Goal: Task Accomplishment & Management: Use online tool/utility

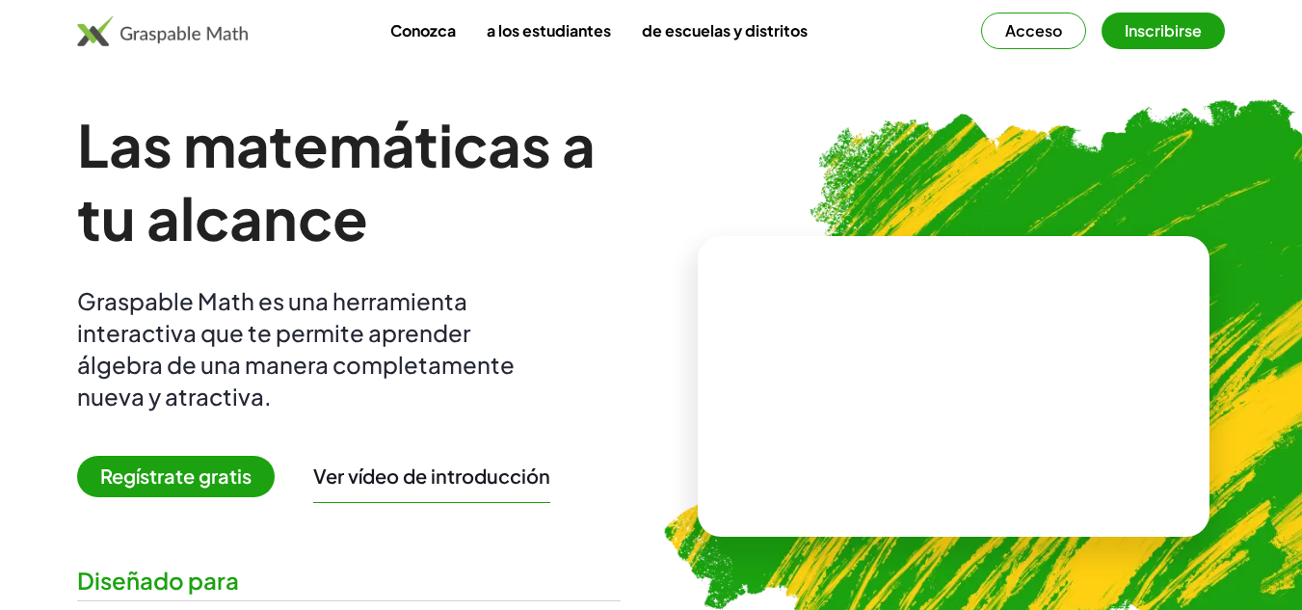
click at [186, 32] on img at bounding box center [162, 30] width 171 height 31
click at [185, 480] on font "Regístrate gratis" at bounding box center [175, 476] width 151 height 24
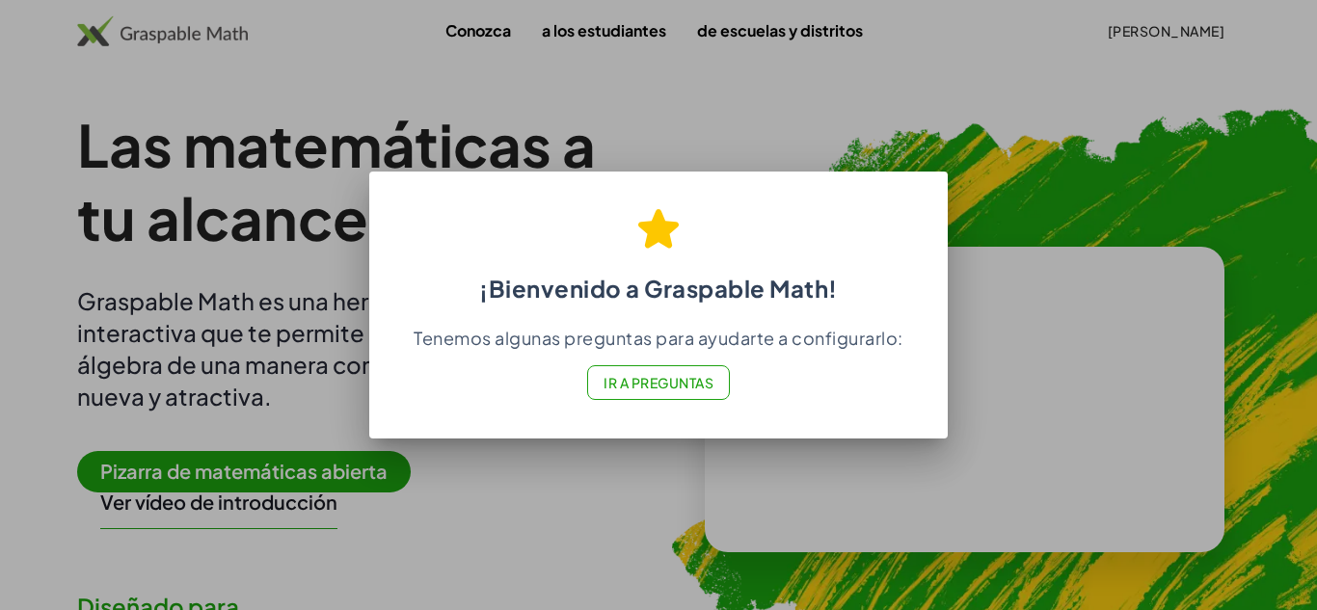
click at [645, 386] on font "Ir a Preguntas" at bounding box center [658, 382] width 110 height 17
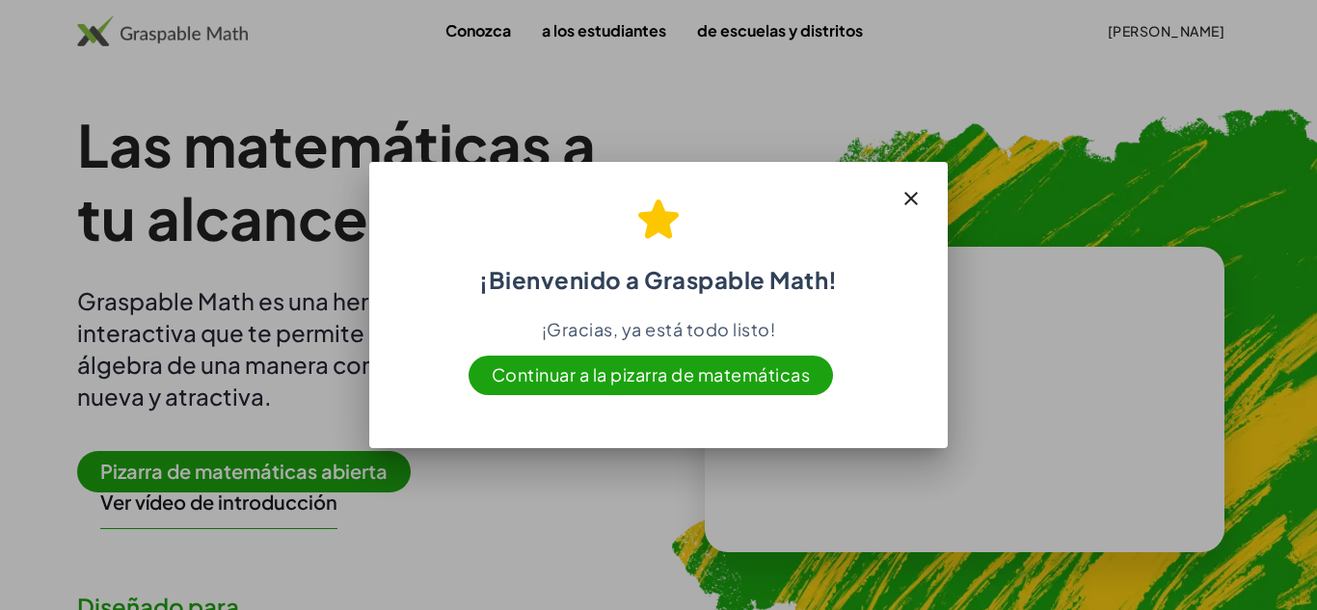
click at [691, 374] on font "Continuar a la pizarra de matemáticas" at bounding box center [651, 374] width 319 height 22
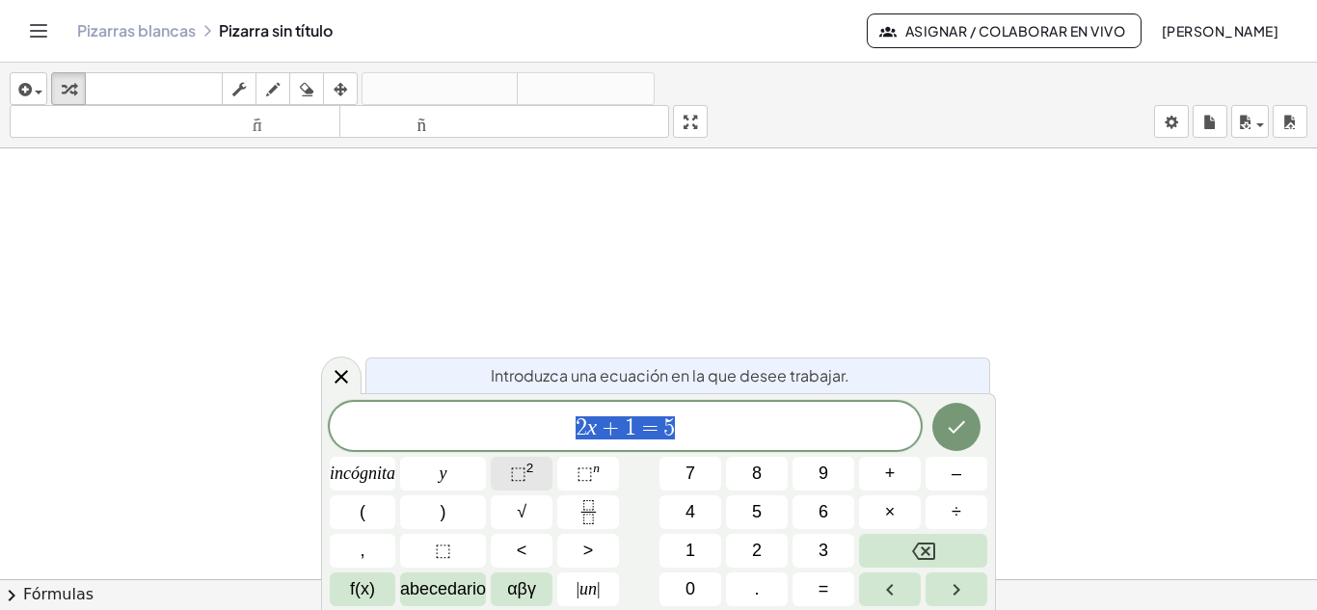
click at [518, 477] on font "⬚" at bounding box center [518, 473] width 16 height 19
click at [457, 593] on font "abecedario" at bounding box center [443, 588] width 86 height 19
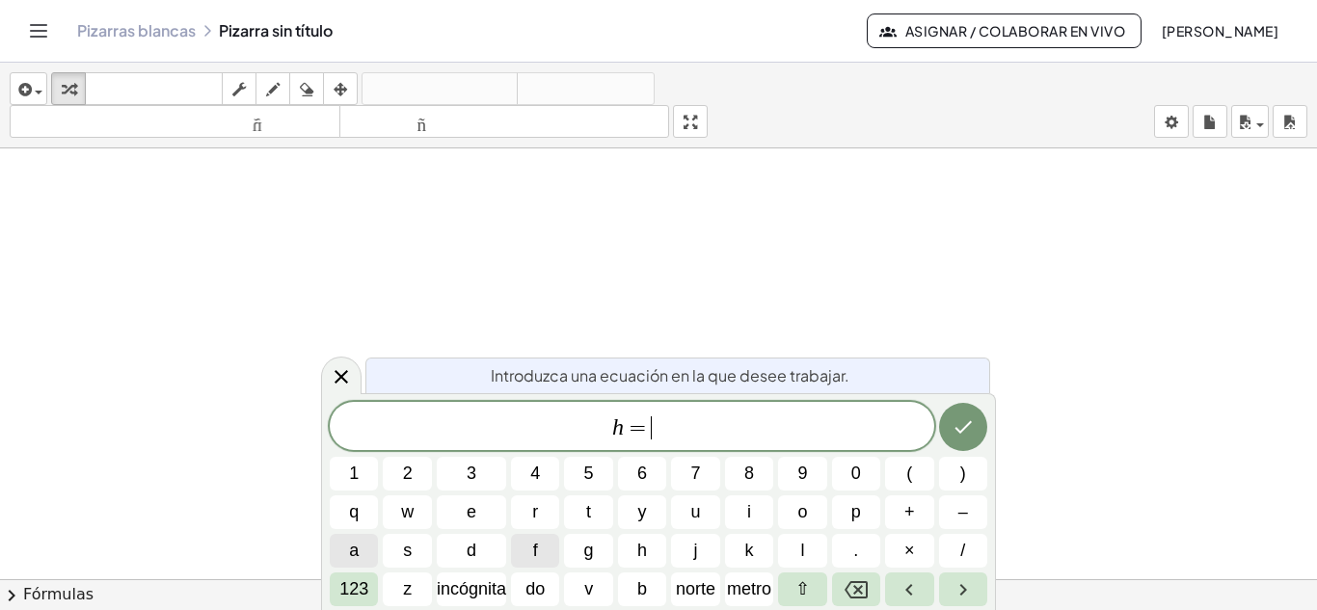
click at [354, 554] on span "a" at bounding box center [354, 551] width 10 height 26
click at [667, 429] on span "h = a" at bounding box center [632, 427] width 604 height 27
click at [412, 475] on span "2" at bounding box center [408, 474] width 10 height 26
click at [803, 586] on font "⇧" at bounding box center [802, 588] width 14 height 19
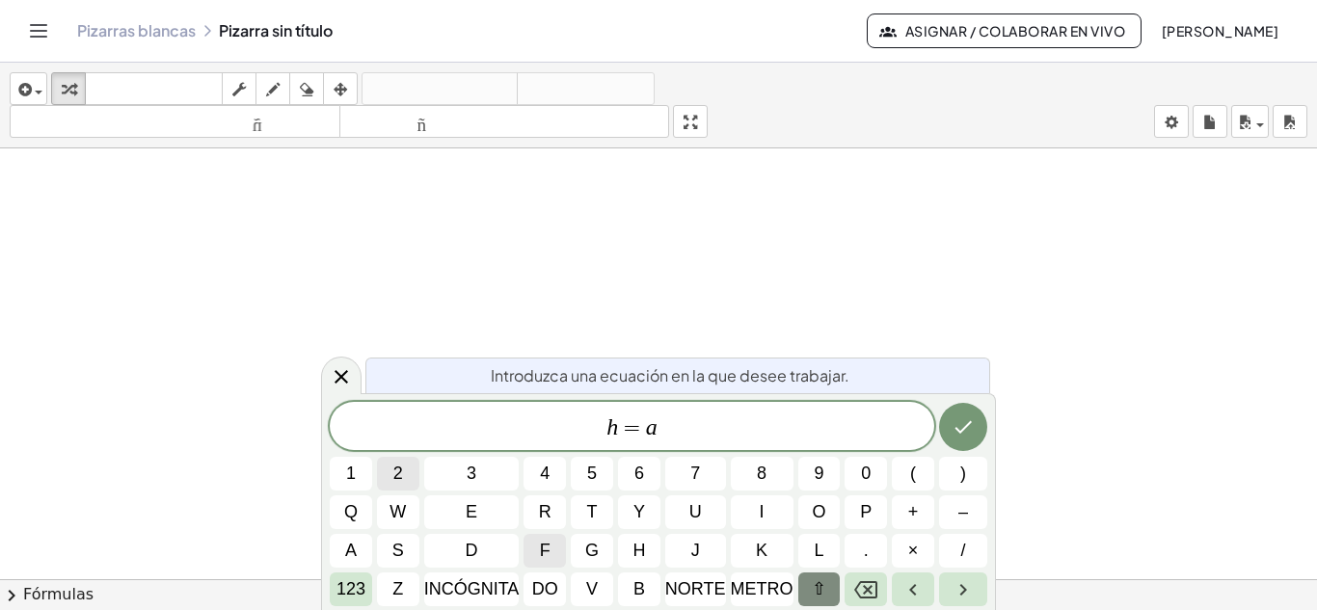
click at [402, 472] on span "2" at bounding box center [398, 474] width 10 height 26
click at [814, 592] on font "⇧" at bounding box center [819, 588] width 14 height 19
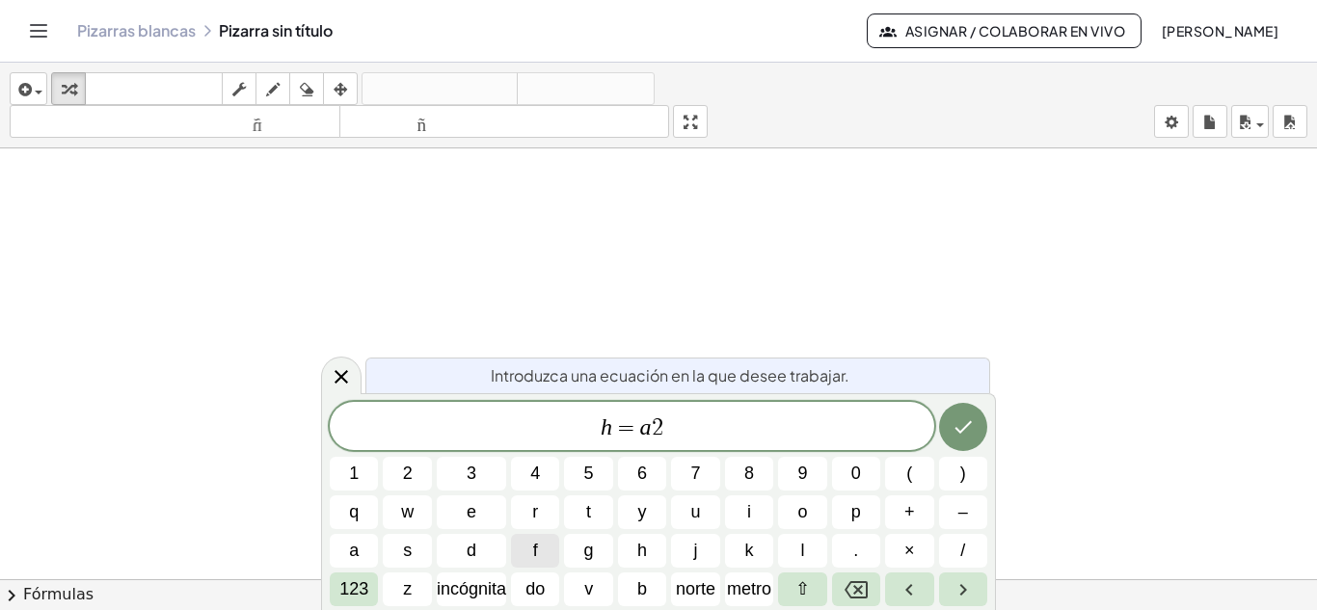
click at [678, 422] on span "h = a 2" at bounding box center [632, 427] width 604 height 27
click at [597, 588] on button "v" at bounding box center [588, 590] width 48 height 34
click at [355, 594] on font "123" at bounding box center [353, 588] width 29 height 19
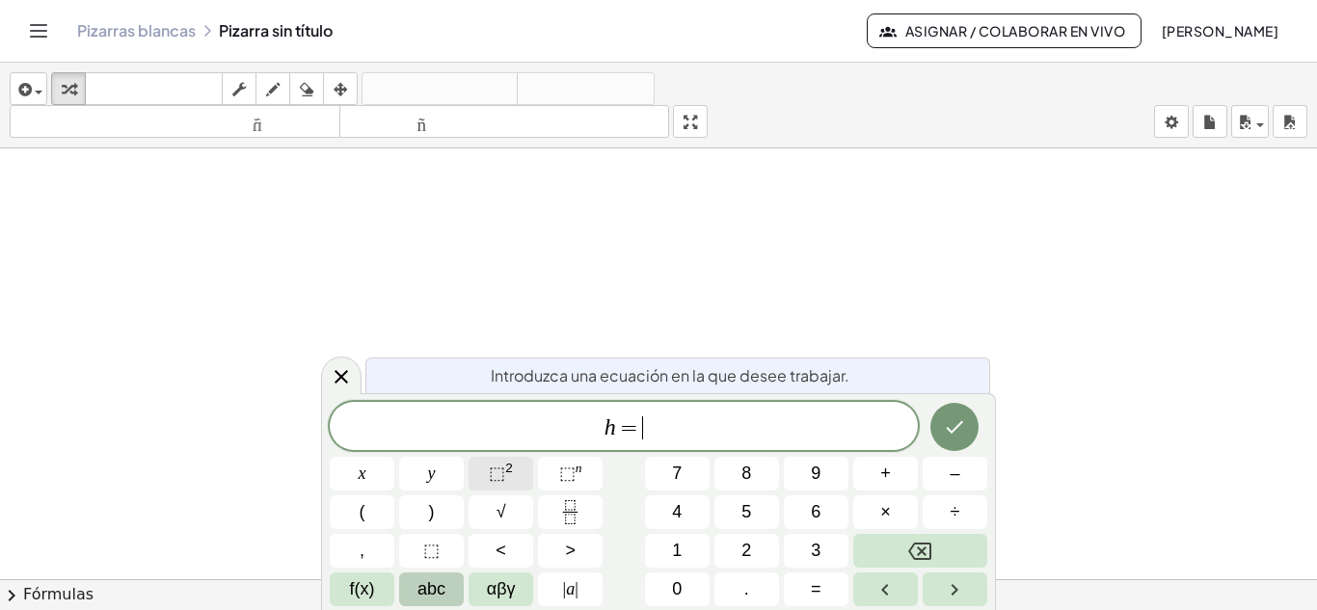
click at [508, 478] on span "⬚ 2" at bounding box center [501, 474] width 24 height 26
click at [514, 469] on button "⬚ 2" at bounding box center [500, 474] width 65 height 34
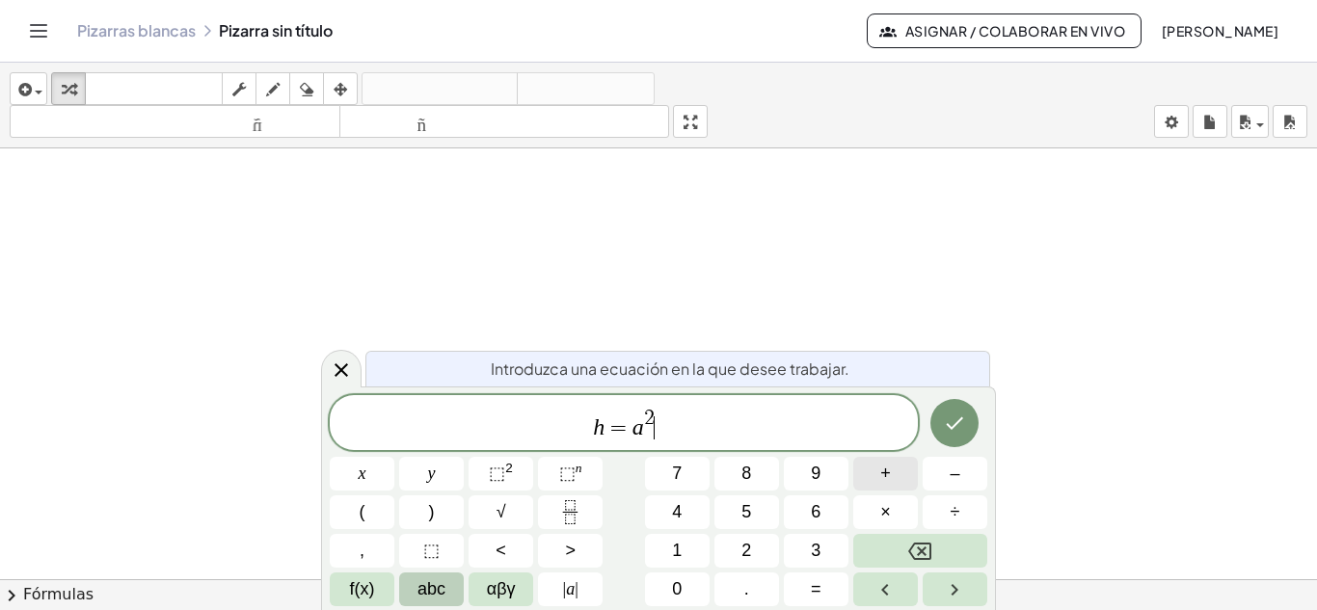
click at [893, 461] on button "+" at bounding box center [885, 474] width 65 height 34
click at [420, 584] on button "abc" at bounding box center [431, 590] width 65 height 34
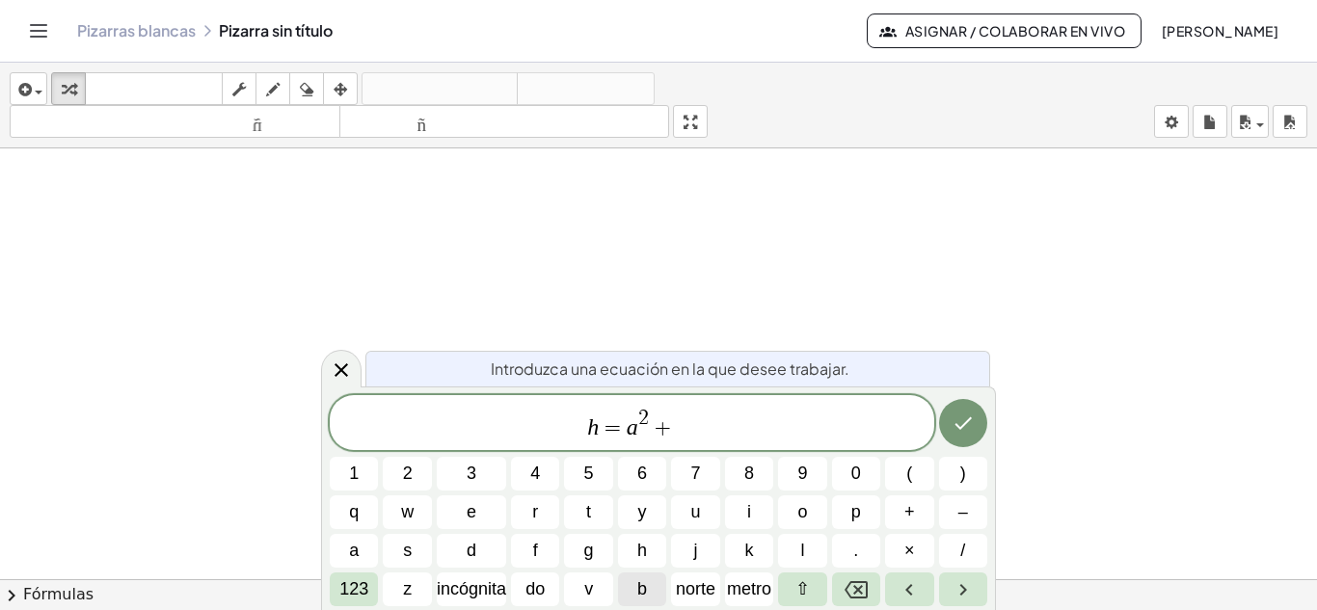
click at [640, 584] on font "b" at bounding box center [642, 588] width 10 height 19
click at [362, 589] on font "123" at bounding box center [353, 588] width 29 height 19
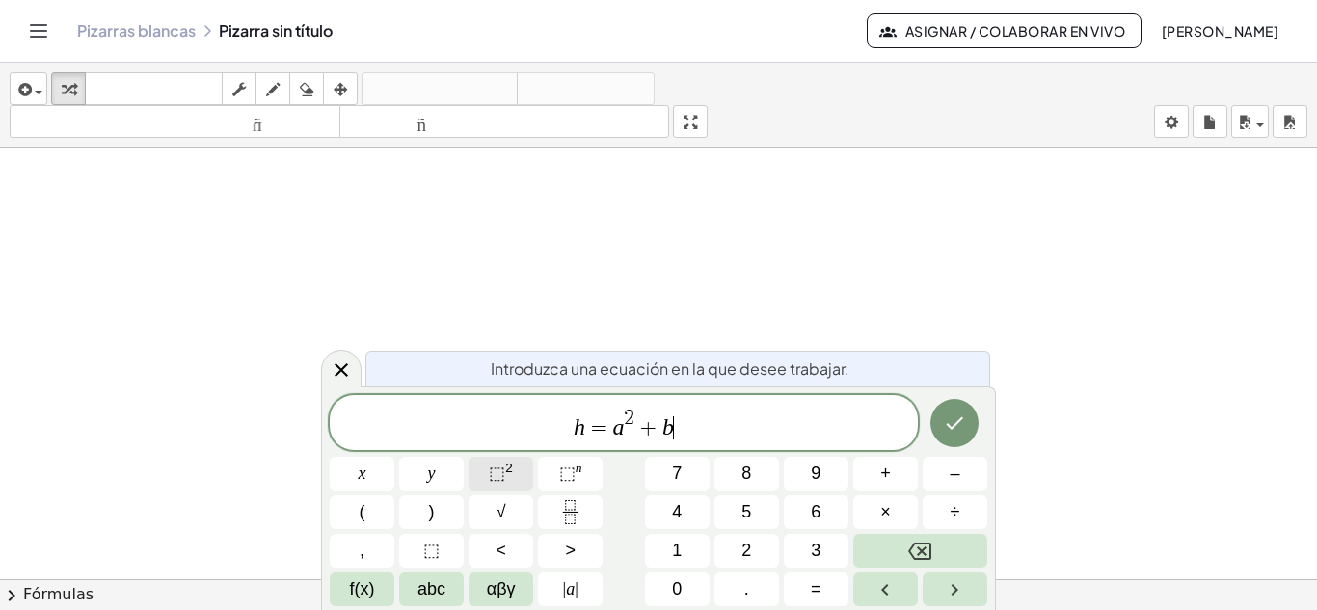
click at [493, 476] on span "⬚" at bounding box center [497, 473] width 16 height 19
click at [579, 429] on span "h ​ = a 2 + b 2" at bounding box center [624, 424] width 588 height 35
click at [505, 482] on span "⬚ 2" at bounding box center [501, 474] width 24 height 26
click at [950, 432] on icon "Hecho" at bounding box center [954, 423] width 23 height 23
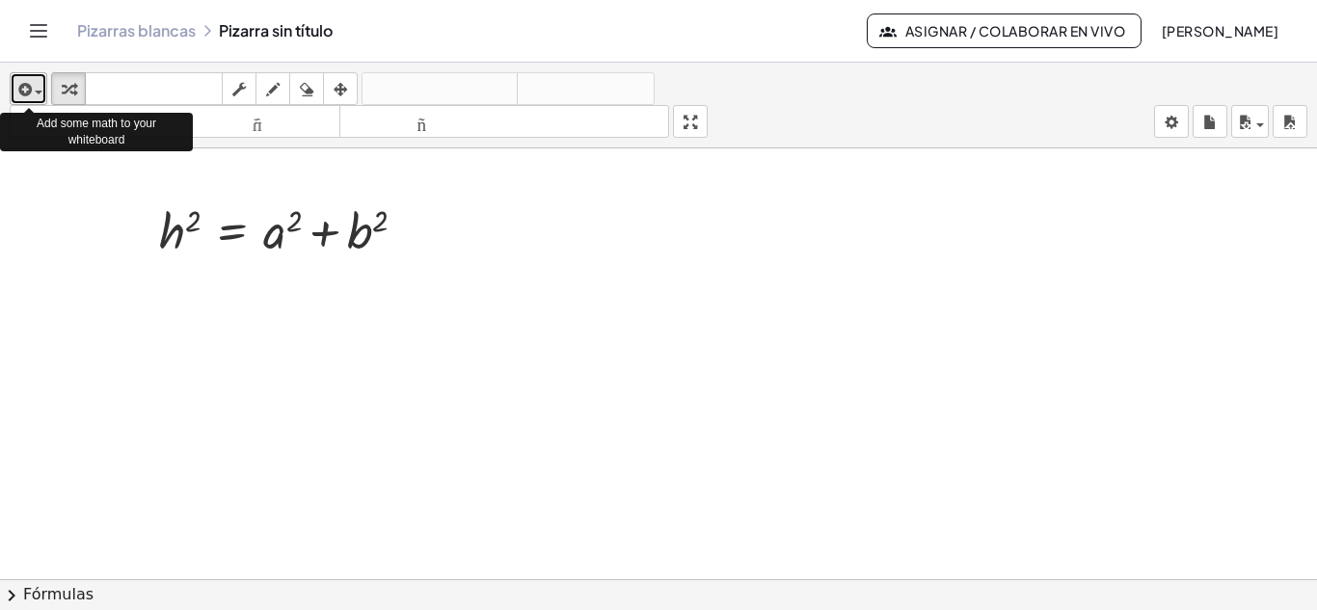
click at [38, 93] on span "button" at bounding box center [39, 93] width 8 height 4
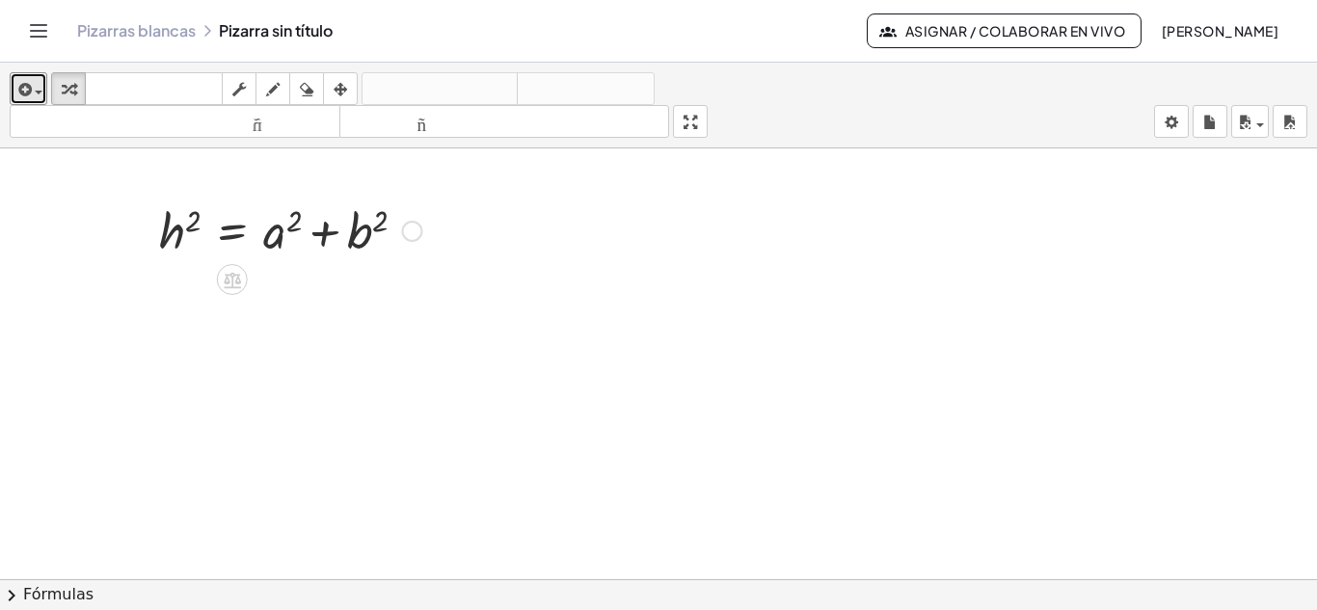
click at [272, 239] on div at bounding box center [289, 230] width 281 height 66
click at [414, 231] on div at bounding box center [411, 231] width 21 height 21
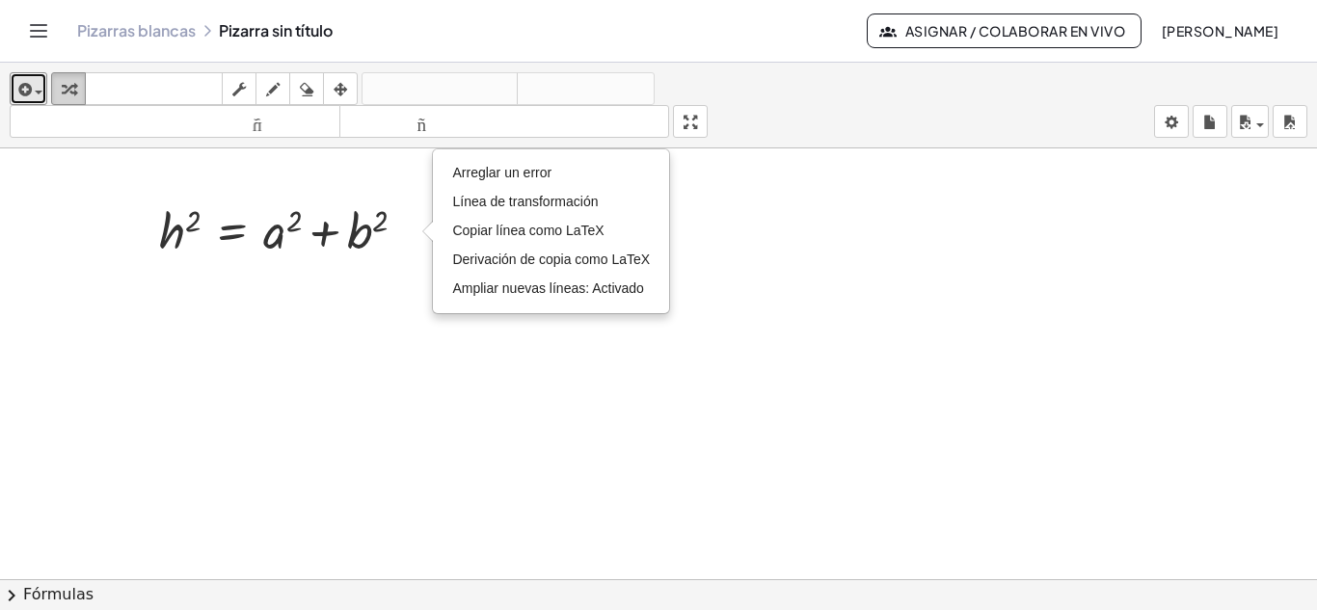
click at [73, 90] on icon "button" at bounding box center [68, 89] width 13 height 23
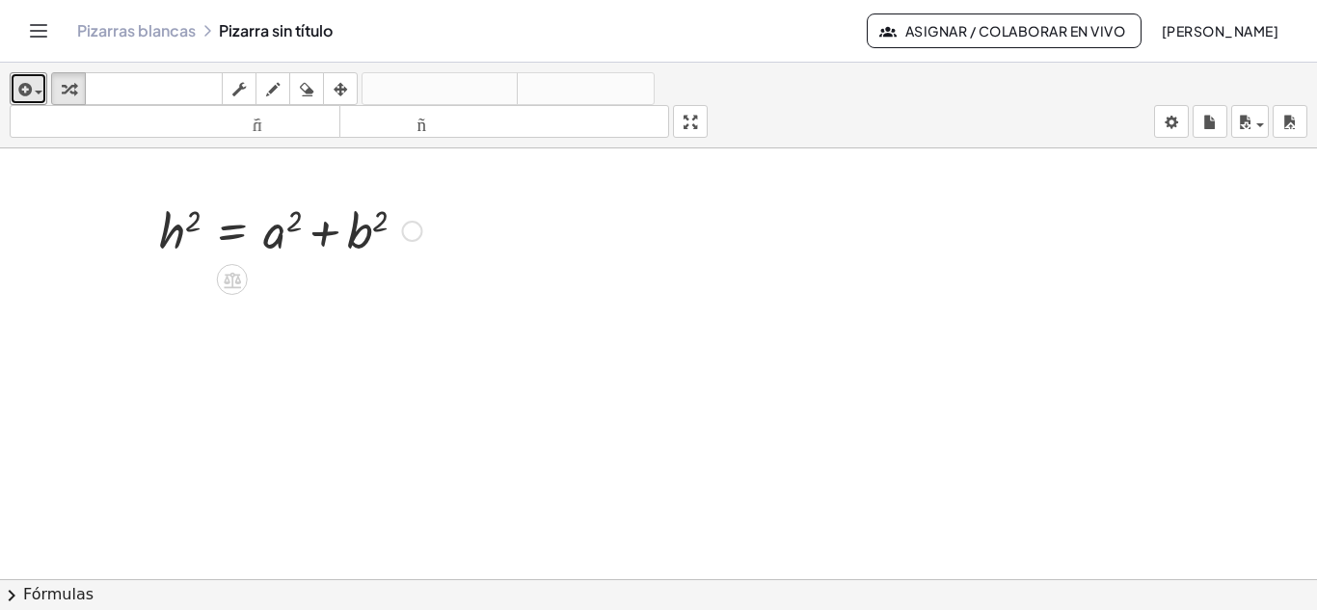
click at [196, 226] on div at bounding box center [289, 230] width 281 height 66
click at [347, 87] on icon "button" at bounding box center [340, 89] width 13 height 23
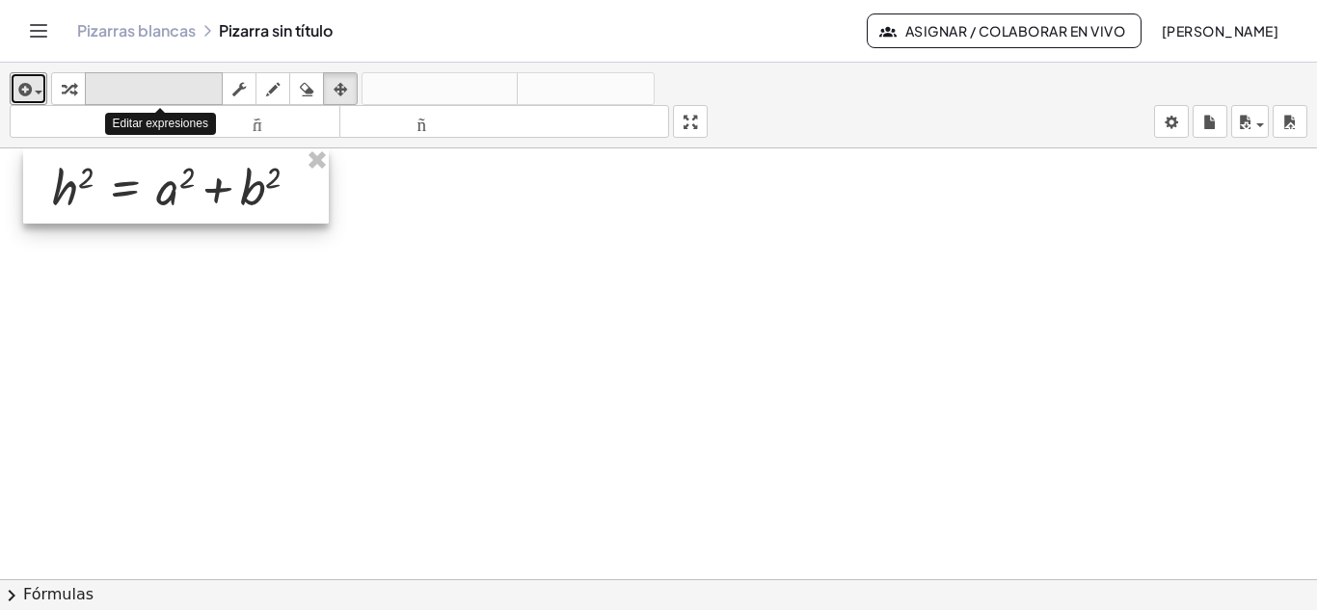
drag, startPoint x: 282, startPoint y: 244, endPoint x: 175, endPoint y: 83, distance: 193.3
click at [175, 83] on div "insertar Seleccione uno: Expresión matemática Función Texto Vídeo de YouTube Gr…" at bounding box center [658, 336] width 1317 height 547
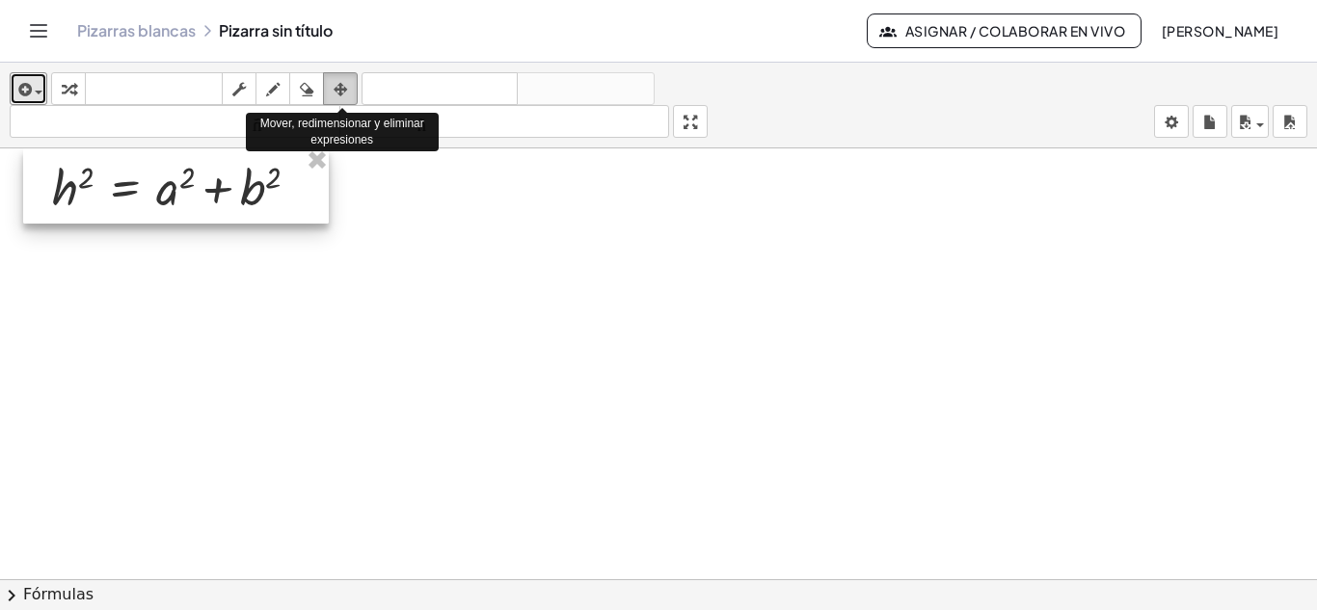
click at [346, 86] on icon "button" at bounding box center [340, 89] width 13 height 23
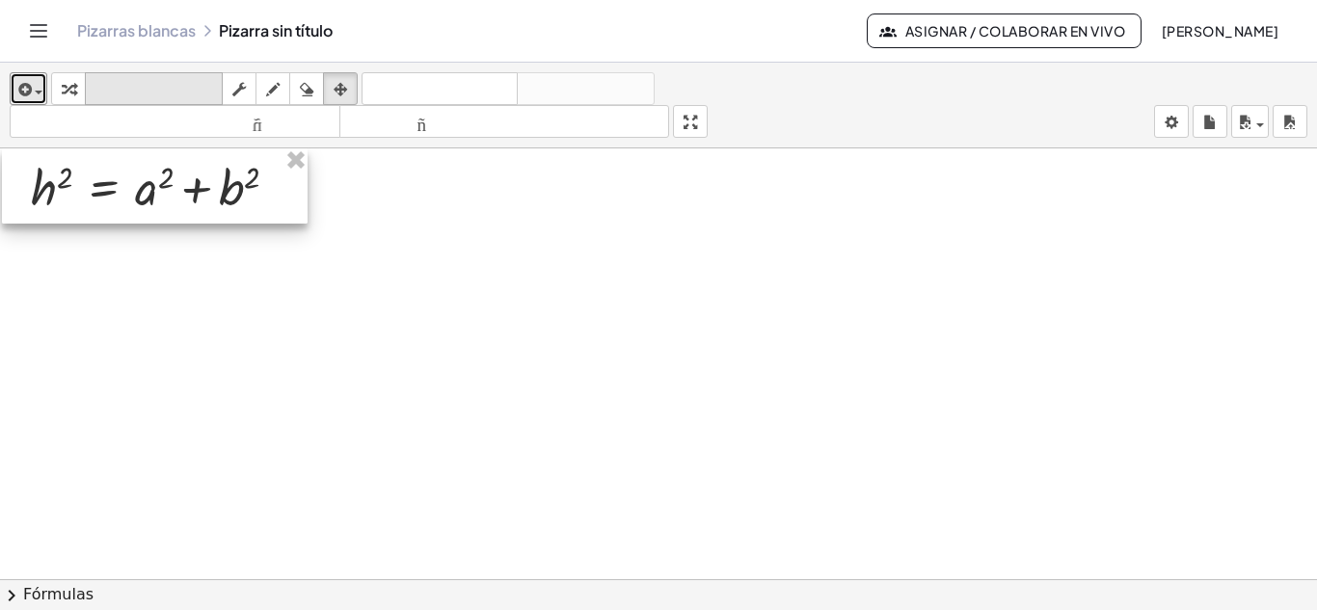
drag, startPoint x: 174, startPoint y: 194, endPoint x: 152, endPoint y: 83, distance: 112.9
click at [152, 83] on div "insertar Seleccione uno: Expresión matemática Función Texto Vídeo de YouTube Gr…" at bounding box center [658, 336] width 1317 height 547
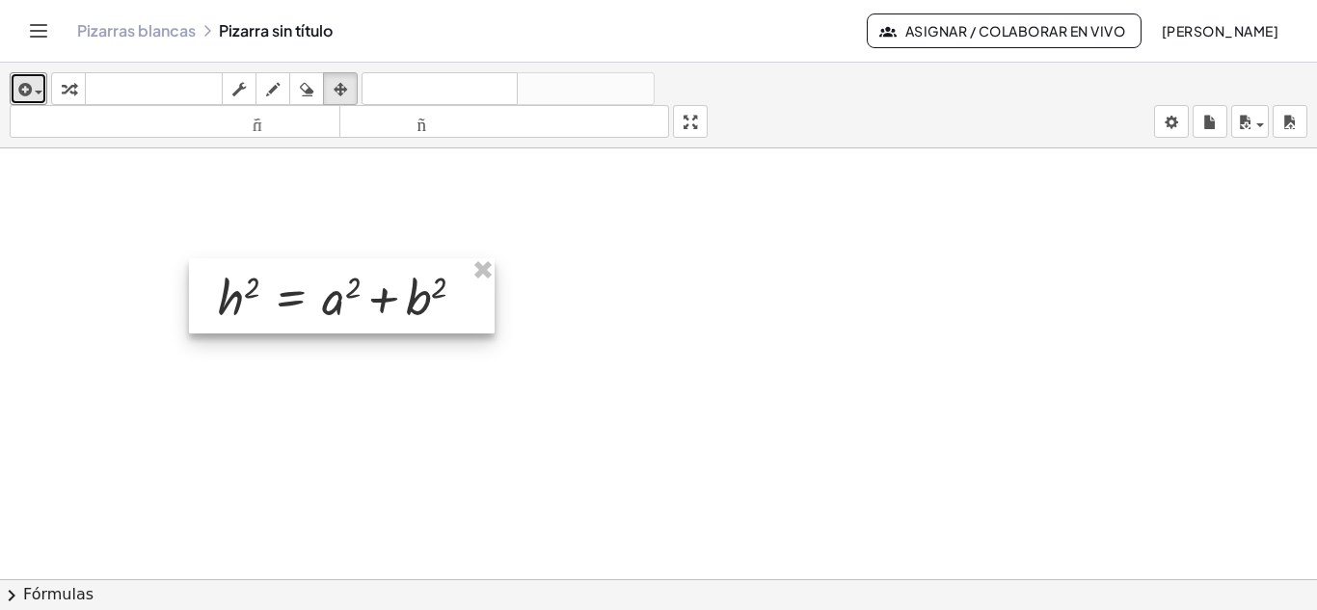
drag, startPoint x: 146, startPoint y: 187, endPoint x: 333, endPoint y: 297, distance: 216.9
click at [333, 297] on div at bounding box center [342, 295] width 306 height 75
click at [334, 305] on div at bounding box center [342, 295] width 306 height 75
click at [333, 305] on div at bounding box center [341, 295] width 306 height 75
click at [236, 297] on div at bounding box center [341, 295] width 306 height 75
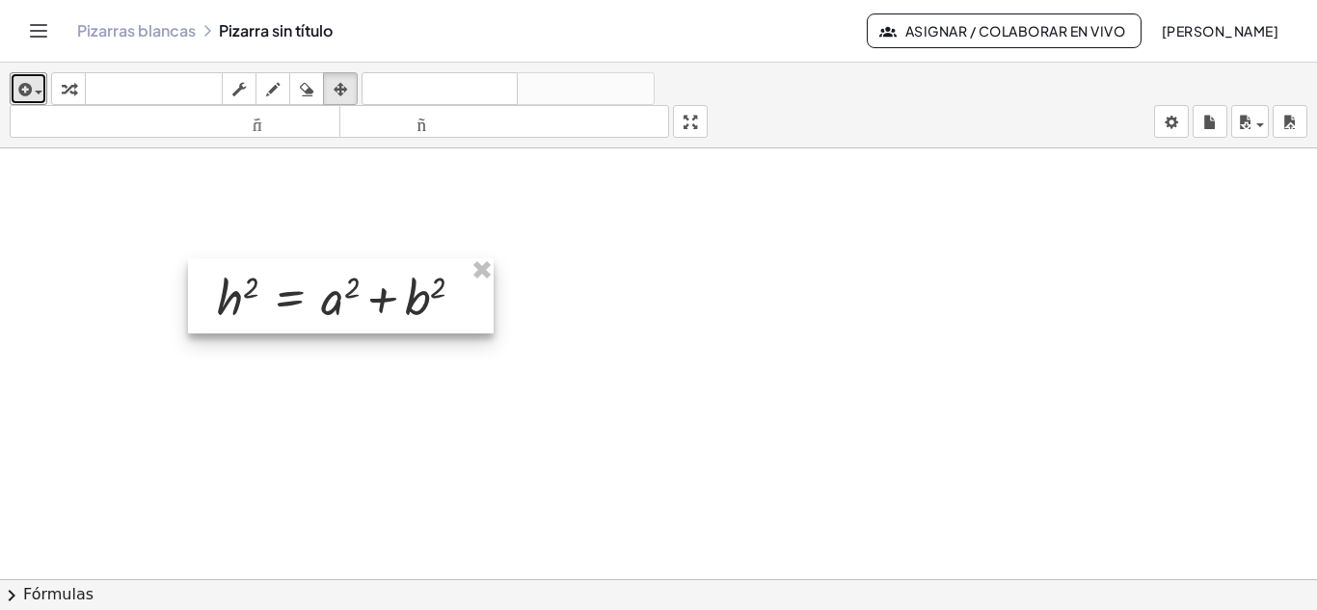
click at [235, 297] on div at bounding box center [341, 295] width 306 height 75
click at [38, 91] on span "button" at bounding box center [39, 93] width 8 height 4
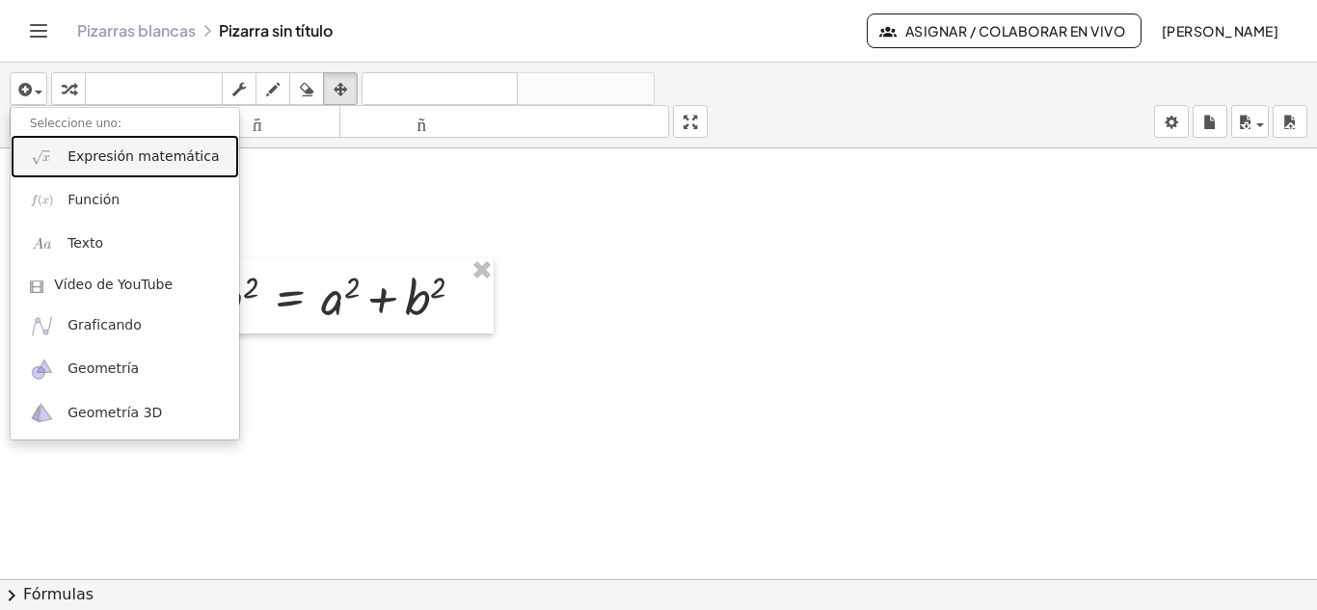
click at [93, 160] on font "Expresión matemática" at bounding box center [142, 155] width 151 height 15
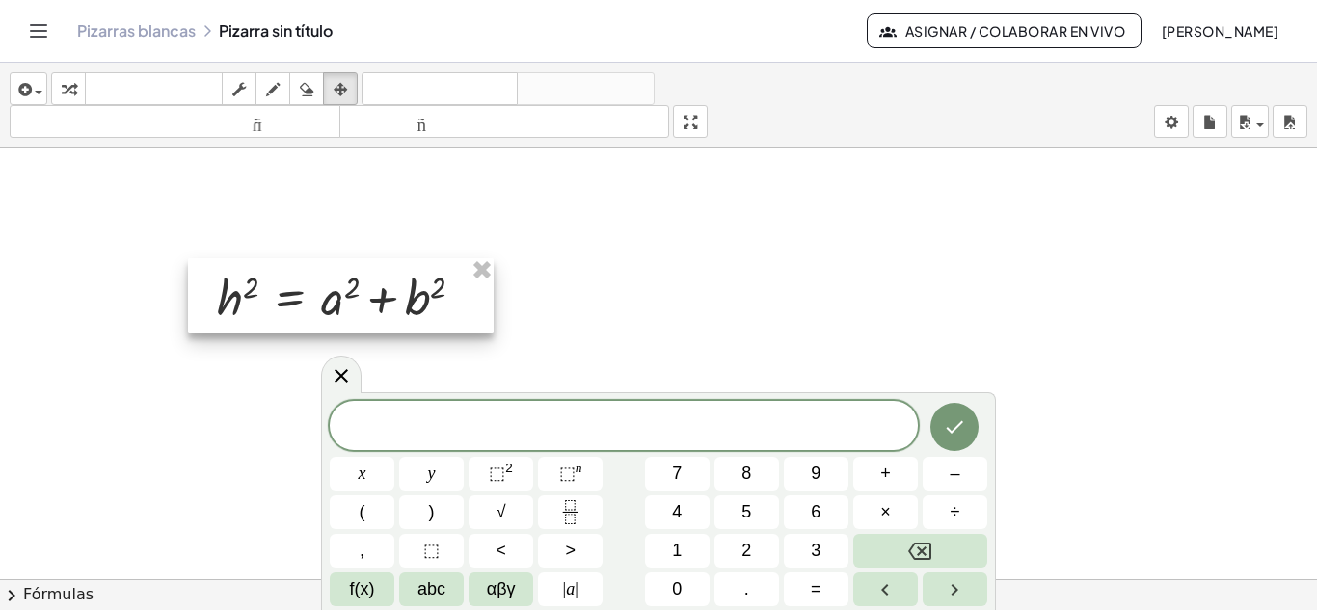
click at [438, 299] on div at bounding box center [341, 295] width 306 height 75
click at [608, 436] on span at bounding box center [624, 427] width 588 height 29
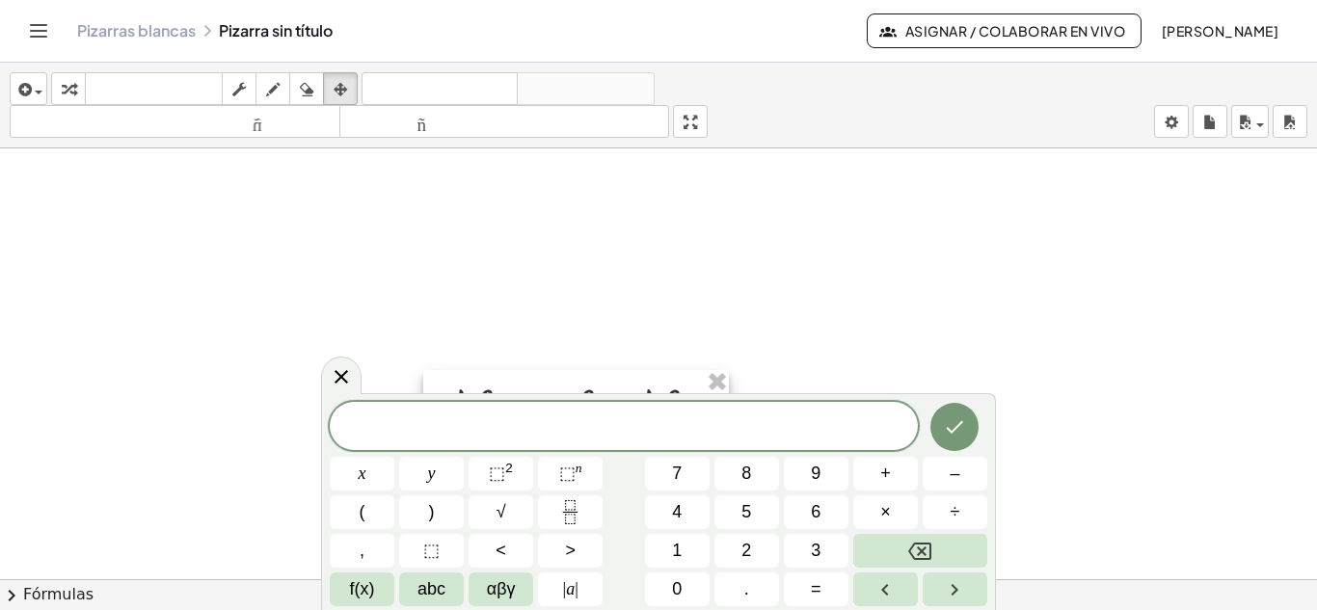
drag, startPoint x: 412, startPoint y: 312, endPoint x: 647, endPoint y: 424, distance: 260.4
click at [647, 424] on body "Actividades matemáticas fáciles de comprender Empezar Banco de actividades Trab…" at bounding box center [658, 305] width 1317 height 610
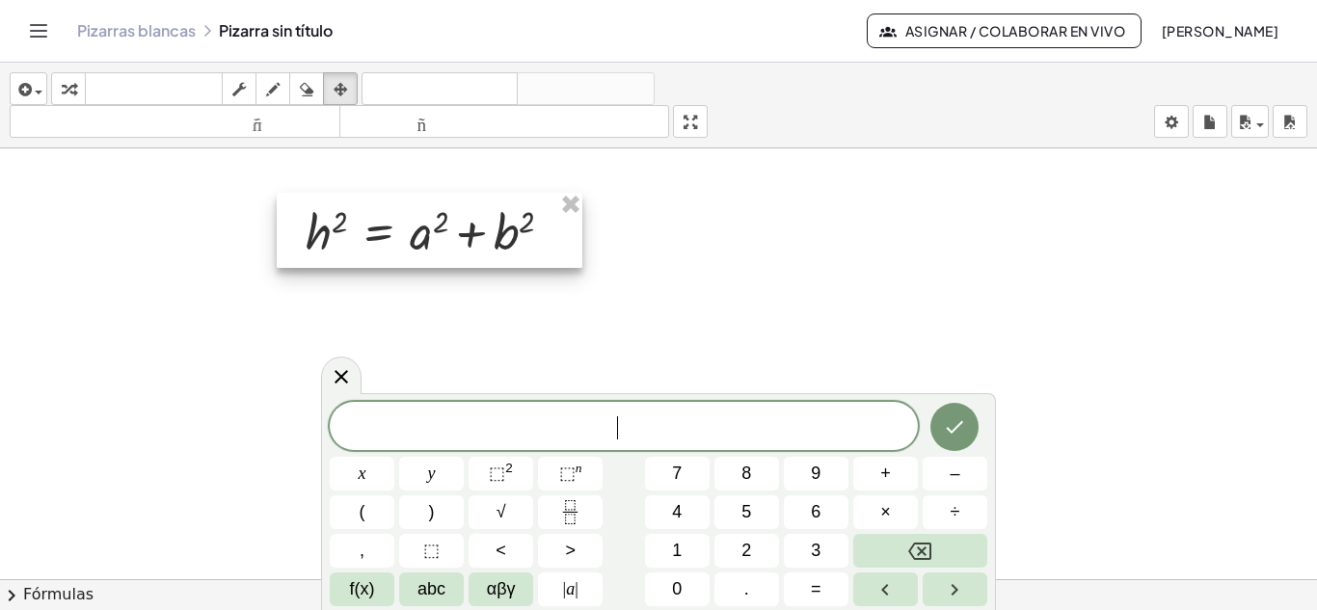
drag, startPoint x: 601, startPoint y: 387, endPoint x: 454, endPoint y: 209, distance: 230.0
click at [454, 209] on div at bounding box center [430, 230] width 306 height 75
click at [519, 422] on span at bounding box center [624, 427] width 588 height 29
click at [878, 591] on icon "Left arrow" at bounding box center [884, 589] width 23 height 23
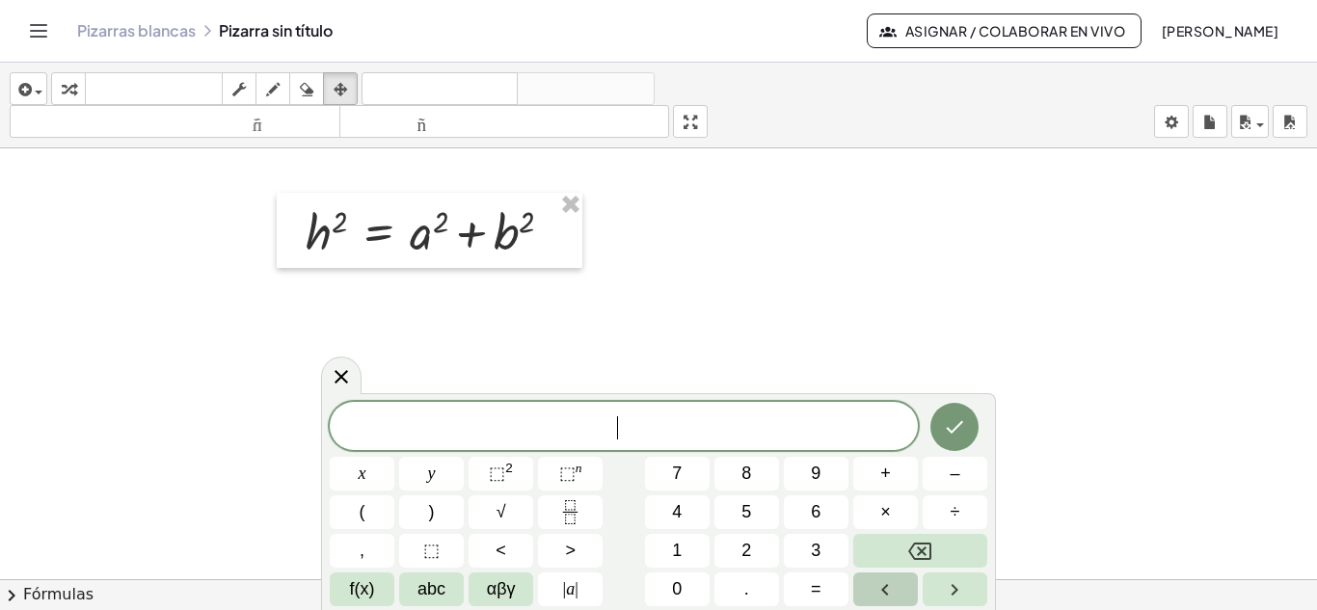
click at [878, 591] on icon "Left arrow" at bounding box center [884, 589] width 23 height 23
click at [650, 431] on span at bounding box center [624, 427] width 588 height 29
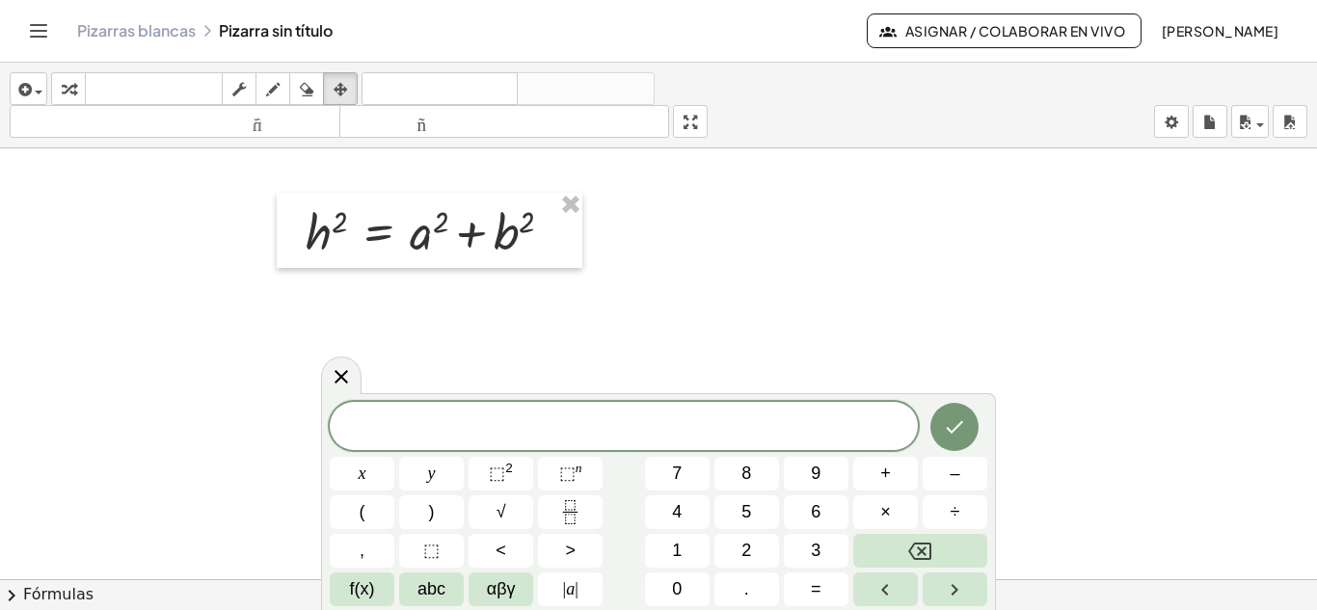
click at [431, 591] on span "abc" at bounding box center [431, 589] width 28 height 26
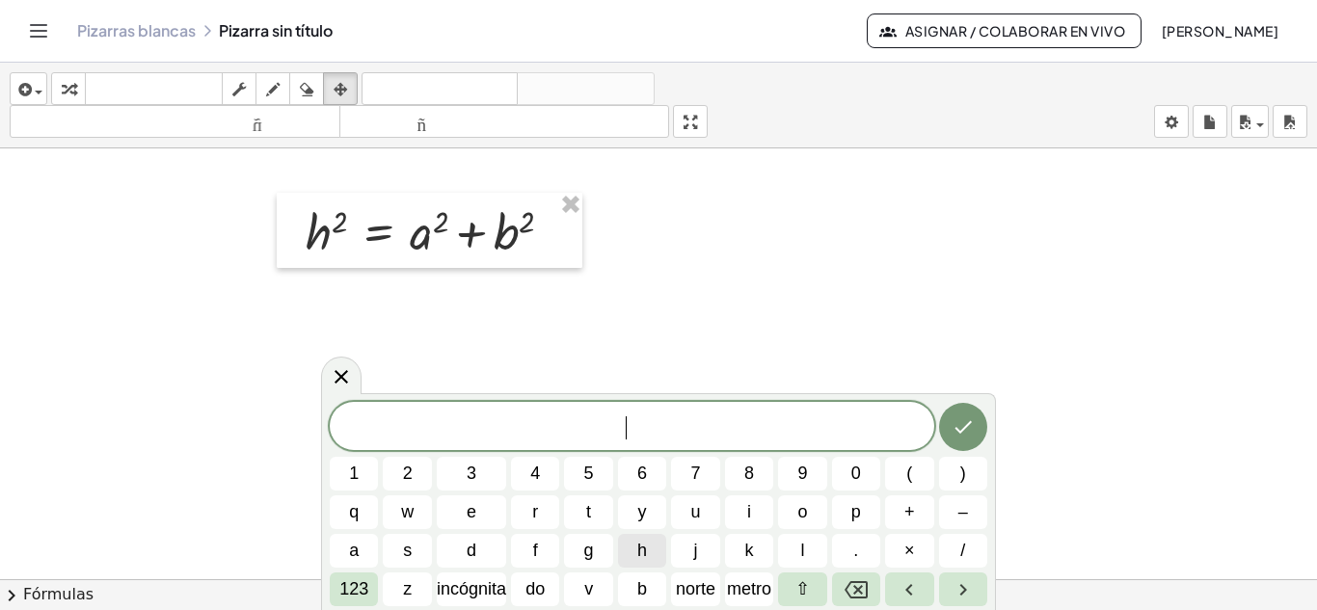
click at [643, 548] on span "h" at bounding box center [642, 551] width 10 height 26
click at [350, 582] on font "123" at bounding box center [353, 588] width 29 height 19
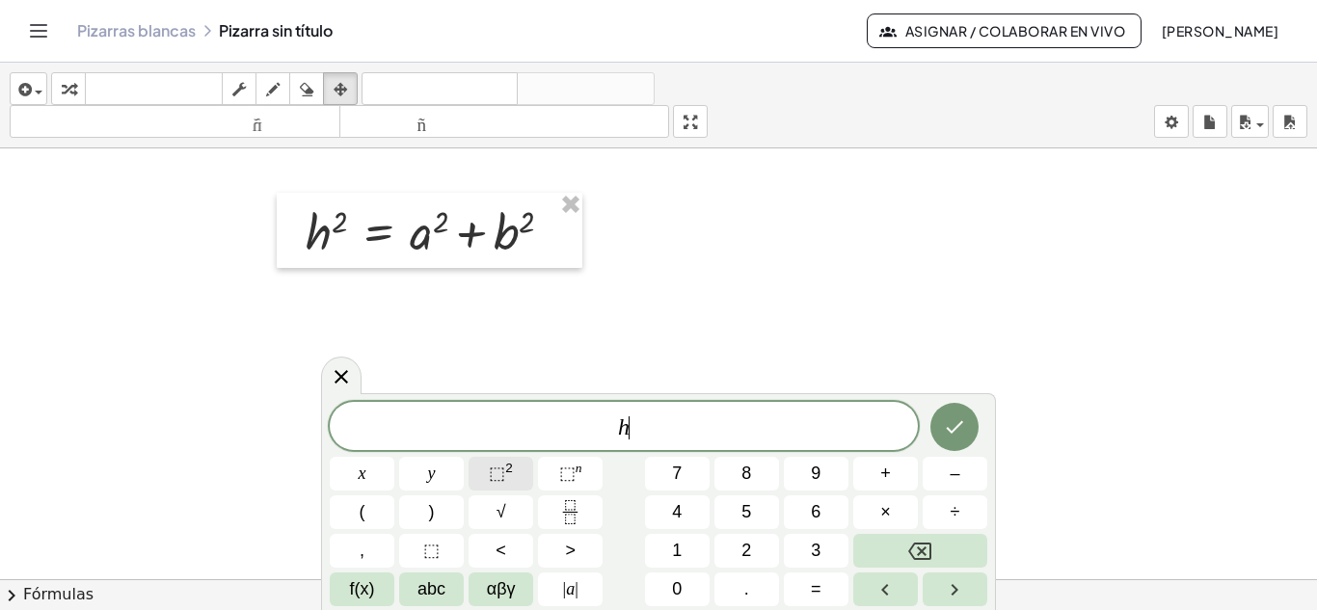
click at [511, 474] on sup "2" at bounding box center [509, 468] width 8 height 14
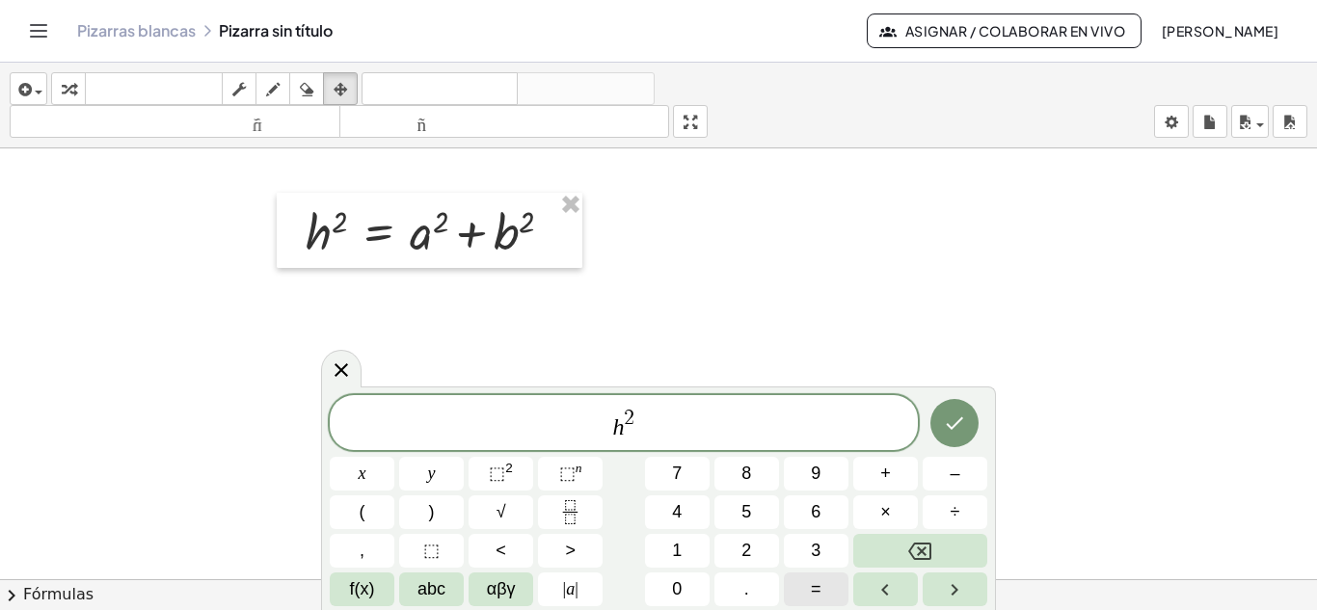
click at [803, 593] on button "=" at bounding box center [816, 590] width 65 height 34
click at [437, 596] on span "abc" at bounding box center [431, 589] width 28 height 26
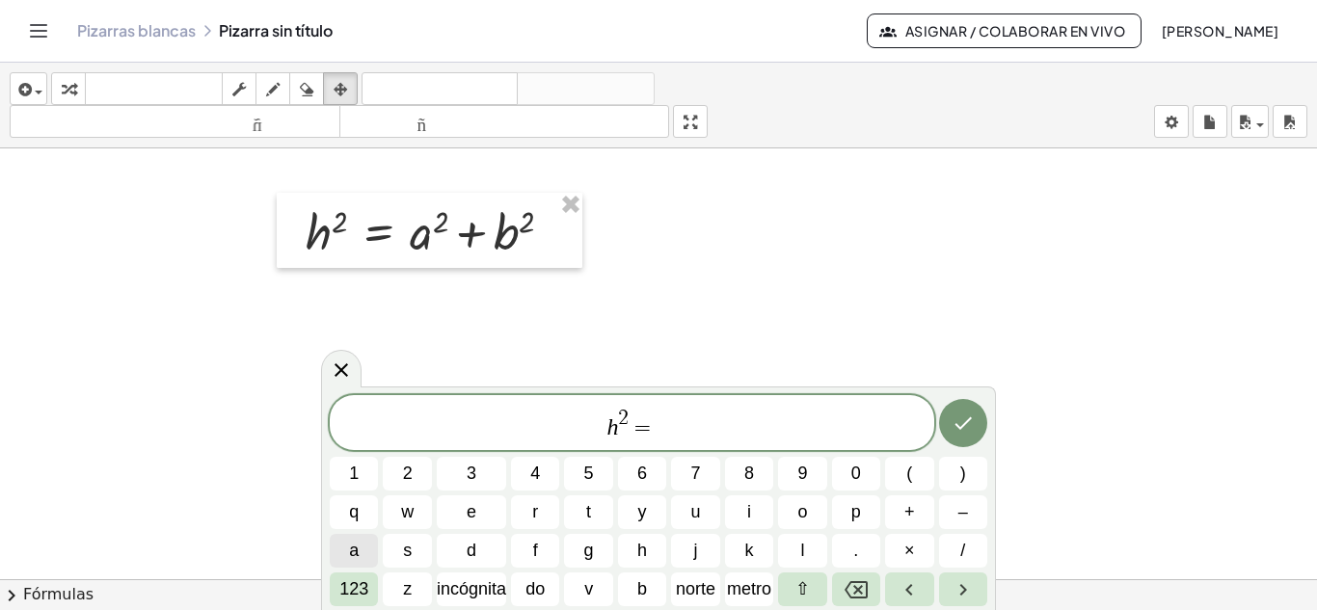
click at [357, 551] on span "a" at bounding box center [354, 551] width 10 height 26
click at [363, 591] on font "123" at bounding box center [353, 588] width 29 height 19
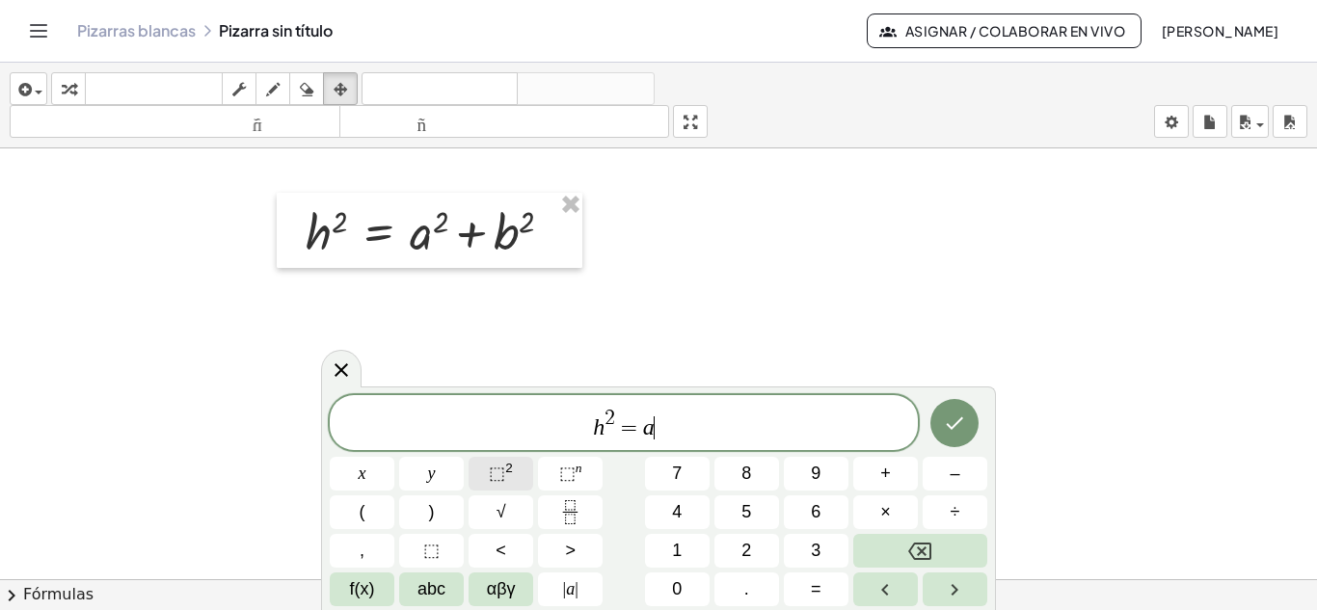
click at [509, 472] on sup "2" at bounding box center [509, 468] width 8 height 14
click at [699, 424] on span "h 2 = a 2" at bounding box center [624, 424] width 588 height 35
click at [889, 474] on span "+" at bounding box center [885, 474] width 11 height 26
click at [432, 585] on span "abc" at bounding box center [431, 589] width 28 height 26
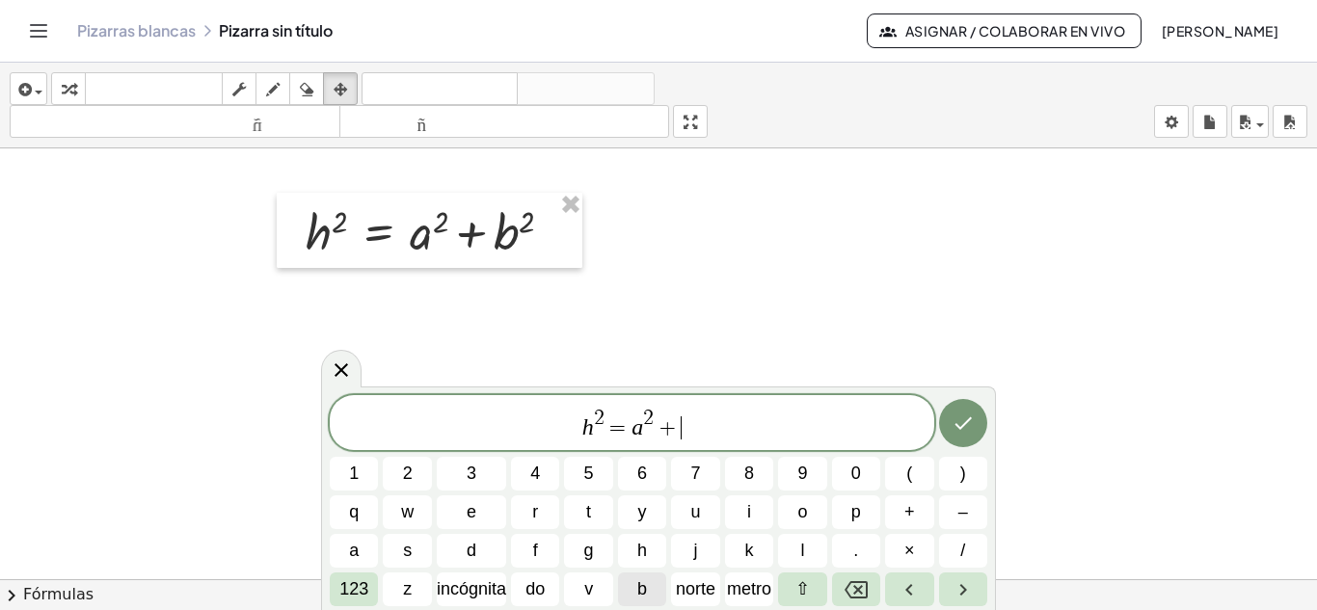
click at [654, 581] on button "b" at bounding box center [642, 590] width 48 height 34
click at [360, 591] on font "123" at bounding box center [353, 588] width 29 height 19
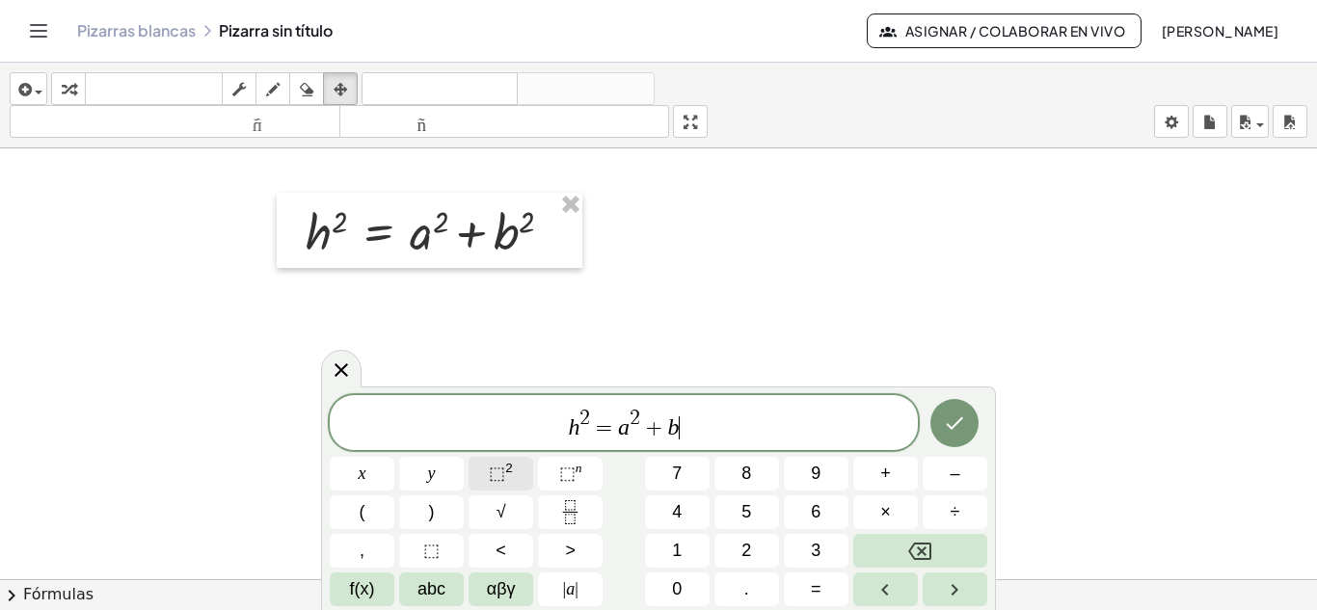
click at [502, 474] on span "⬚" at bounding box center [497, 473] width 16 height 19
drag, startPoint x: 612, startPoint y: 428, endPoint x: 622, endPoint y: 432, distance: 10.4
click at [680, 483] on span "7" at bounding box center [677, 474] width 10 height 26
click at [815, 543] on span "3" at bounding box center [816, 551] width 10 height 26
click at [954, 422] on icon "Hecho" at bounding box center [954, 423] width 23 height 23
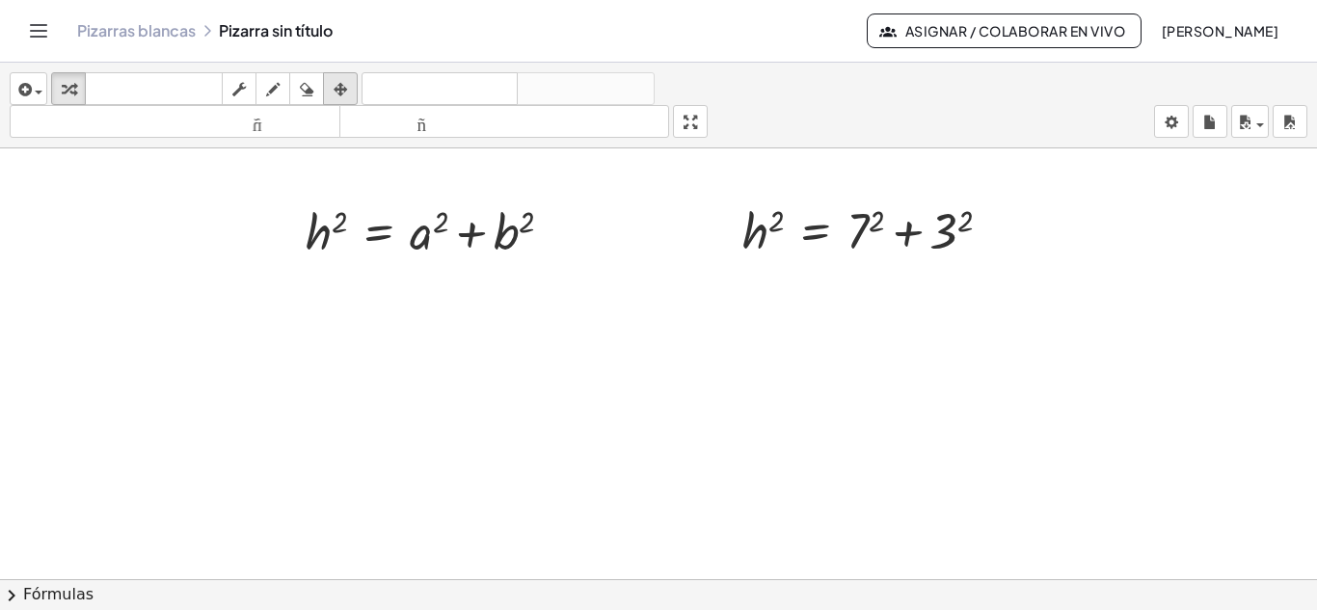
click at [335, 91] on icon "button" at bounding box center [340, 89] width 13 height 23
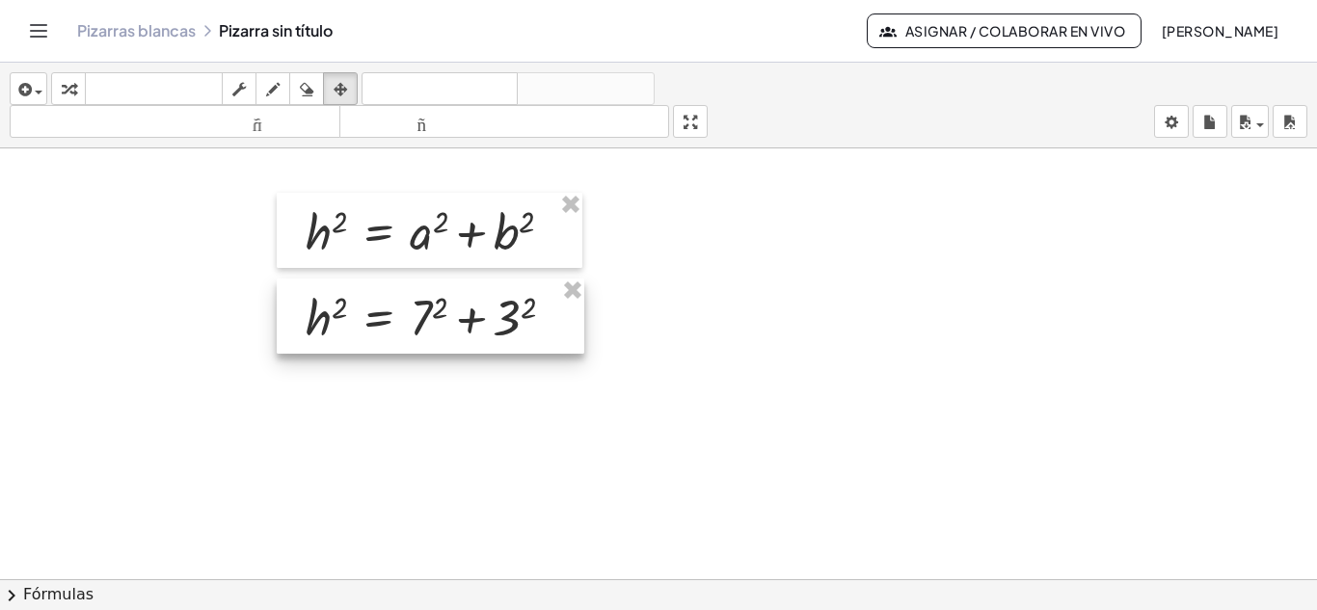
drag, startPoint x: 793, startPoint y: 243, endPoint x: 356, endPoint y: 330, distance: 446.1
click at [356, 330] on div at bounding box center [430, 316] width 307 height 75
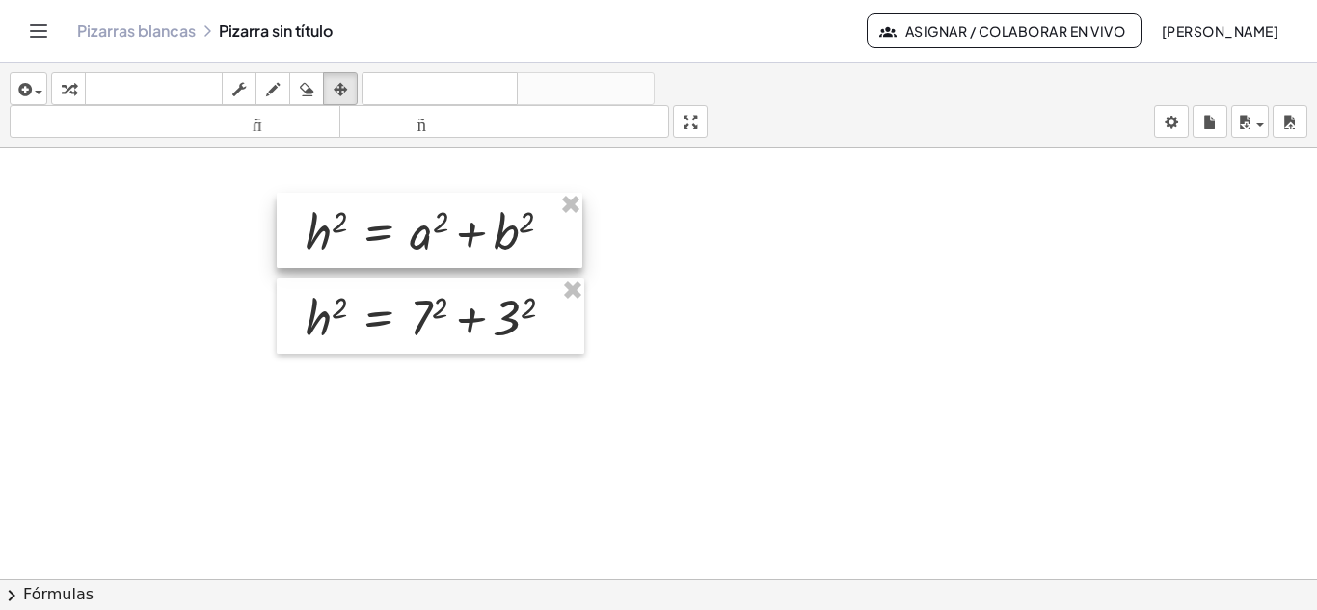
click at [329, 250] on div at bounding box center [430, 230] width 306 height 75
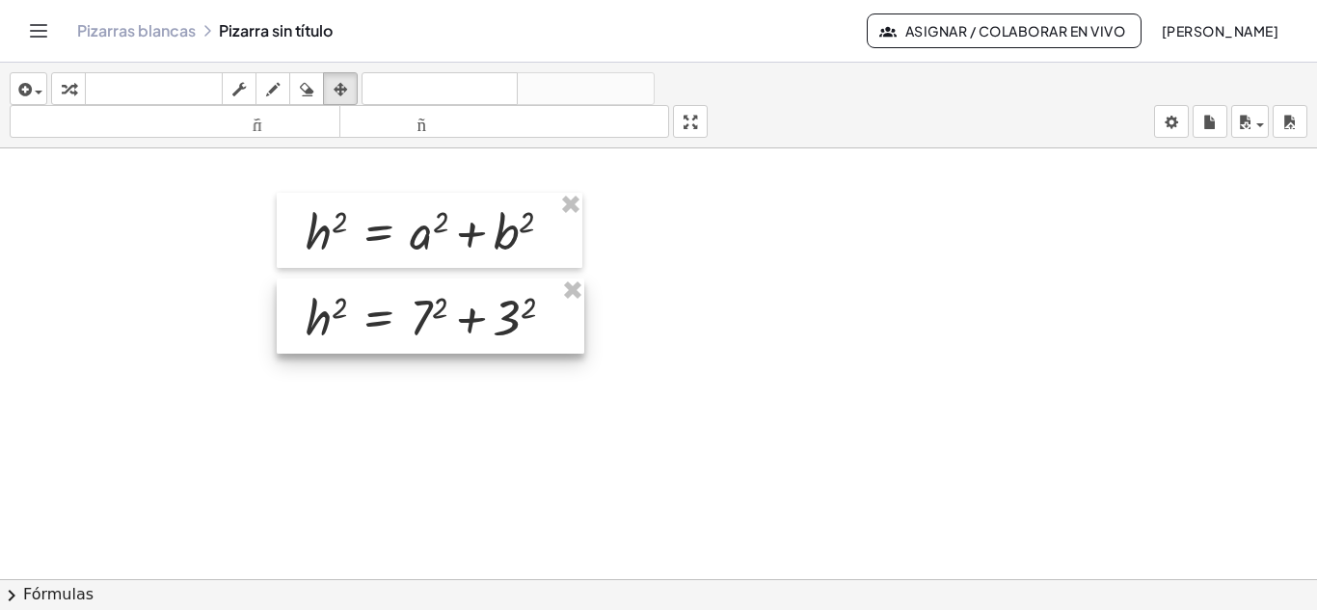
click at [430, 316] on div at bounding box center [430, 316] width 307 height 75
click at [425, 319] on div at bounding box center [430, 316] width 307 height 75
click at [423, 321] on div at bounding box center [430, 316] width 307 height 75
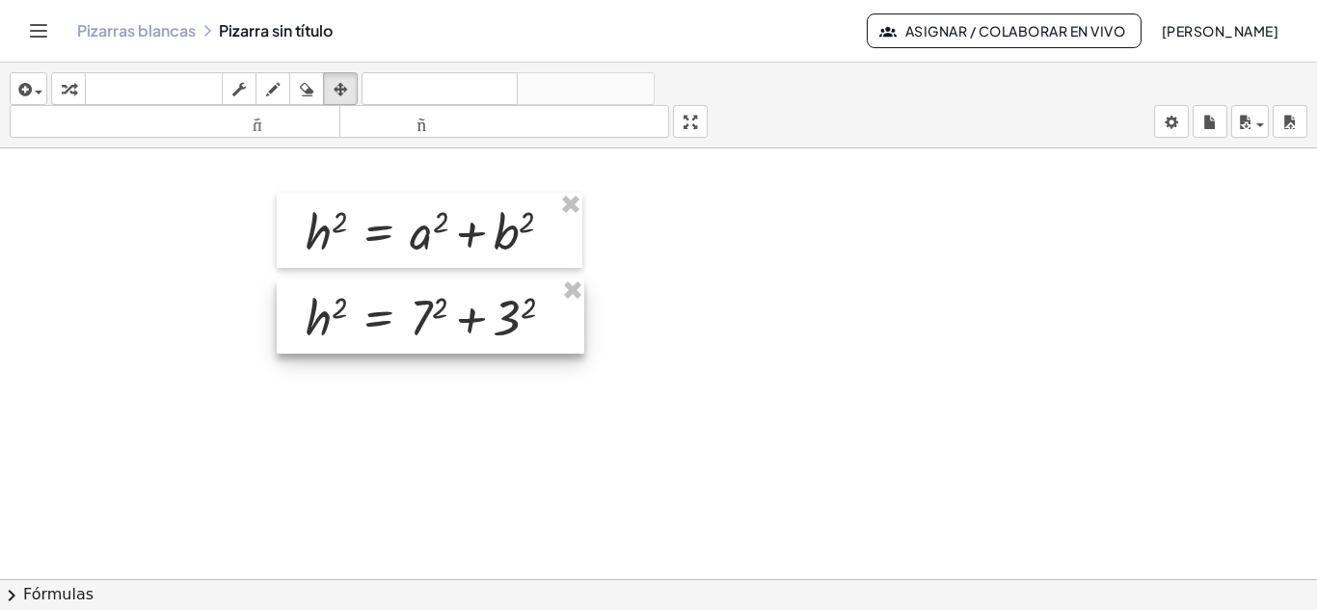
click at [423, 321] on div at bounding box center [430, 316] width 307 height 75
click at [77, 91] on div "button" at bounding box center [68, 88] width 25 height 23
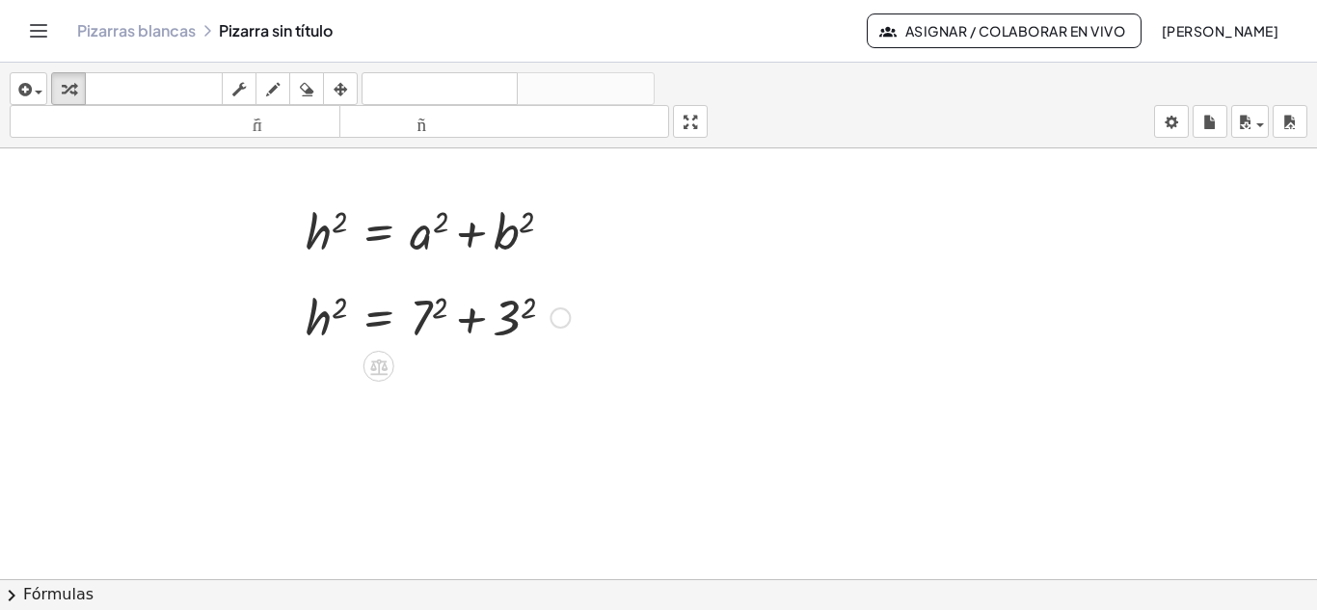
click at [324, 316] on div at bounding box center [437, 316] width 283 height 66
click at [428, 316] on div at bounding box center [437, 316] width 283 height 66
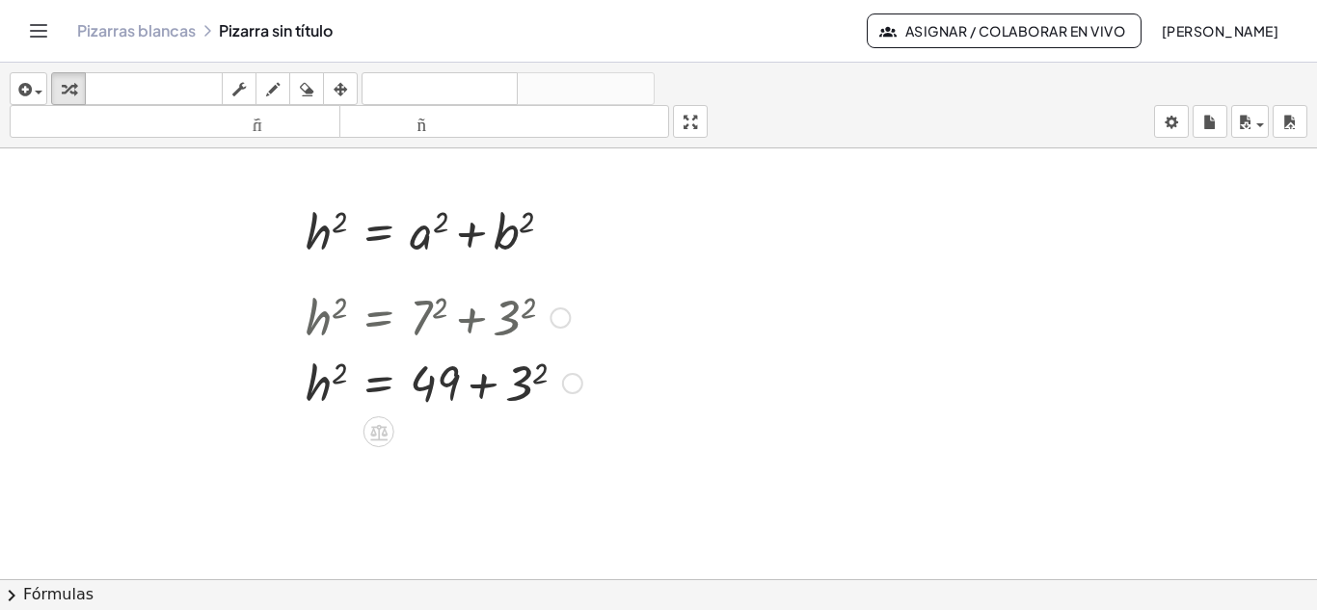
click at [527, 389] on div at bounding box center [444, 382] width 296 height 66
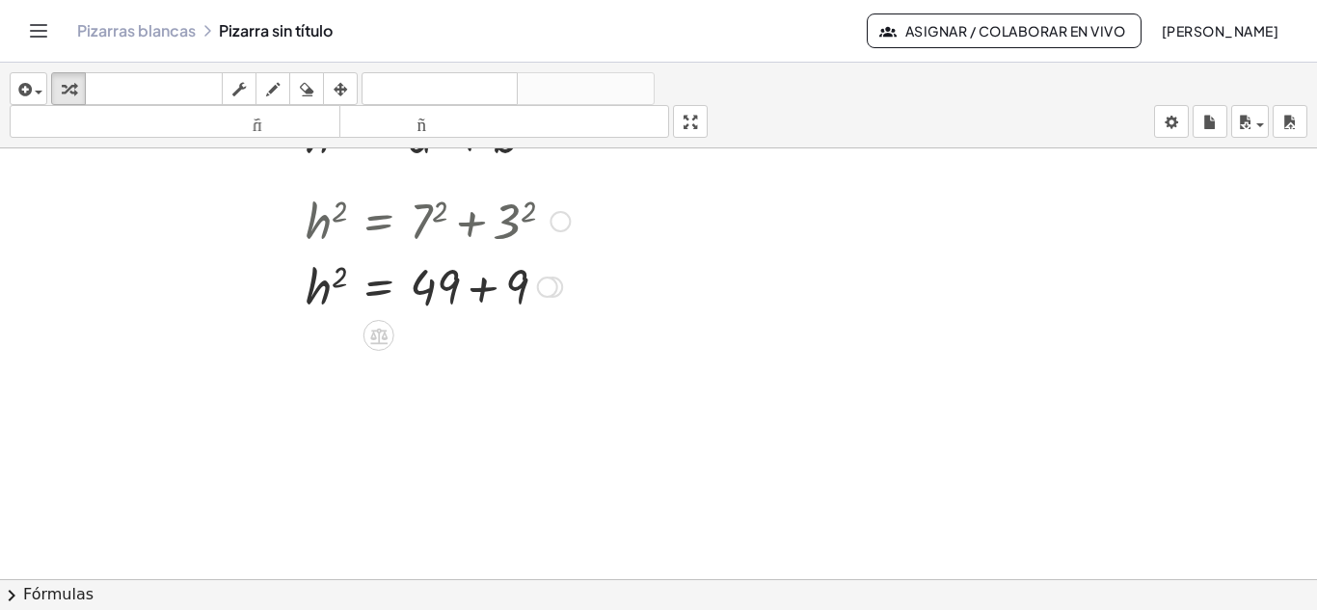
click at [483, 287] on div at bounding box center [437, 286] width 283 height 66
drag, startPoint x: 453, startPoint y: 287, endPoint x: 454, endPoint y: 326, distance: 38.6
click at [379, 222] on div "h 2 = + 7 2 + 3 2 h 2 = + 49 + 3 2 h 2 = + 49 + 9 h 2 = 58" at bounding box center [379, 222] width 0 height 0
click at [430, 290] on div at bounding box center [469, 286] width 347 height 66
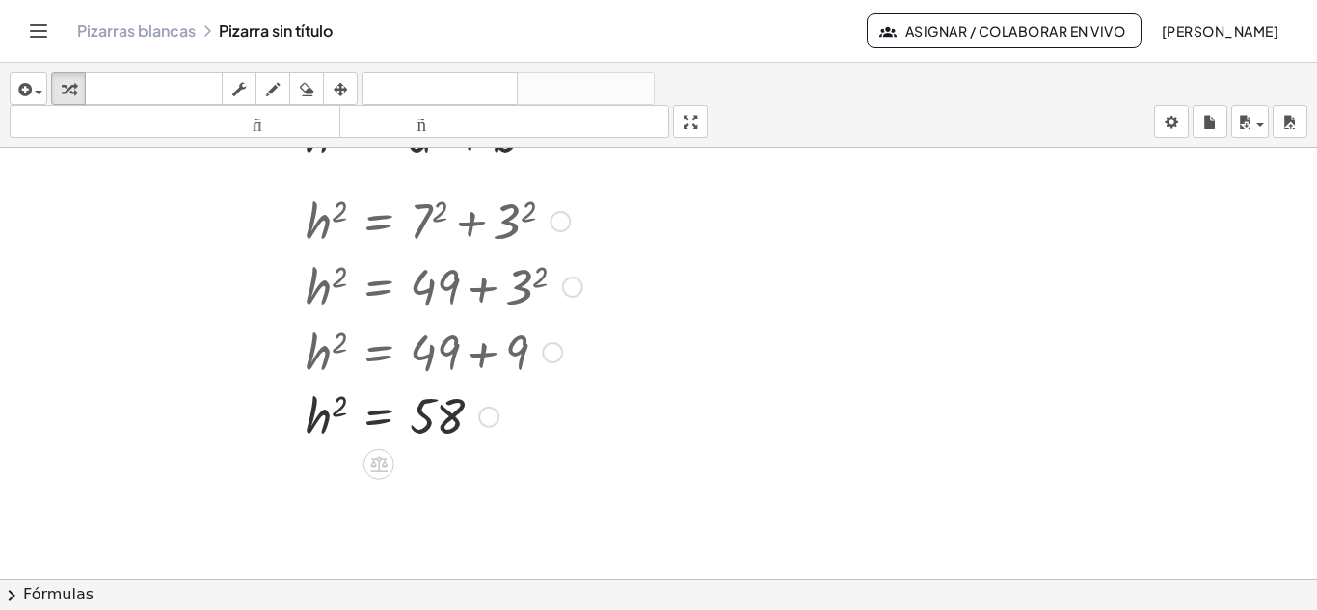
drag, startPoint x: 549, startPoint y: 288, endPoint x: 547, endPoint y: 366, distance: 78.1
click at [379, 353] on div "h 2 = + 49 + 9" at bounding box center [379, 353] width 0 height 0
click at [637, 369] on div at bounding box center [658, 483] width 1317 height 862
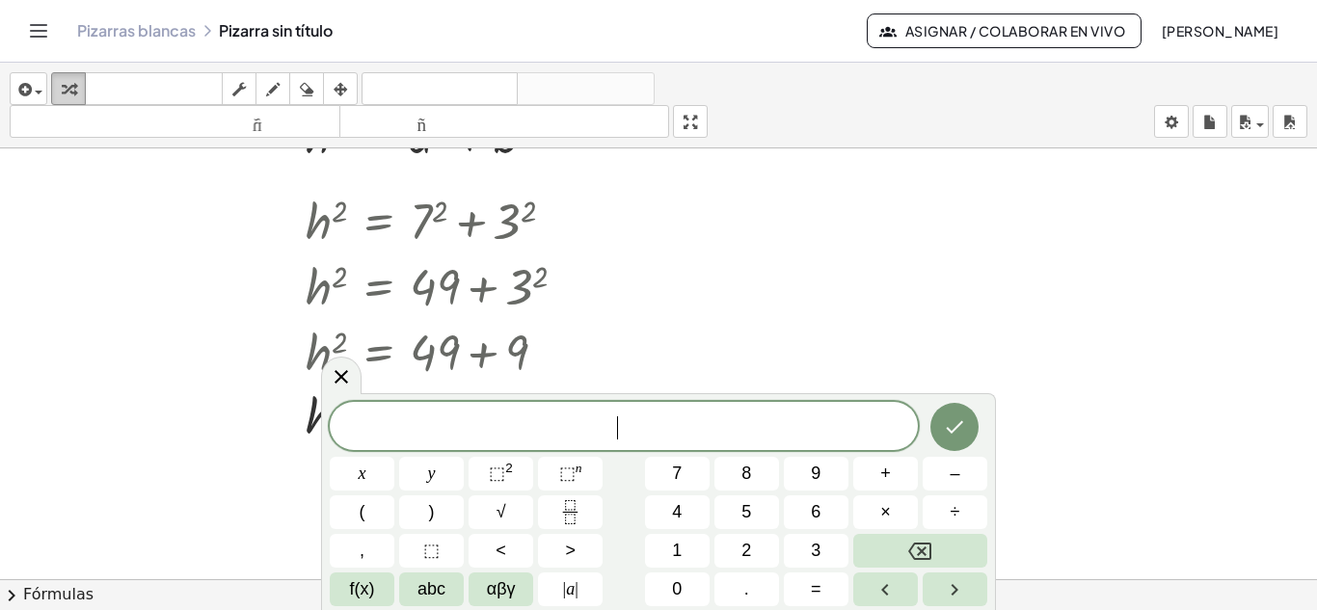
click at [69, 86] on icon "button" at bounding box center [68, 89] width 13 height 23
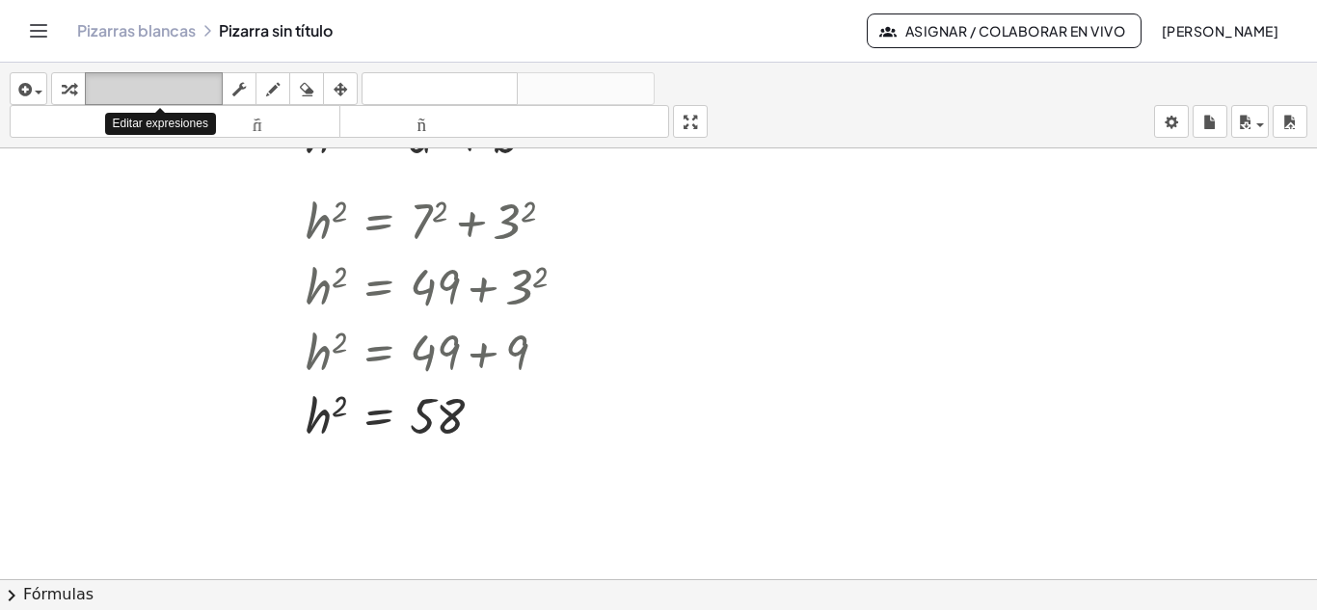
click at [120, 91] on font "teclado" at bounding box center [154, 89] width 128 height 18
click at [140, 91] on font "teclado" at bounding box center [154, 89] width 128 height 18
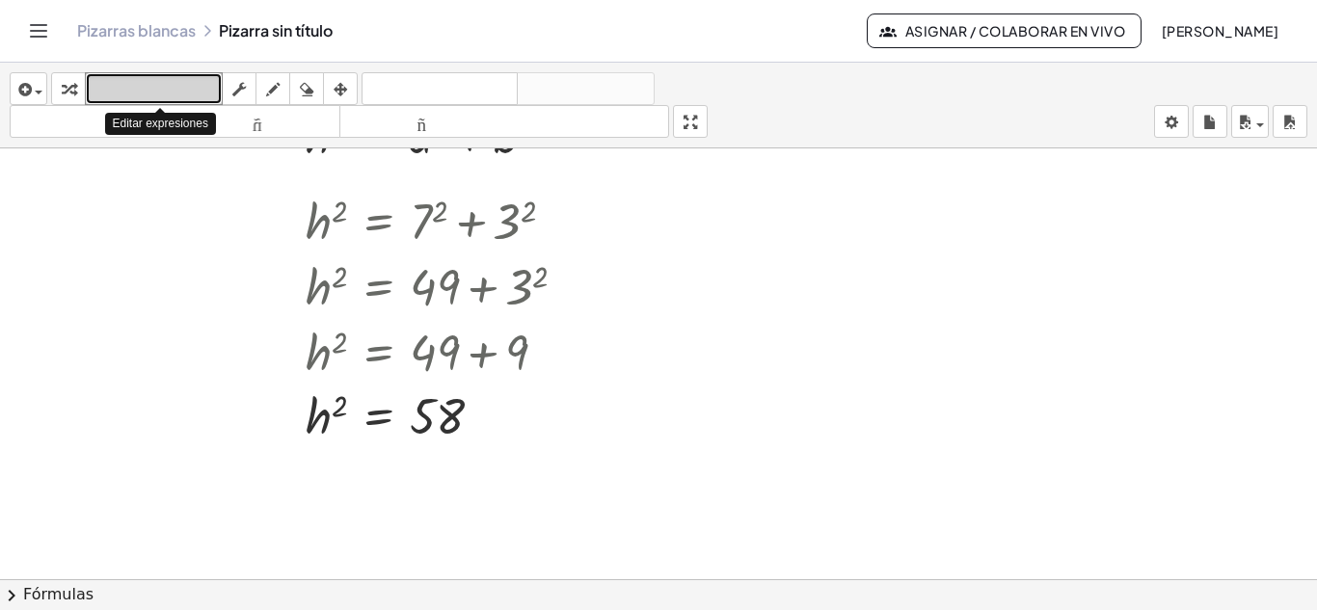
click at [140, 91] on font "teclado" at bounding box center [154, 89] width 128 height 18
click at [67, 88] on icon "button" at bounding box center [68, 89] width 13 height 23
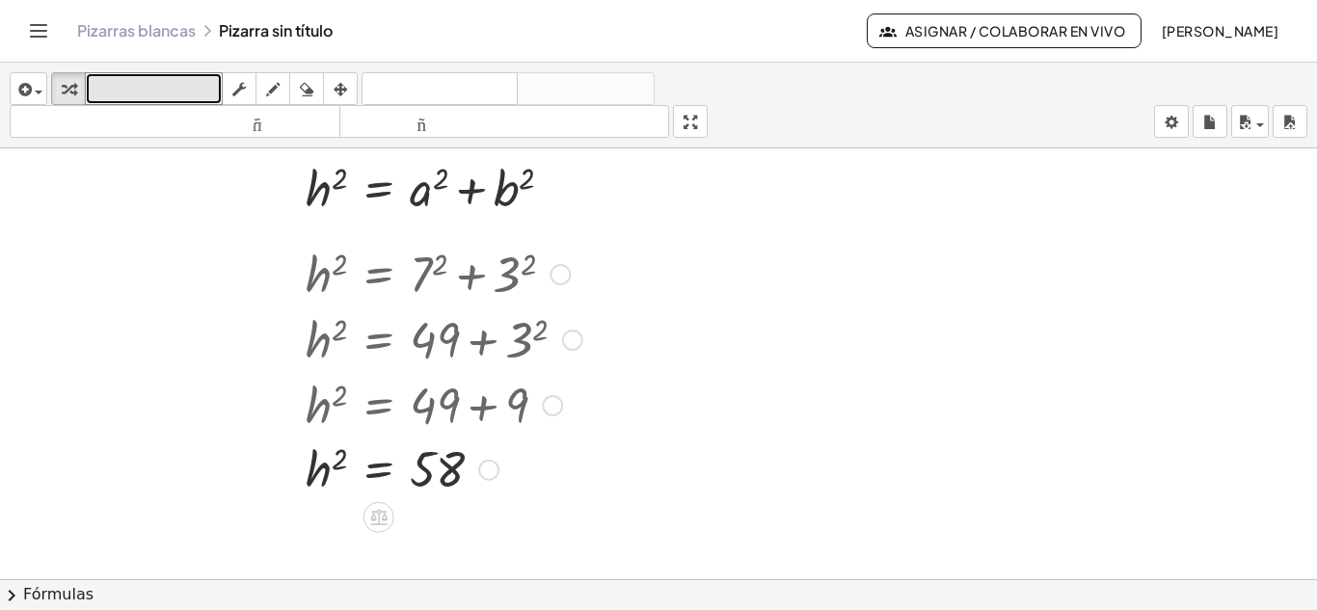
scroll to position [0, 0]
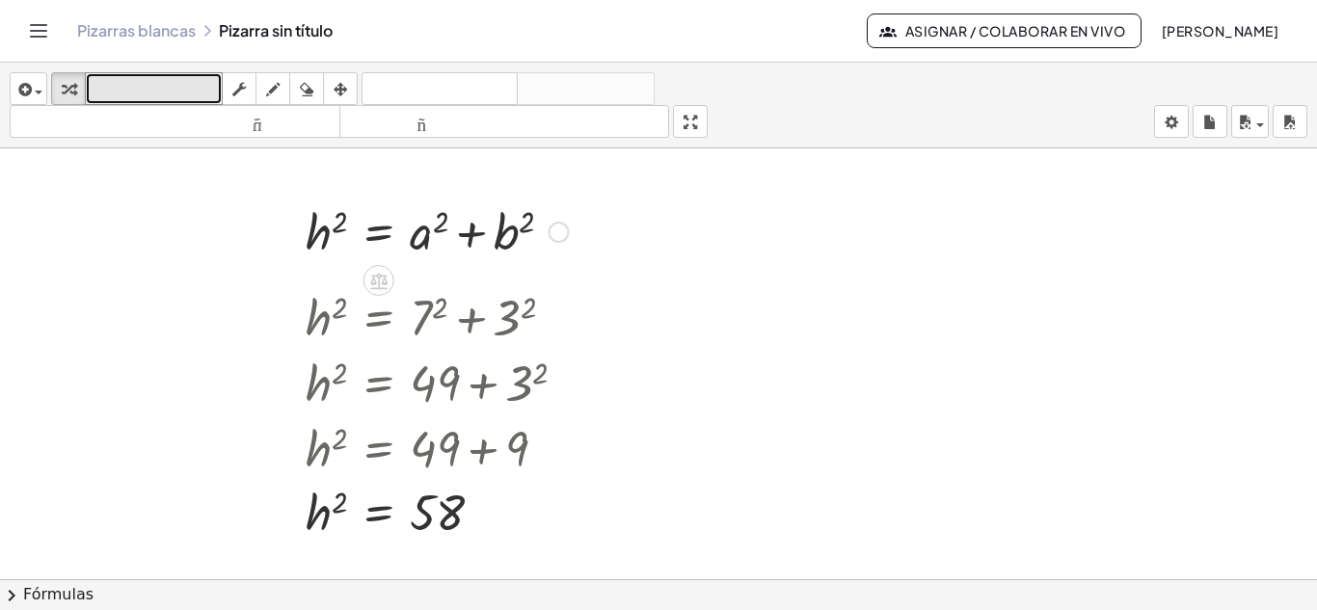
click at [414, 229] on div at bounding box center [436, 231] width 281 height 66
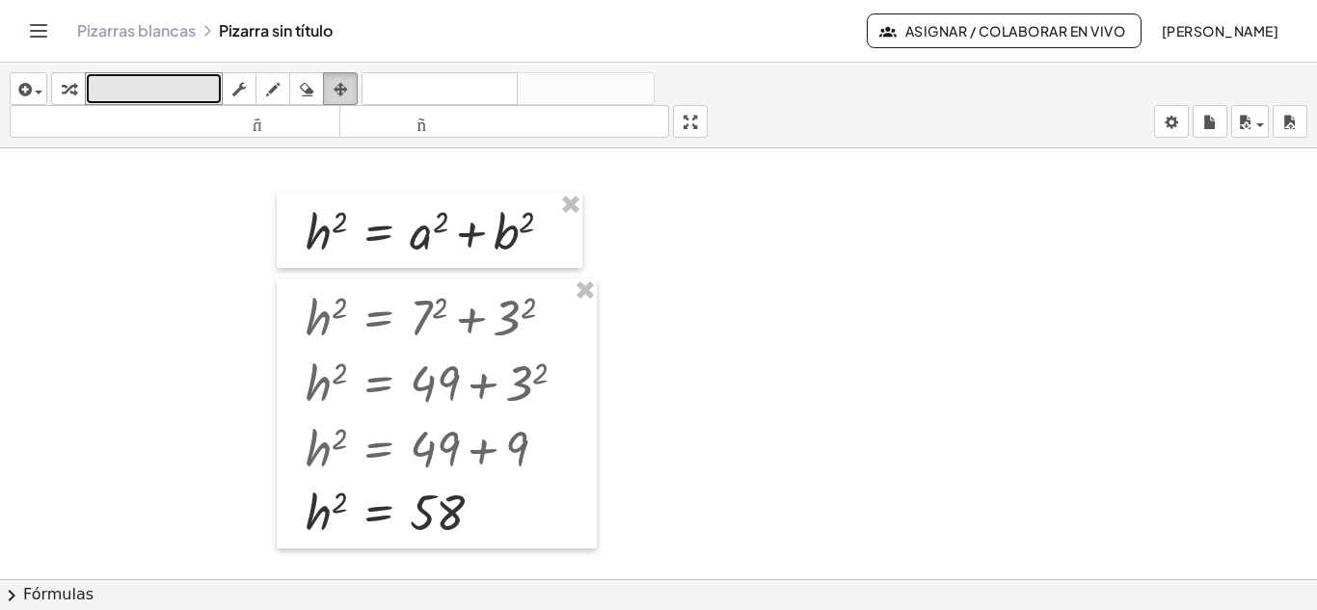
click at [347, 92] on icon "button" at bounding box center [340, 89] width 13 height 23
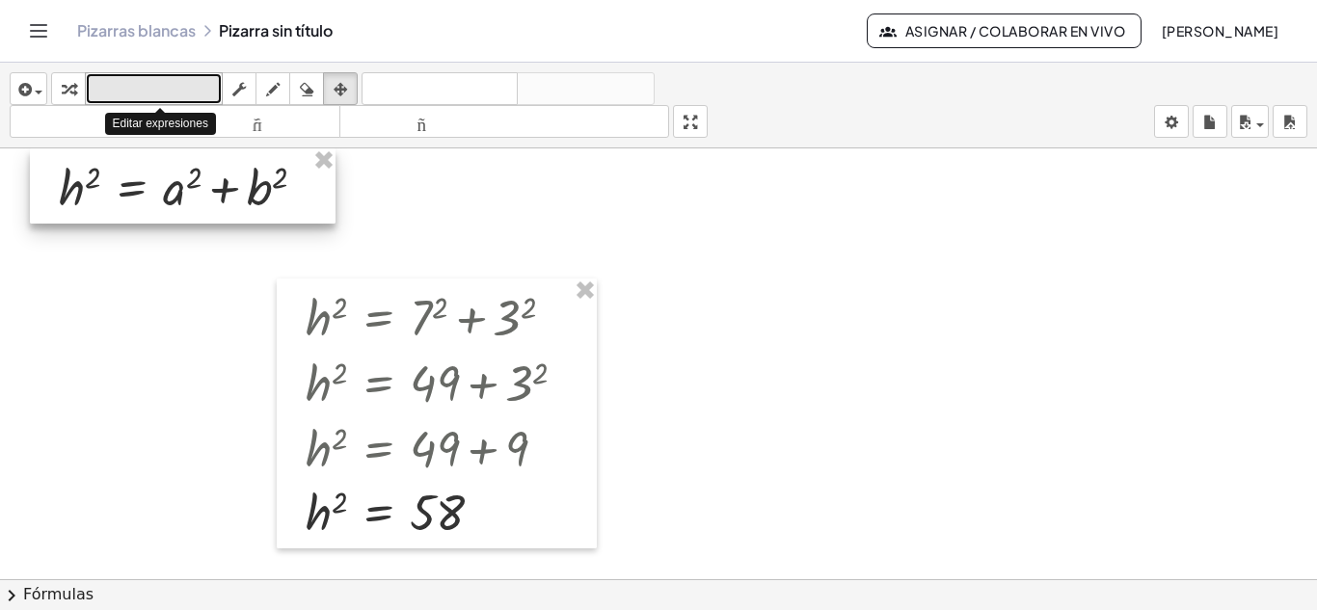
drag, startPoint x: 416, startPoint y: 240, endPoint x: 170, endPoint y: 87, distance: 290.5
click at [170, 87] on div "insertar Seleccione uno: Expresión matemática Función Texto Vídeo de YouTube Gr…" at bounding box center [658, 336] width 1317 height 547
click at [170, 87] on font "teclado" at bounding box center [154, 89] width 128 height 18
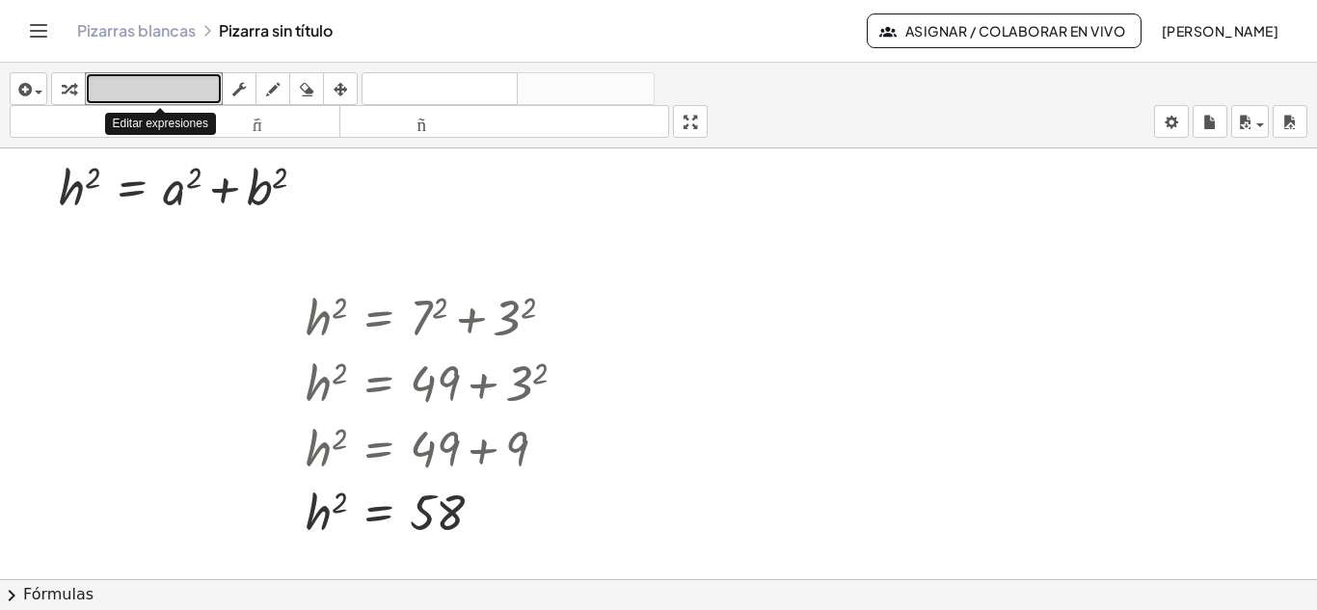
click at [170, 87] on font "teclado" at bounding box center [154, 89] width 128 height 18
drag, startPoint x: 170, startPoint y: 87, endPoint x: 150, endPoint y: 87, distance: 19.3
click at [150, 87] on font "teclado" at bounding box center [154, 89] width 128 height 18
click at [193, 179] on div at bounding box center [193, 179] width 15 height 32
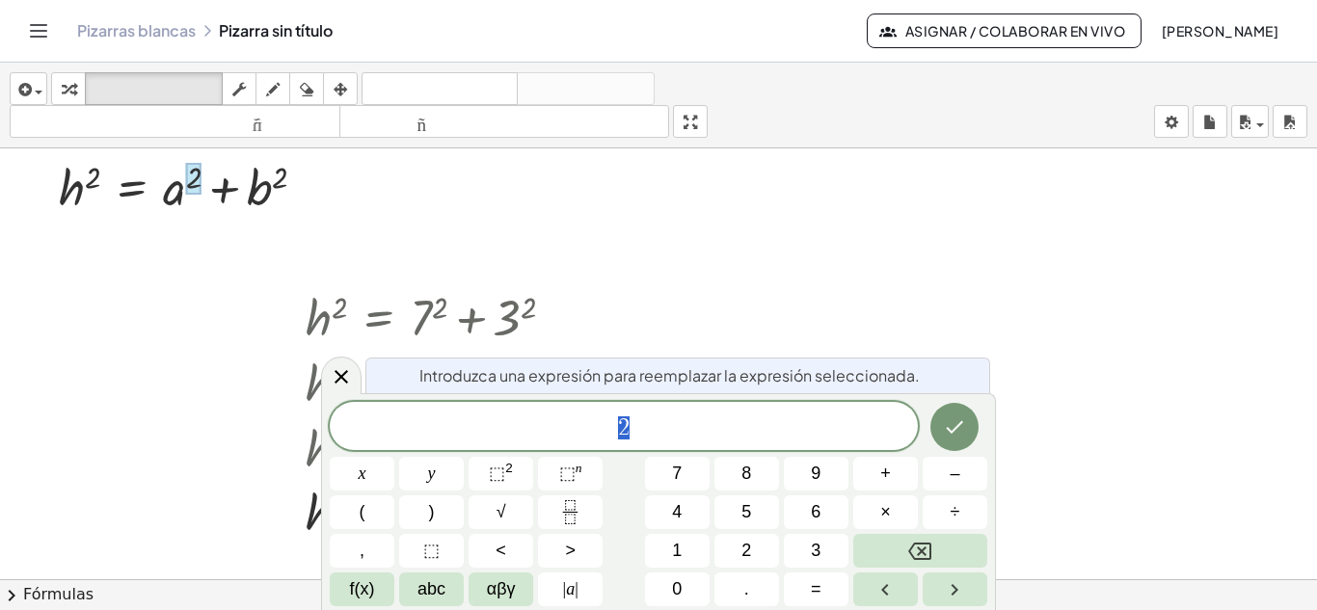
click at [172, 194] on div at bounding box center [189, 186] width 281 height 66
click at [176, 227] on div at bounding box center [658, 579] width 1317 height 862
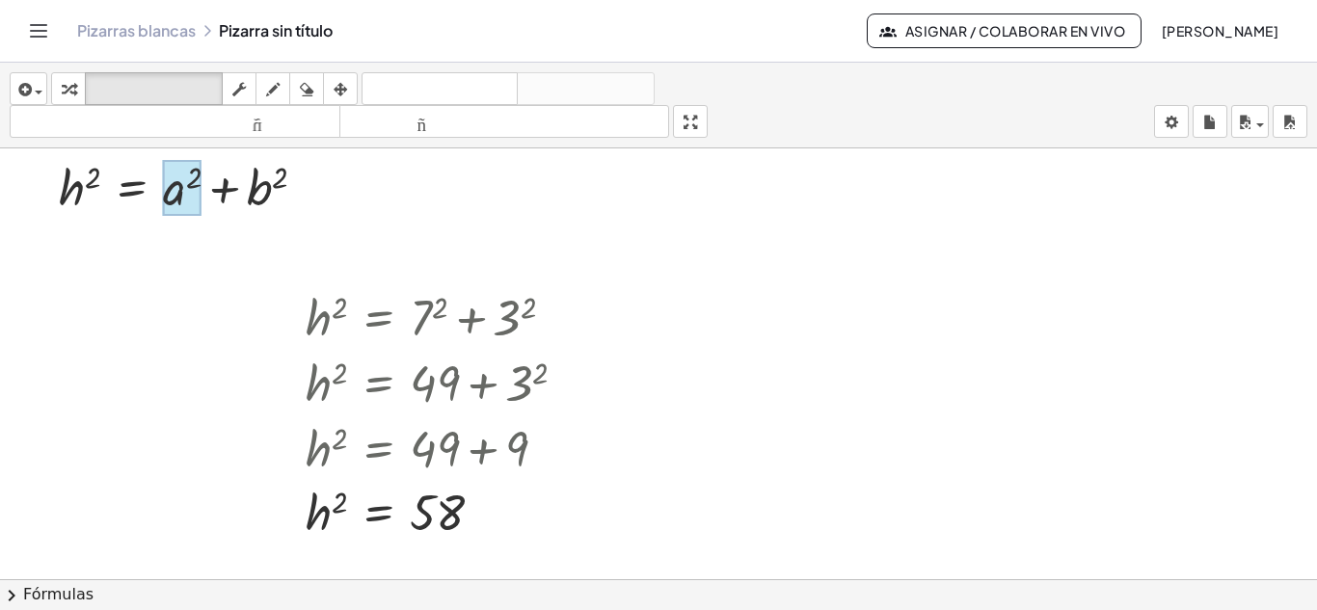
click at [172, 203] on div at bounding box center [182, 188] width 39 height 56
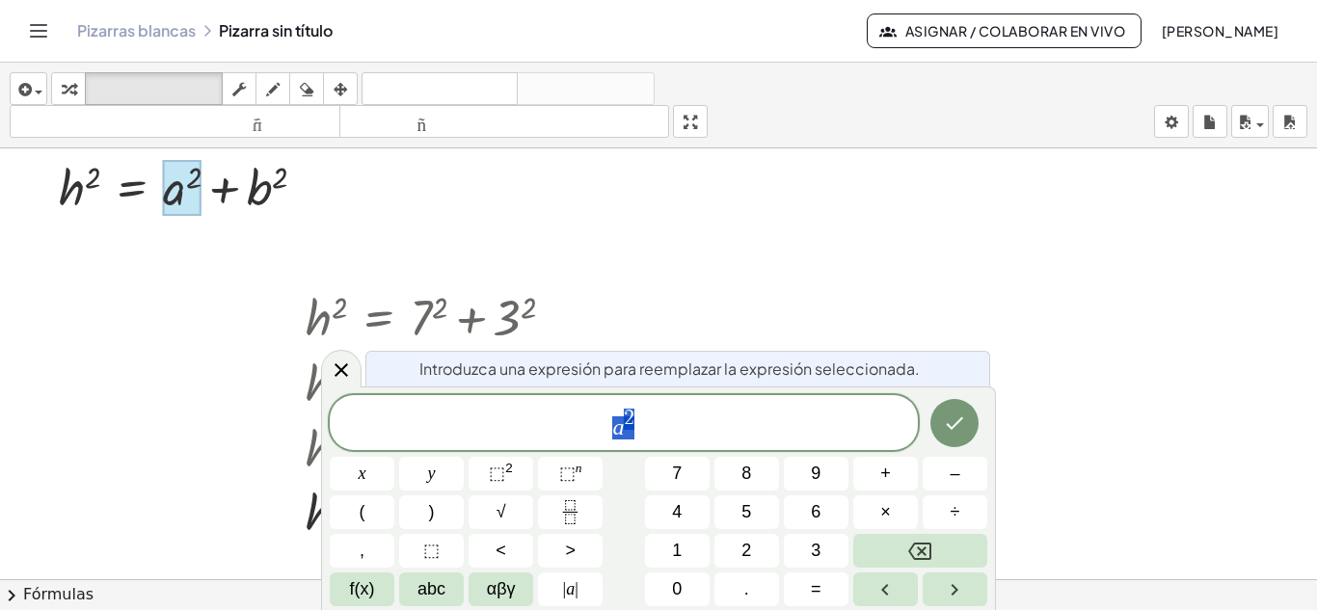
click at [50, 214] on div at bounding box center [44, 185] width 29 height 75
click at [74, 201] on div at bounding box center [189, 186] width 281 height 66
click at [90, 194] on div at bounding box center [189, 186] width 281 height 66
click at [80, 194] on div at bounding box center [189, 186] width 281 height 66
drag, startPoint x: 169, startPoint y: 192, endPoint x: 177, endPoint y: 88, distance: 104.5
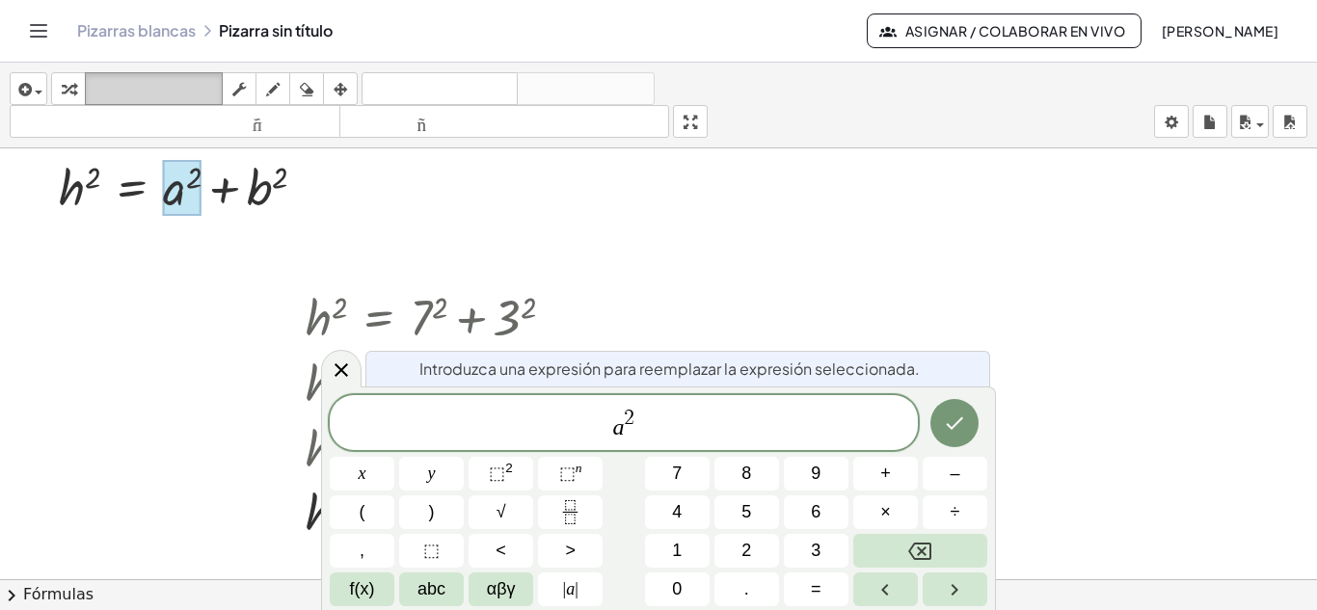
click at [177, 88] on div "insertar Seleccione uno: Expresión matemática Función Texto Vídeo de YouTube Gr…" at bounding box center [658, 336] width 1317 height 547
click at [187, 183] on div at bounding box center [182, 188] width 39 height 56
drag, startPoint x: 186, startPoint y: 183, endPoint x: 219, endPoint y: 199, distance: 36.2
click at [175, 93] on div "insertar Seleccione uno: Expresión matemática Función Texto Vídeo de YouTube Gr…" at bounding box center [658, 336] width 1317 height 547
click at [263, 198] on div at bounding box center [189, 186] width 281 height 66
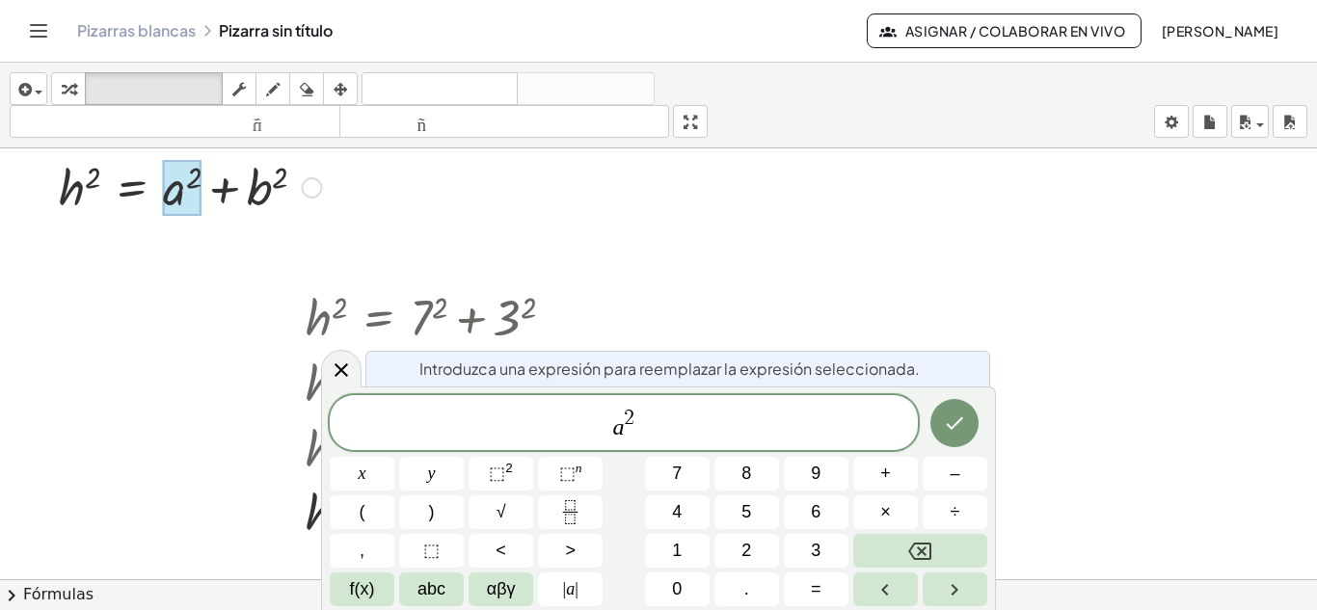
click at [254, 186] on div at bounding box center [189, 186] width 281 height 66
click at [236, 305] on div at bounding box center [658, 579] width 1317 height 862
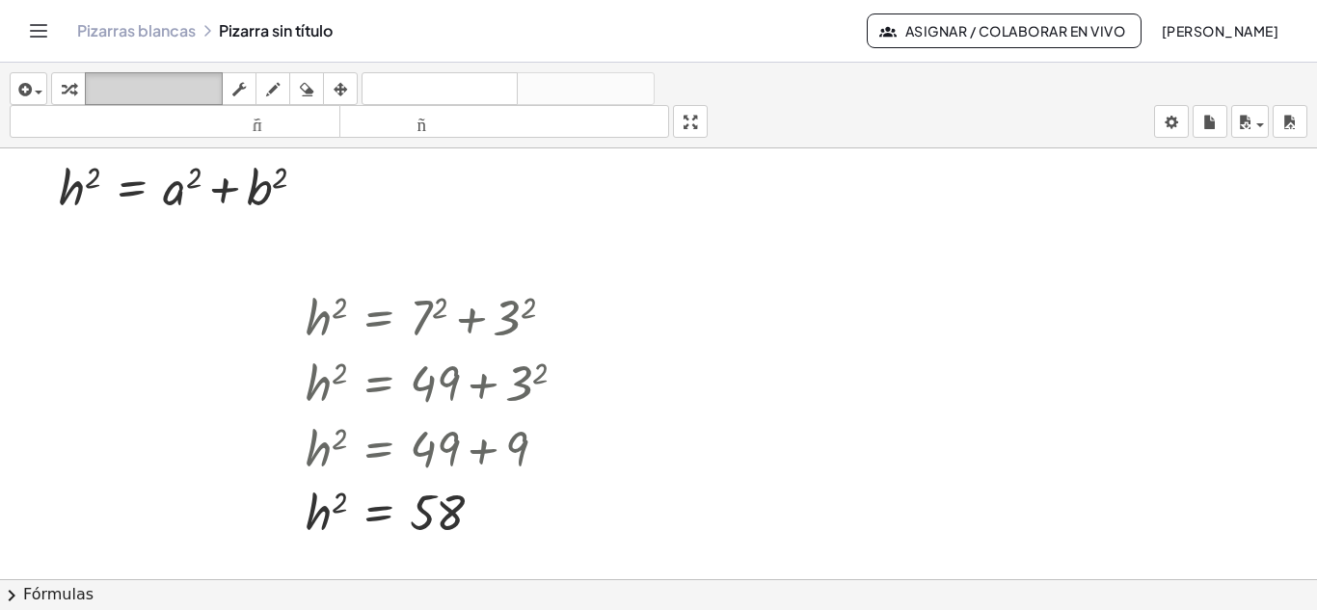
drag, startPoint x: 248, startPoint y: 192, endPoint x: 192, endPoint y: 86, distance: 119.9
click at [356, 219] on div at bounding box center [658, 579] width 1317 height 862
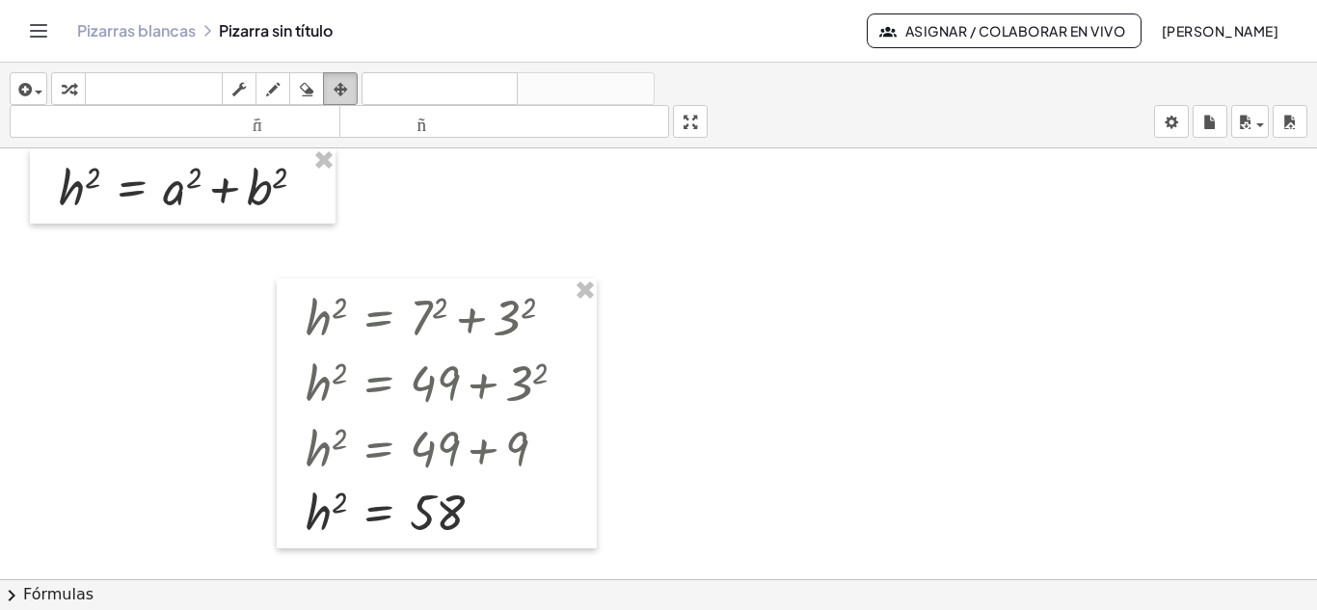
click at [346, 93] on icon "button" at bounding box center [340, 89] width 13 height 23
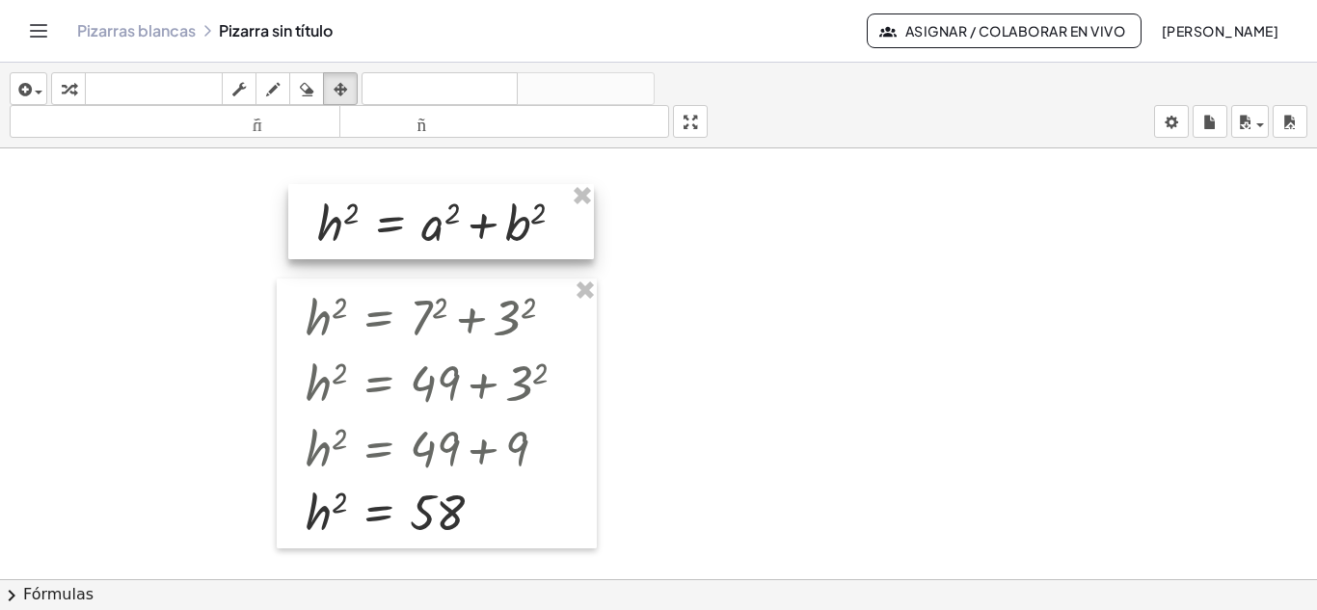
drag, startPoint x: 229, startPoint y: 187, endPoint x: 488, endPoint y: 224, distance: 260.9
click at [488, 224] on div at bounding box center [441, 221] width 306 height 75
click at [657, 359] on div at bounding box center [658, 579] width 1317 height 862
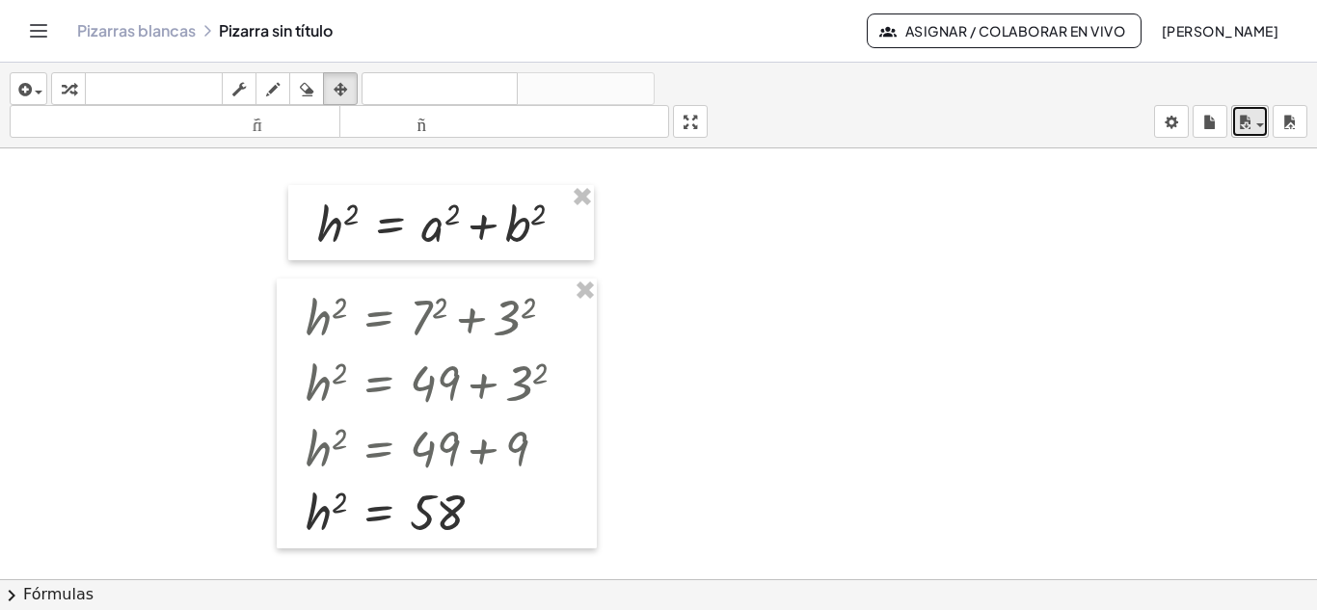
click at [1257, 124] on span "button" at bounding box center [1260, 125] width 8 height 4
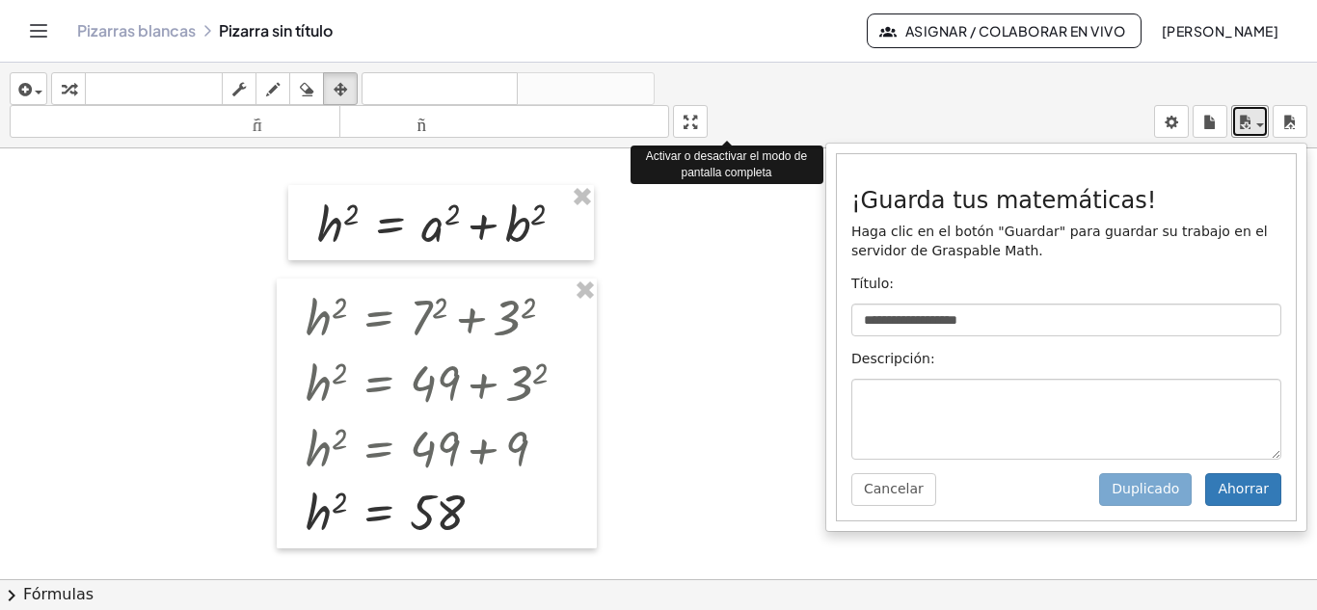
drag, startPoint x: 699, startPoint y: 122, endPoint x: 699, endPoint y: 206, distance: 83.9
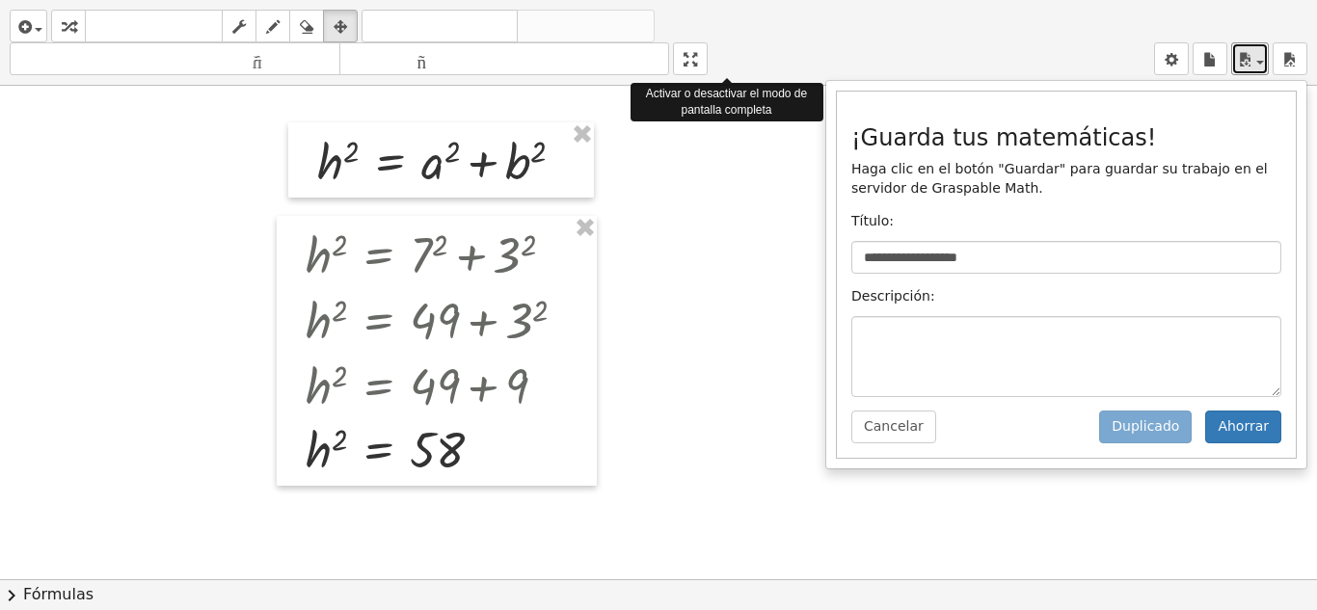
click at [699, 206] on div "**********" at bounding box center [658, 305] width 1317 height 610
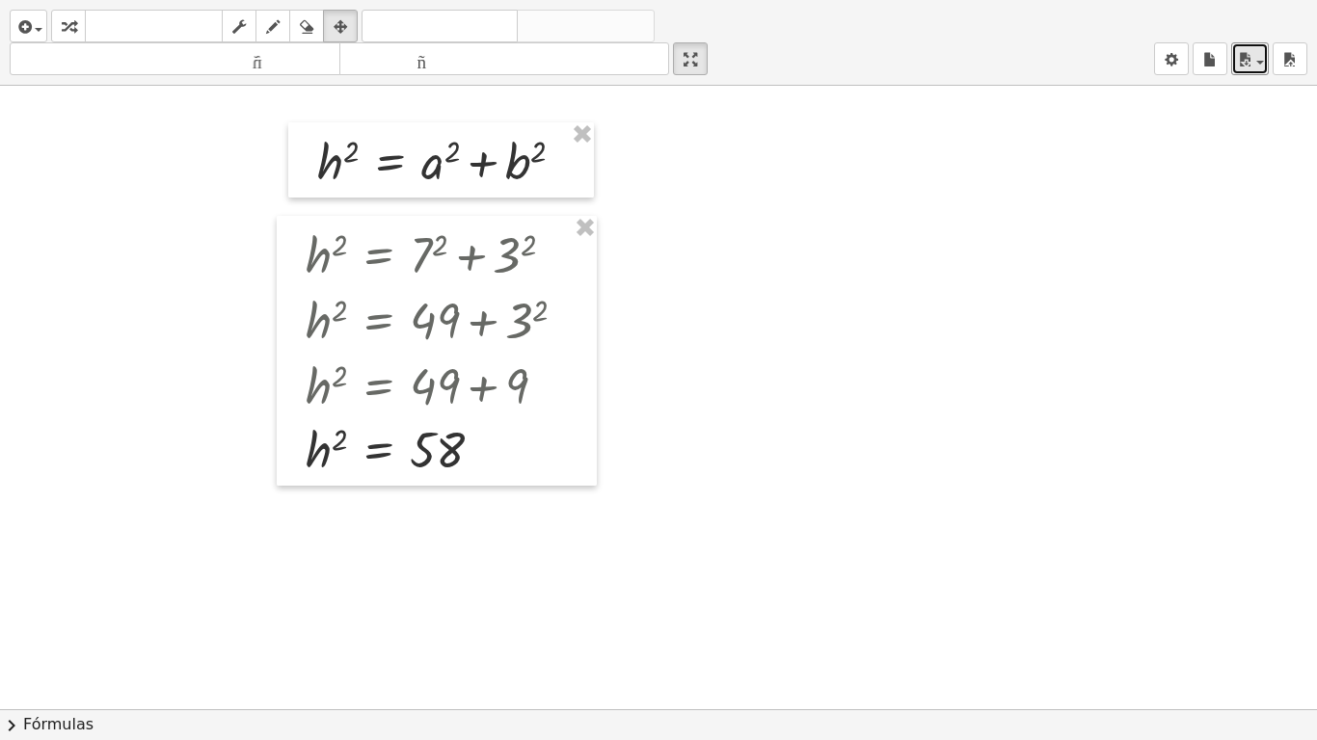
click at [699, 206] on div at bounding box center [658, 709] width 1317 height 1247
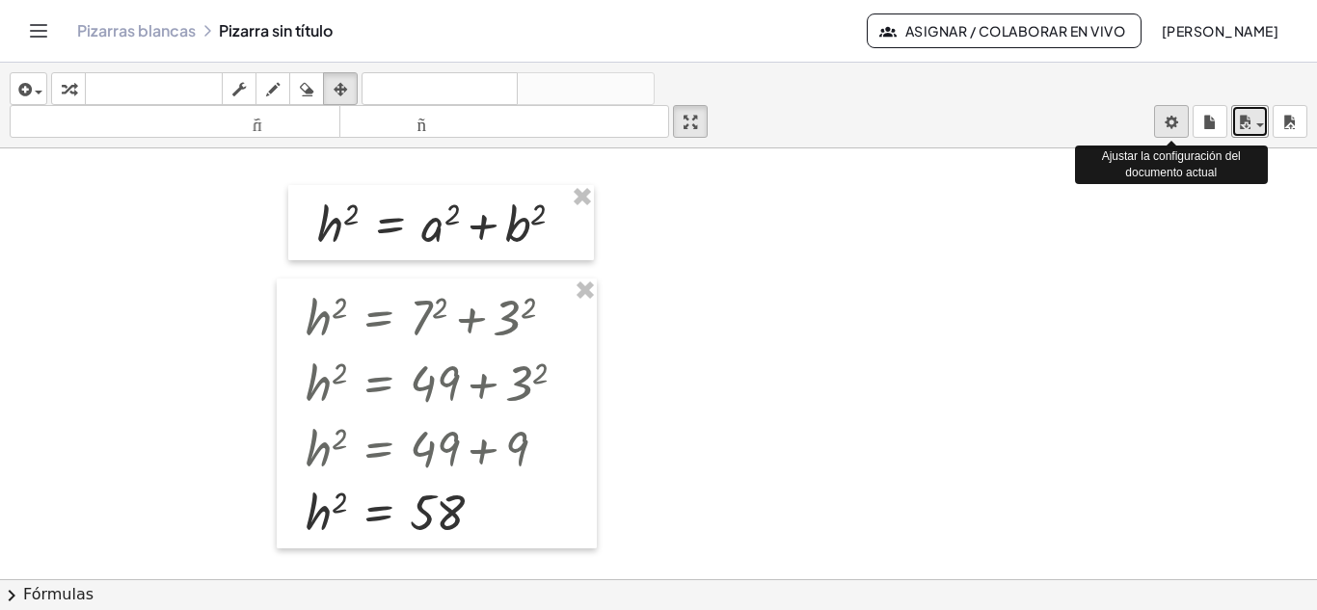
click at [1166, 122] on body "**********" at bounding box center [658, 305] width 1317 height 610
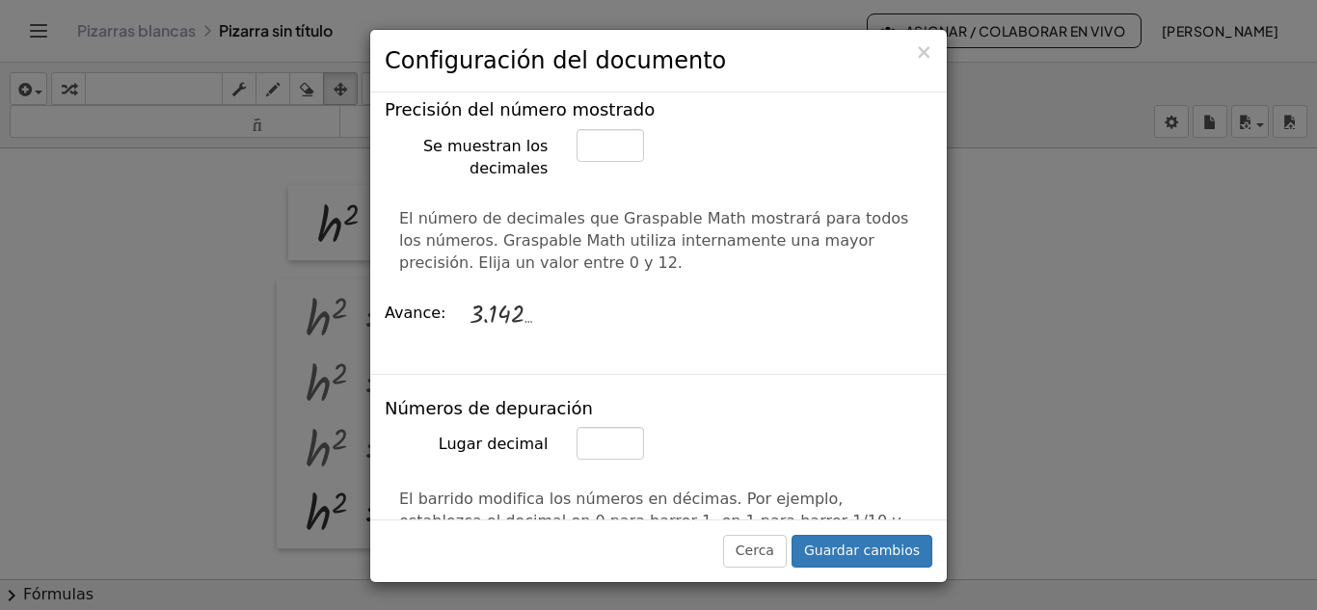
scroll to position [771, 0]
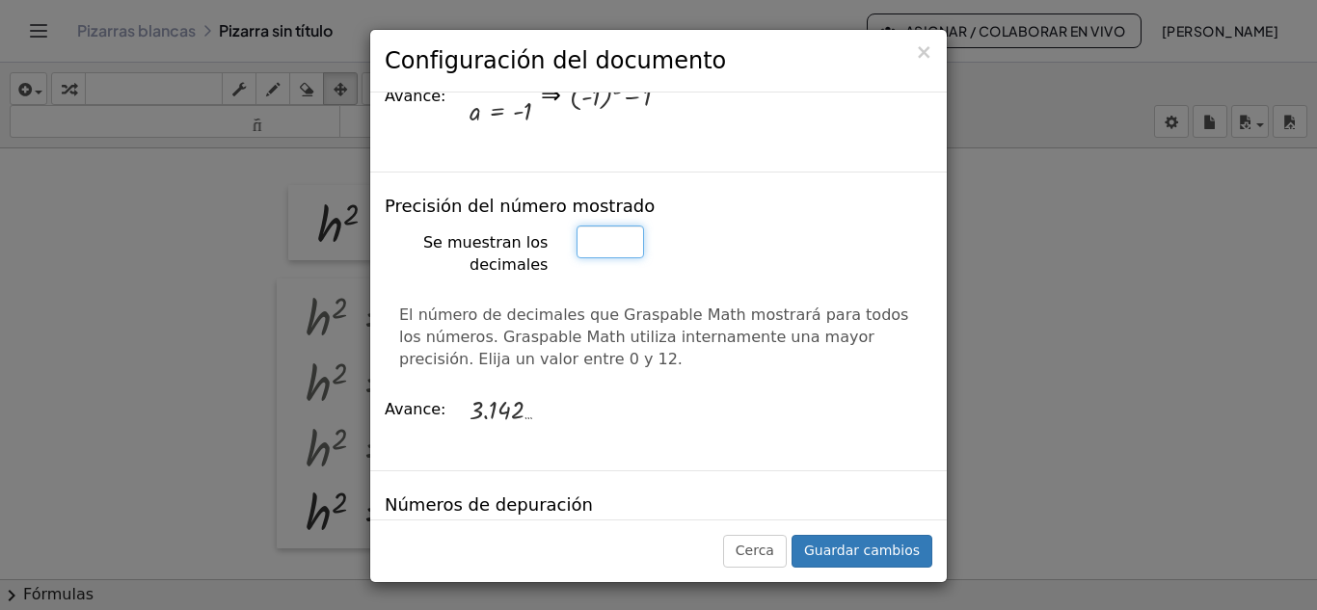
click at [618, 226] on input "*" at bounding box center [609, 242] width 67 height 33
click at [619, 226] on input "*" at bounding box center [609, 242] width 67 height 33
type input "*"
click at [619, 226] on input "*" at bounding box center [609, 242] width 67 height 33
click at [682, 383] on div "3.14 …" at bounding box center [696, 411] width 456 height 60
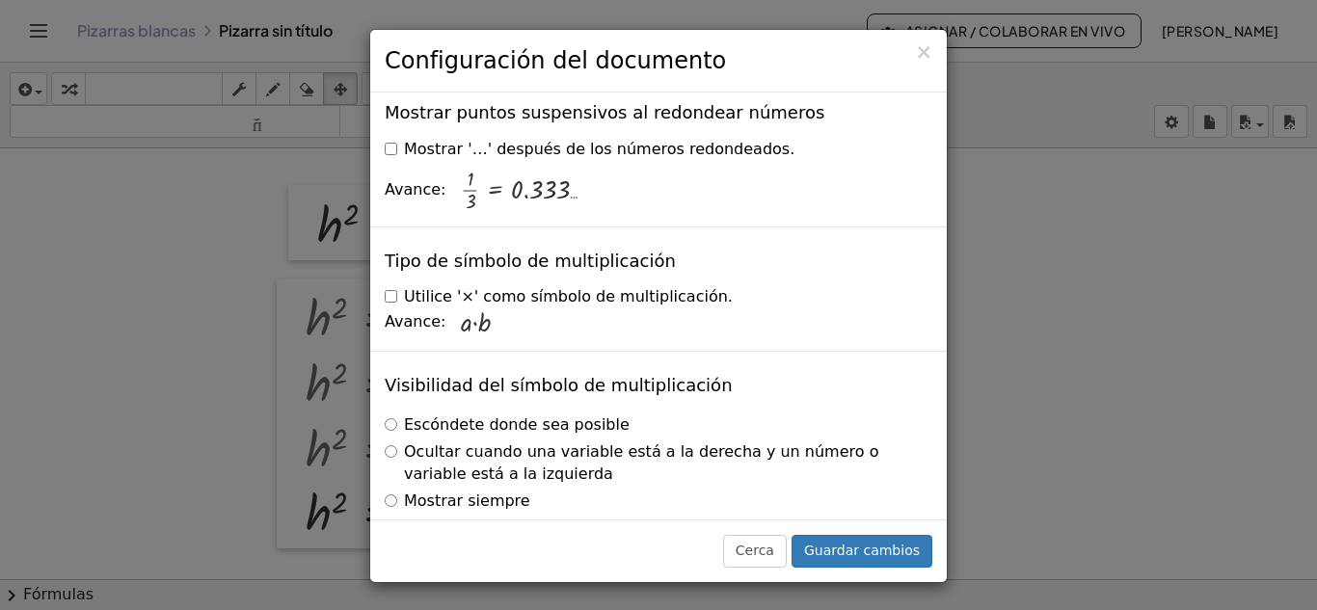
scroll to position [4807, 0]
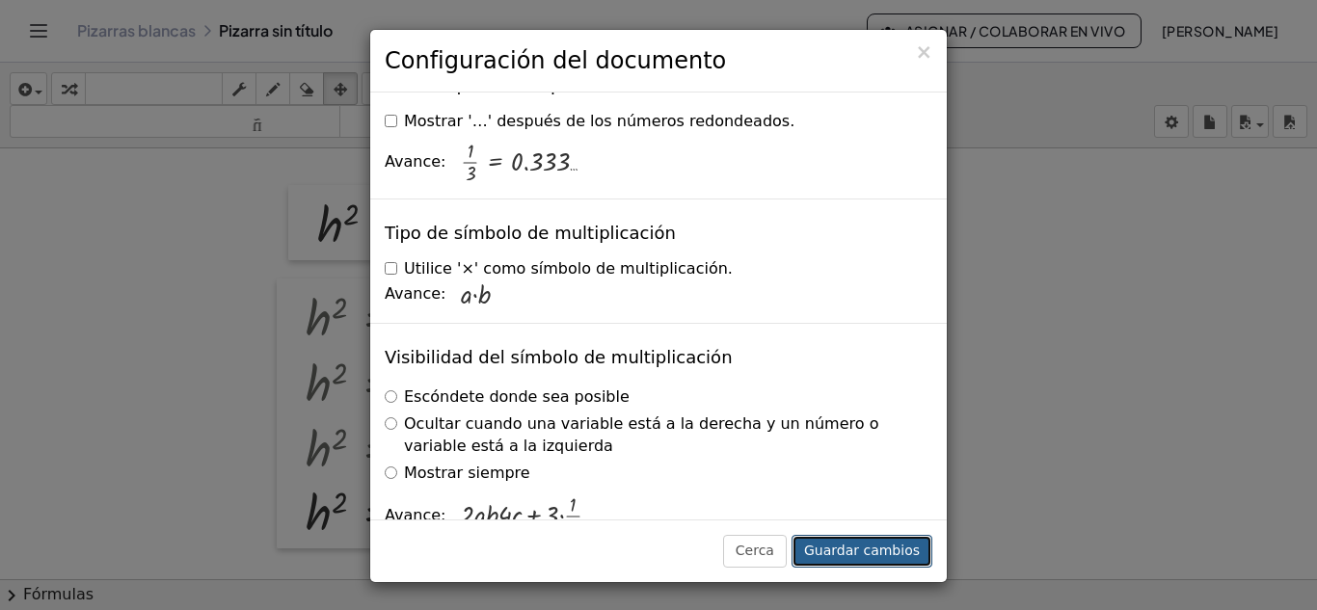
click at [890, 547] on font "Guardar cambios" at bounding box center [862, 550] width 116 height 15
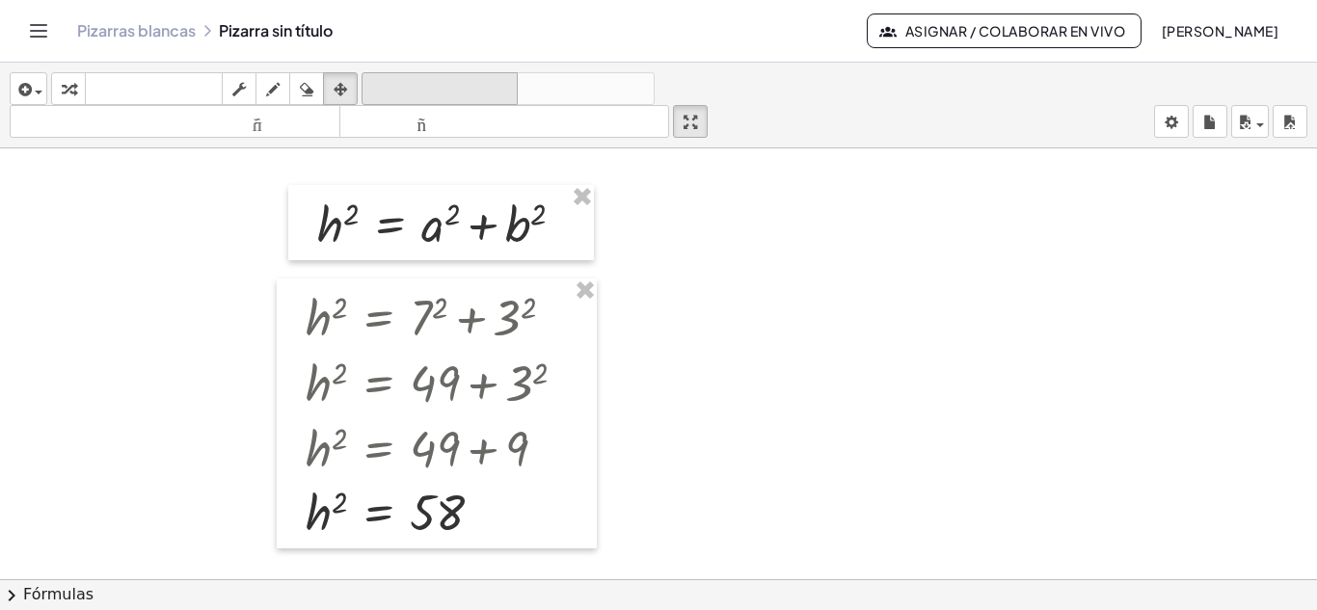
click at [446, 86] on font "deshacer" at bounding box center [439, 89] width 147 height 18
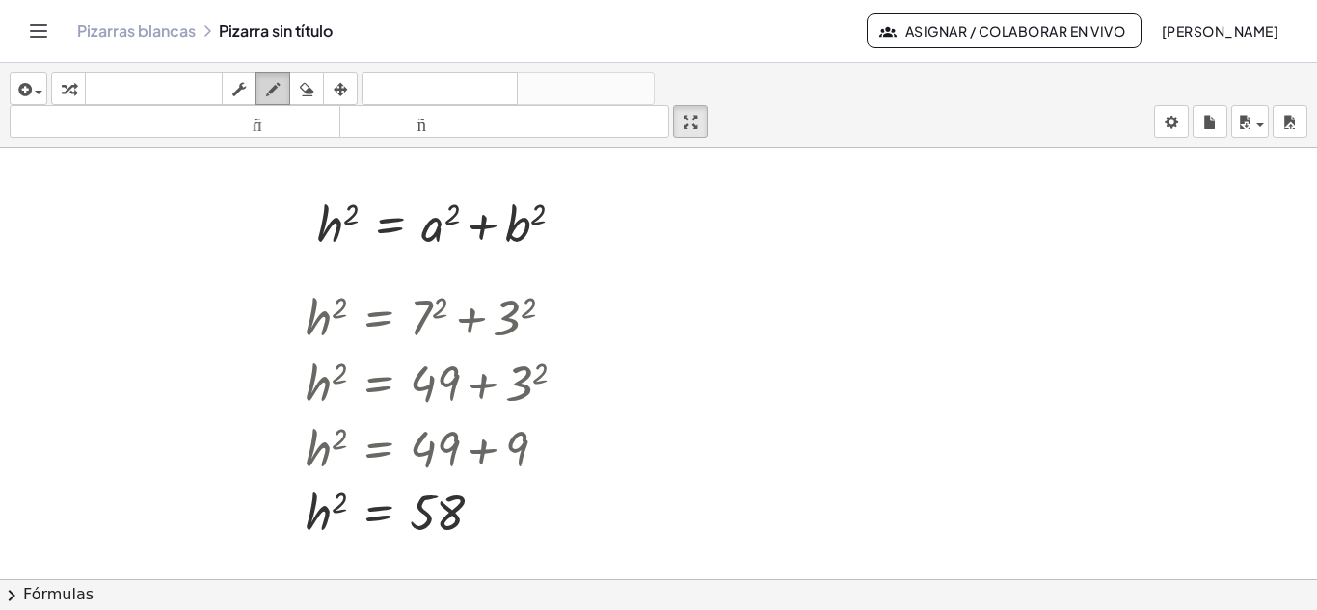
click at [272, 88] on icon "button" at bounding box center [272, 89] width 13 height 23
click at [680, 241] on div at bounding box center [658, 579] width 1317 height 862
drag, startPoint x: 680, startPoint y: 241, endPoint x: 696, endPoint y: 260, distance: 25.3
click at [696, 260] on div at bounding box center [658, 579] width 1317 height 862
drag, startPoint x: 704, startPoint y: 234, endPoint x: 725, endPoint y: 254, distance: 29.3
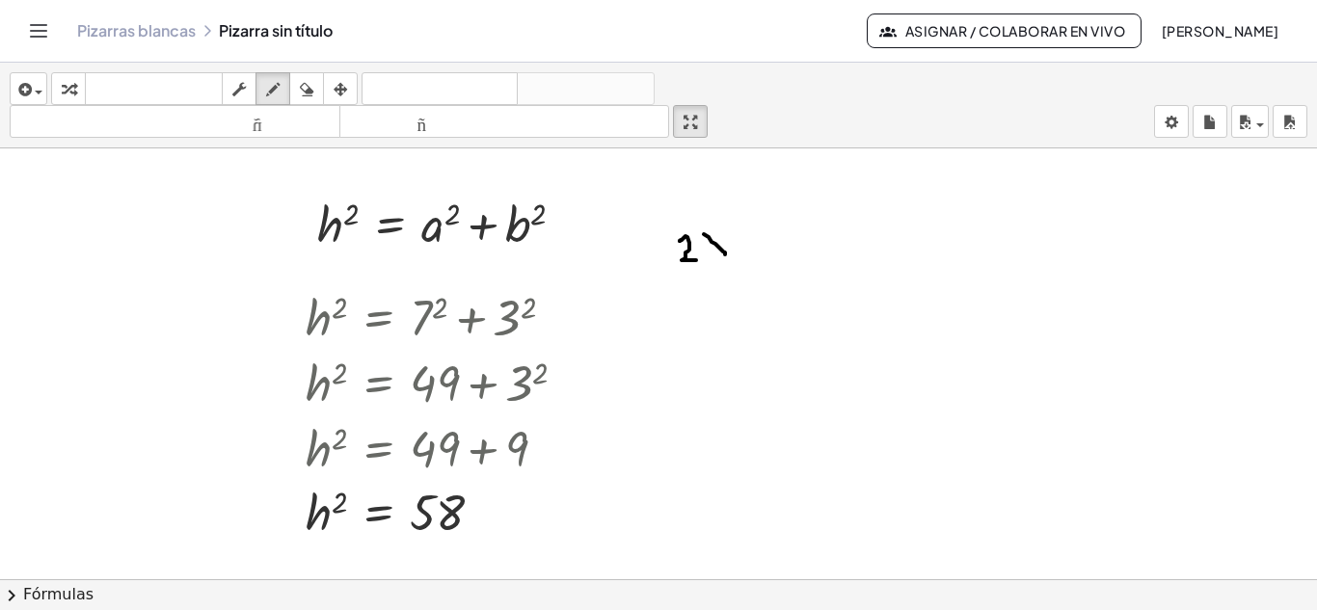
click at [725, 254] on div at bounding box center [658, 579] width 1317 height 862
drag, startPoint x: 722, startPoint y: 235, endPoint x: 712, endPoint y: 255, distance: 22.4
click at [712, 255] on div at bounding box center [658, 579] width 1317 height 862
drag, startPoint x: 740, startPoint y: 247, endPoint x: 756, endPoint y: 246, distance: 15.5
click at [756, 246] on div at bounding box center [658, 579] width 1317 height 862
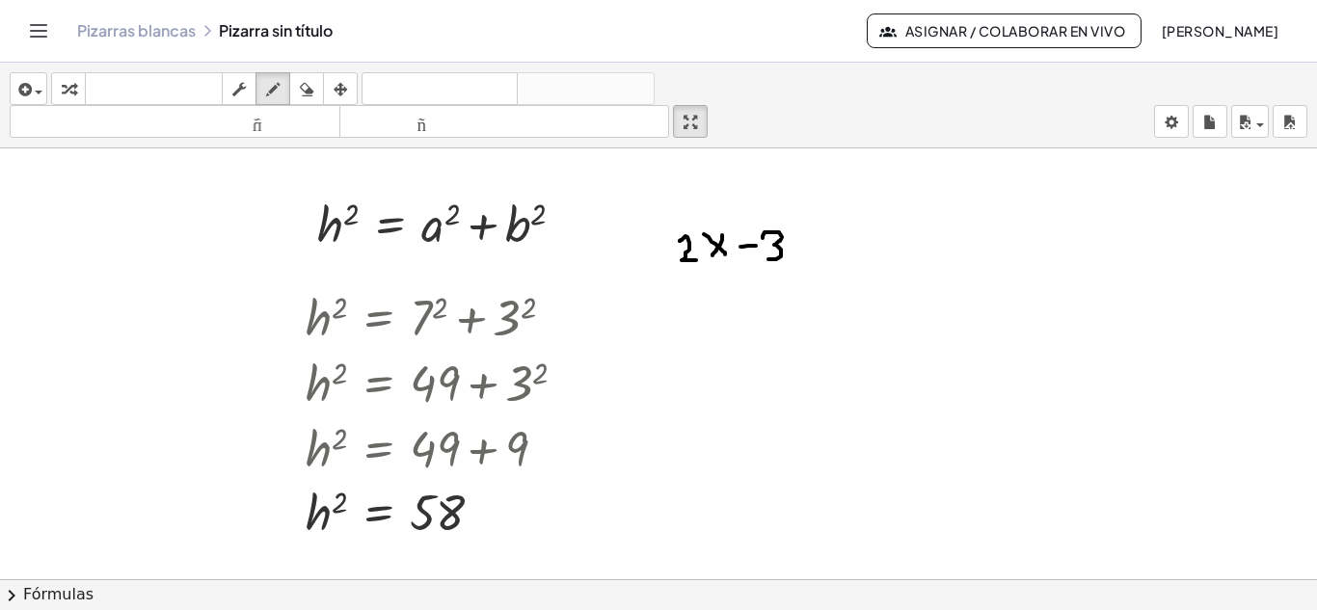
drag, startPoint x: 762, startPoint y: 238, endPoint x: 768, endPoint y: 259, distance: 22.0
click at [768, 259] on div at bounding box center [658, 579] width 1317 height 862
drag, startPoint x: 796, startPoint y: 233, endPoint x: 799, endPoint y: 262, distance: 29.1
click at [799, 262] on div at bounding box center [658, 579] width 1317 height 862
click at [838, 252] on div at bounding box center [658, 579] width 1317 height 862
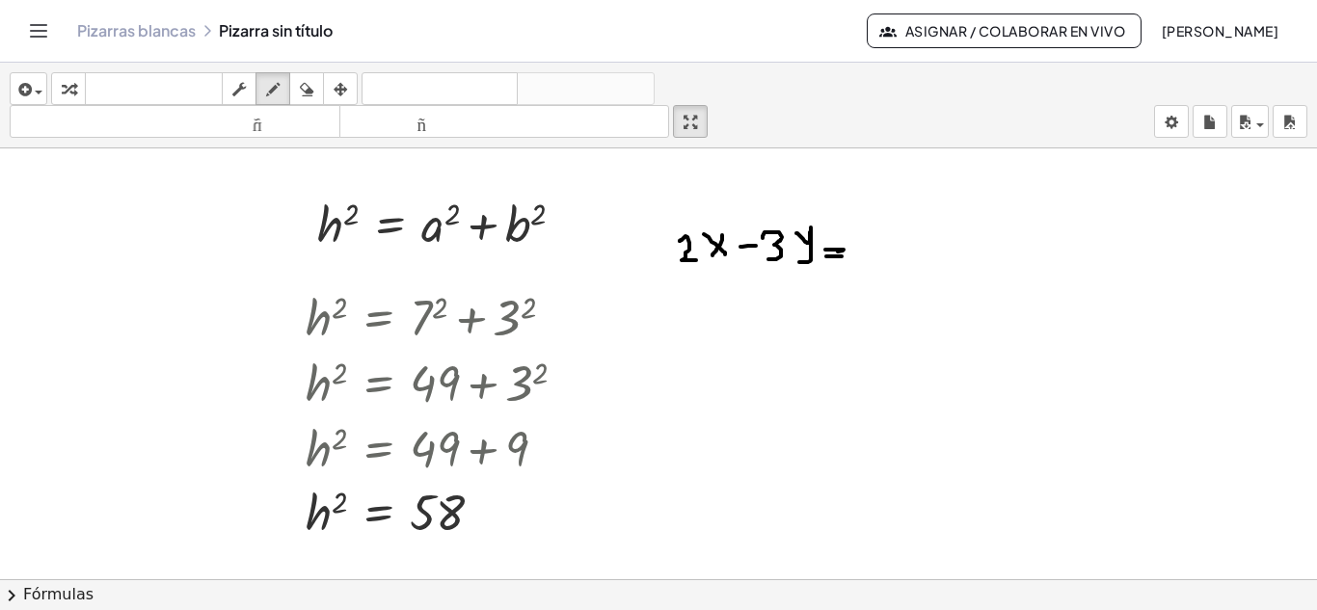
drag, startPoint x: 826, startPoint y: 256, endPoint x: 841, endPoint y: 256, distance: 15.4
click at [841, 256] on div at bounding box center [658, 579] width 1317 height 862
click at [865, 255] on div at bounding box center [658, 579] width 1317 height 862
click at [867, 232] on div at bounding box center [658, 579] width 1317 height 862
drag, startPoint x: 871, startPoint y: 230, endPoint x: 891, endPoint y: 254, distance: 30.1
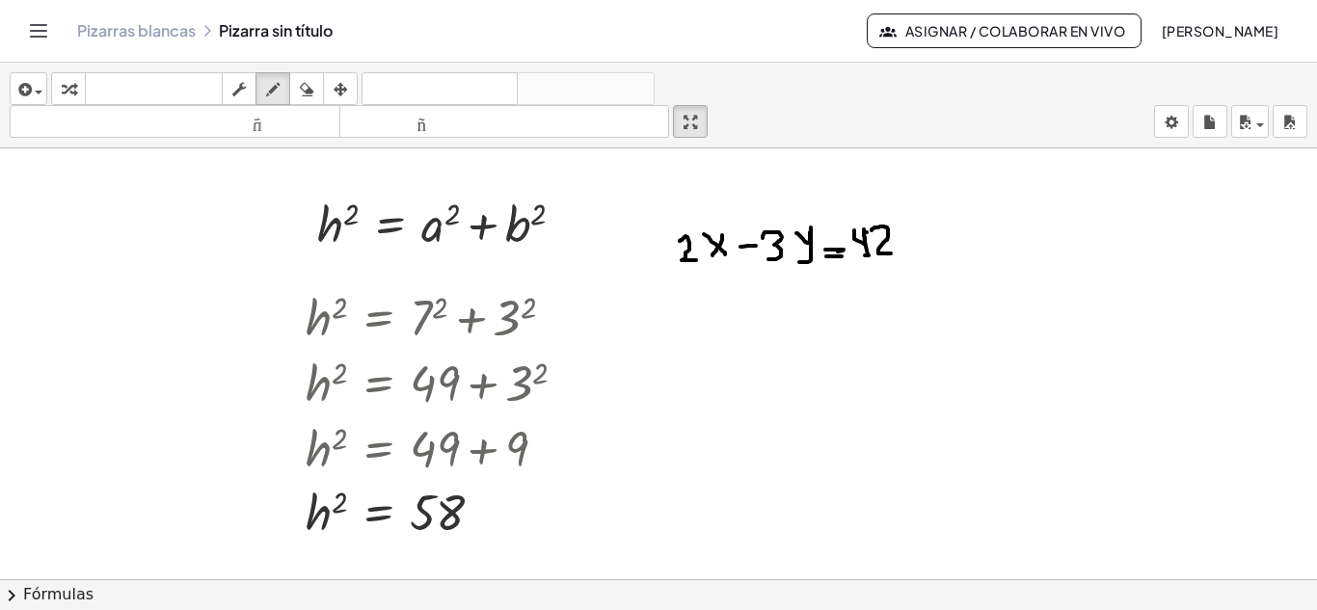
click at [891, 254] on div at bounding box center [658, 579] width 1317 height 862
click at [645, 207] on div at bounding box center [658, 579] width 1317 height 862
click at [347, 92] on icon "button" at bounding box center [340, 89] width 13 height 23
click at [689, 259] on div at bounding box center [658, 579] width 1317 height 862
click at [689, 273] on div at bounding box center [658, 579] width 1317 height 862
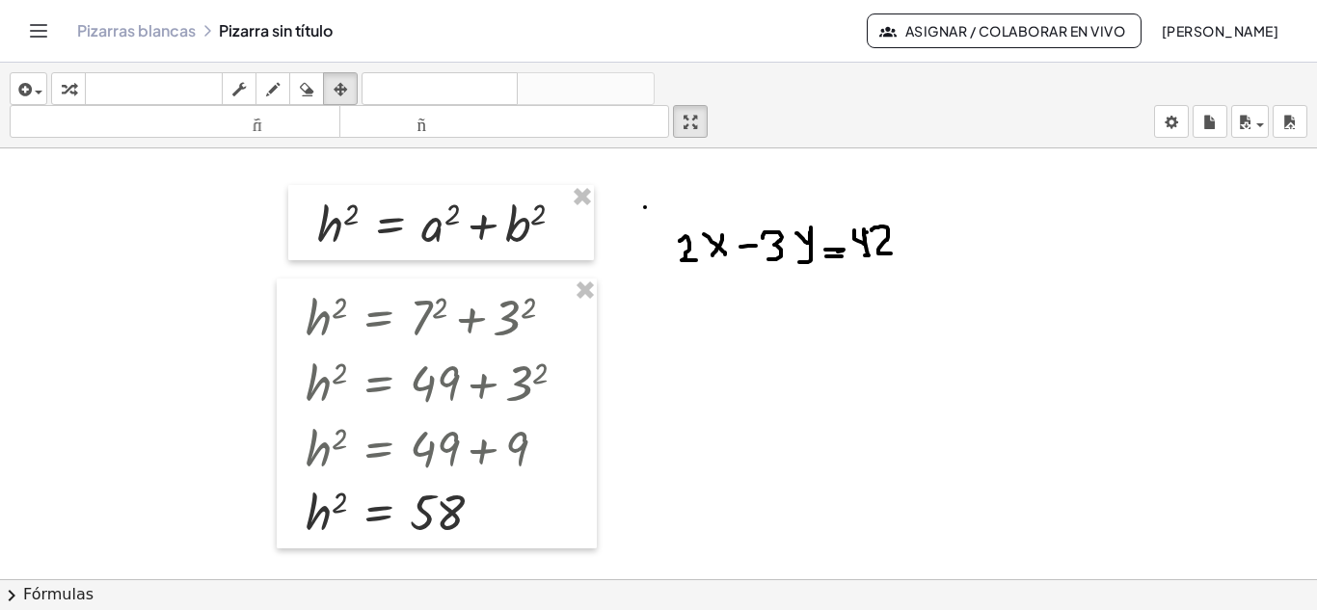
drag, startPoint x: 923, startPoint y: 211, endPoint x: 640, endPoint y: 291, distance: 294.5
click at [640, 291] on div at bounding box center [658, 579] width 1317 height 862
click at [246, 79] on icon "button" at bounding box center [238, 89] width 13 height 23
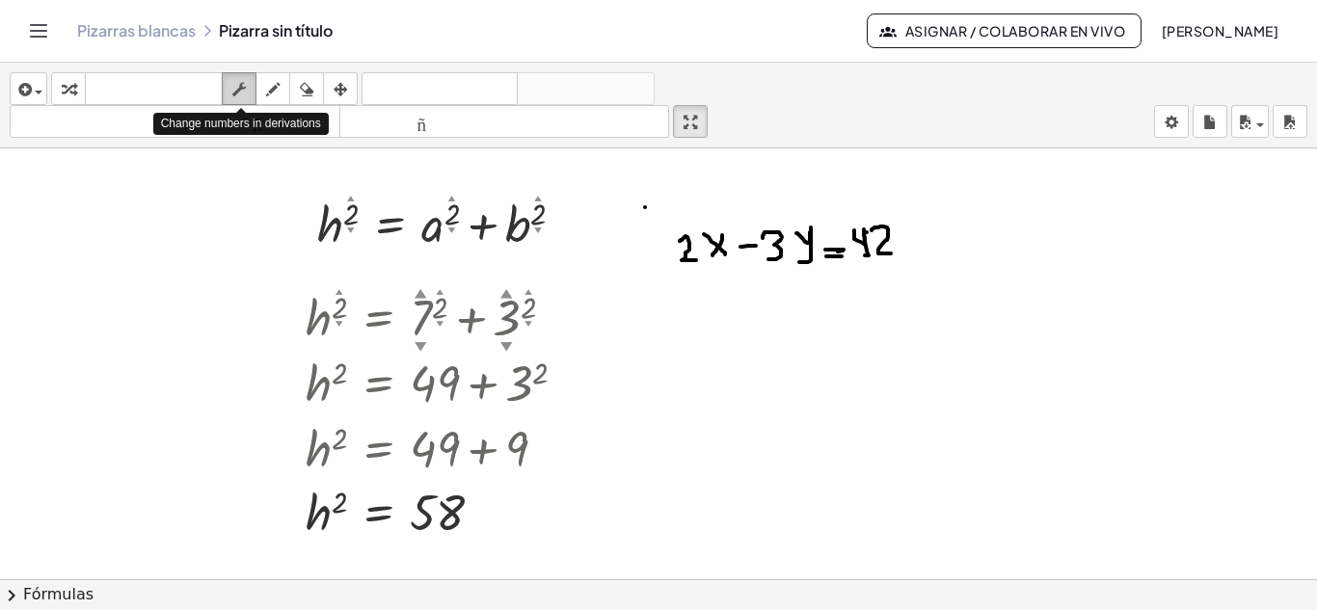
click at [236, 91] on icon "button" at bounding box center [238, 89] width 13 height 23
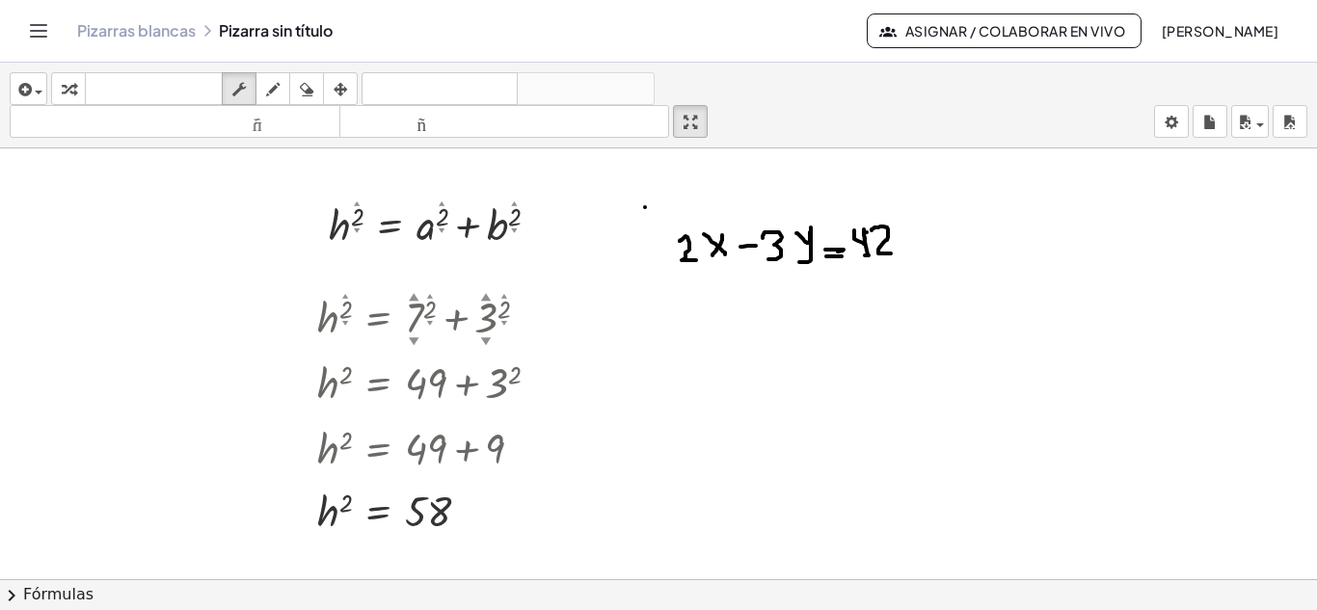
click at [233, 125] on font "tamaño_del_formato" at bounding box center [174, 122] width 321 height 18
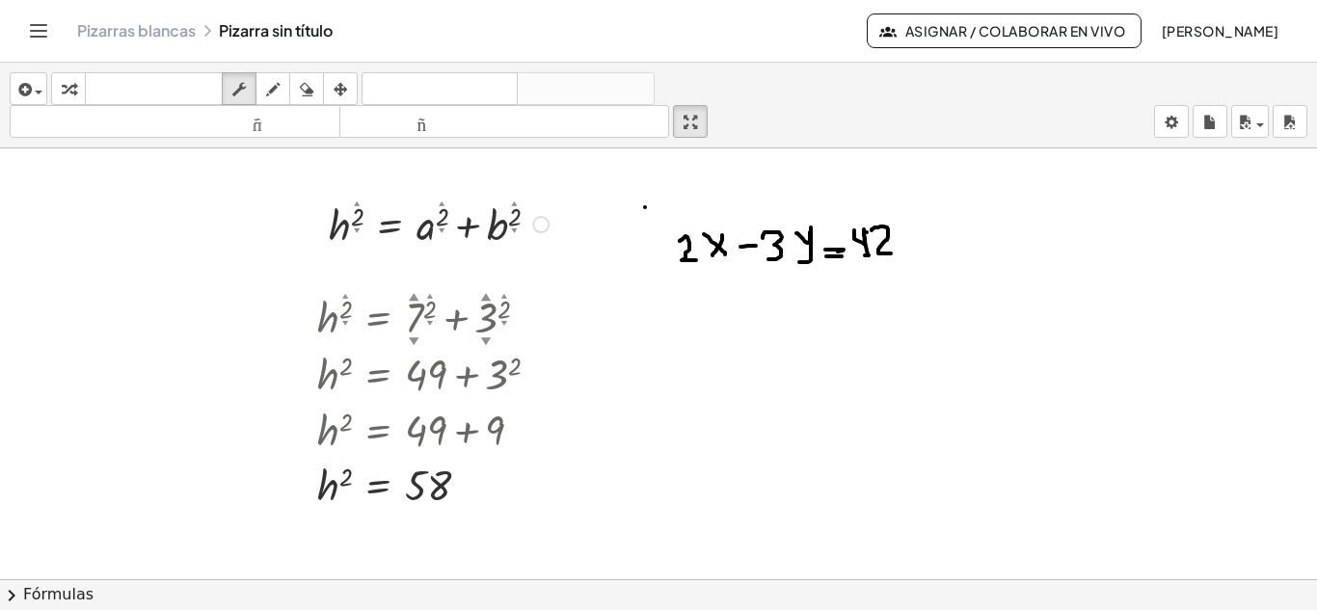
click at [426, 230] on div at bounding box center [441, 223] width 245 height 57
click at [416, 297] on font "▲" at bounding box center [414, 296] width 11 height 12
click at [413, 297] on font "▲" at bounding box center [414, 296] width 11 height 12
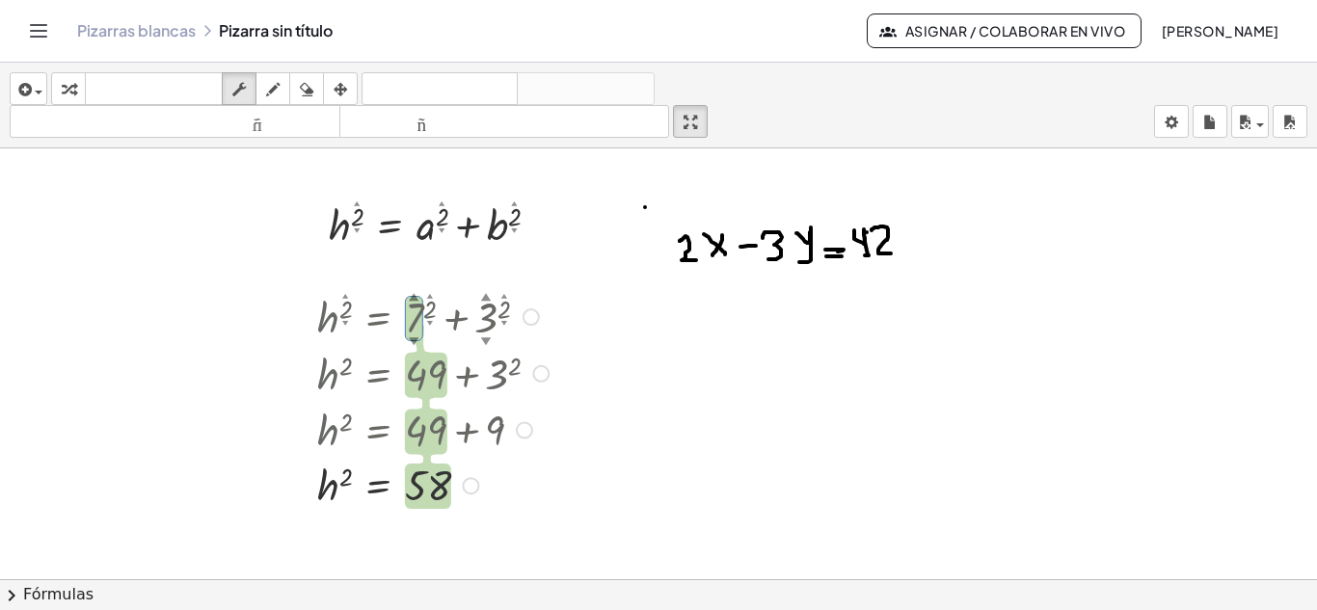
click at [416, 335] on font "▼" at bounding box center [414, 340] width 11 height 12
click at [414, 341] on font "▼" at bounding box center [414, 340] width 11 height 12
click at [414, 340] on font "▼" at bounding box center [414, 340] width 11 height 12
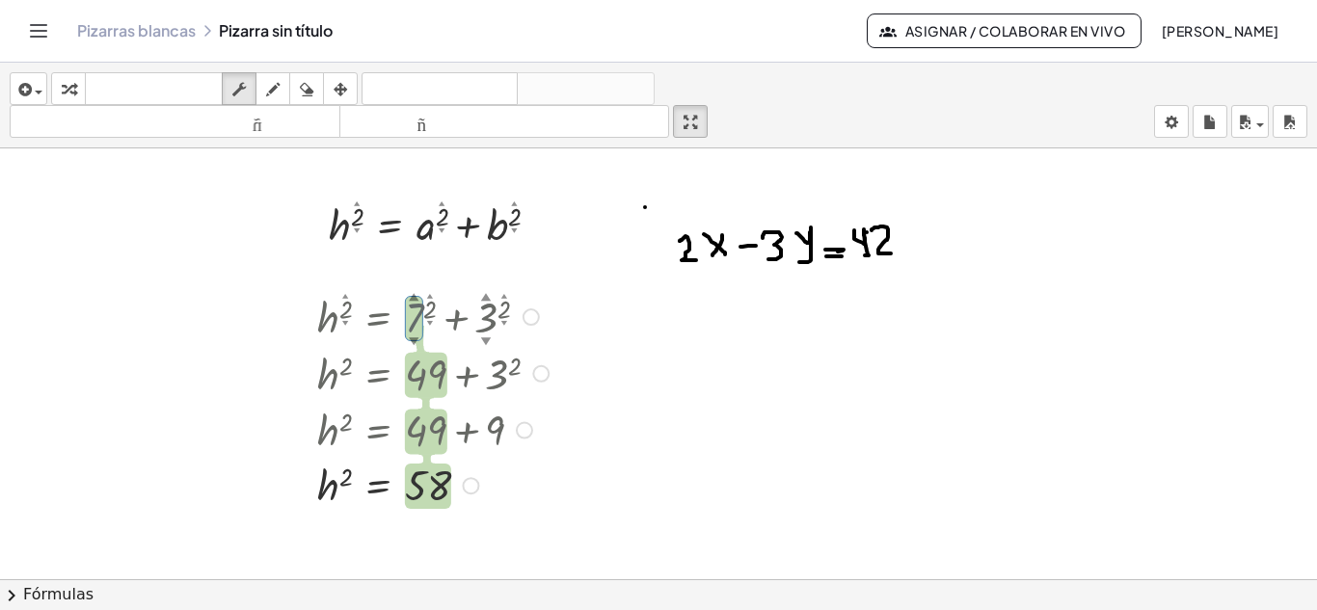
click at [414, 340] on font "▼" at bounding box center [414, 340] width 11 height 12
click at [431, 322] on font "▼" at bounding box center [430, 322] width 6 height 7
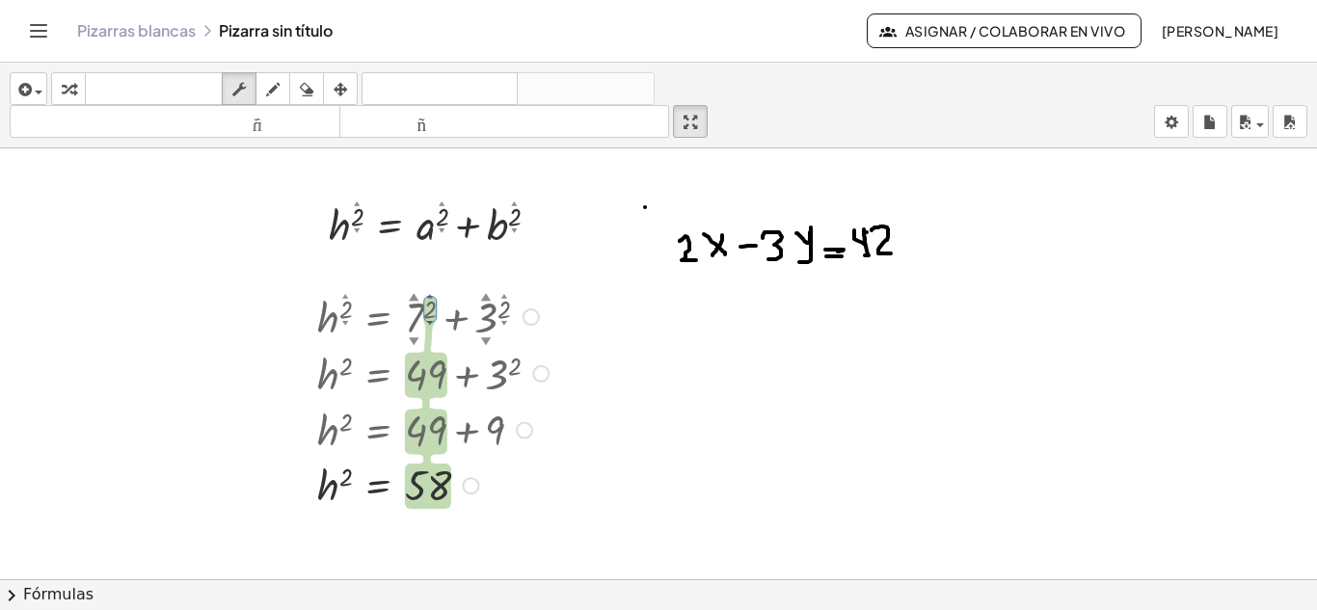
click at [428, 298] on font "▲" at bounding box center [430, 295] width 6 height 7
click at [428, 293] on font "▲" at bounding box center [430, 295] width 6 height 7
click at [429, 293] on font "▲" at bounding box center [430, 295] width 6 height 7
click at [432, 308] on div at bounding box center [435, 315] width 257 height 57
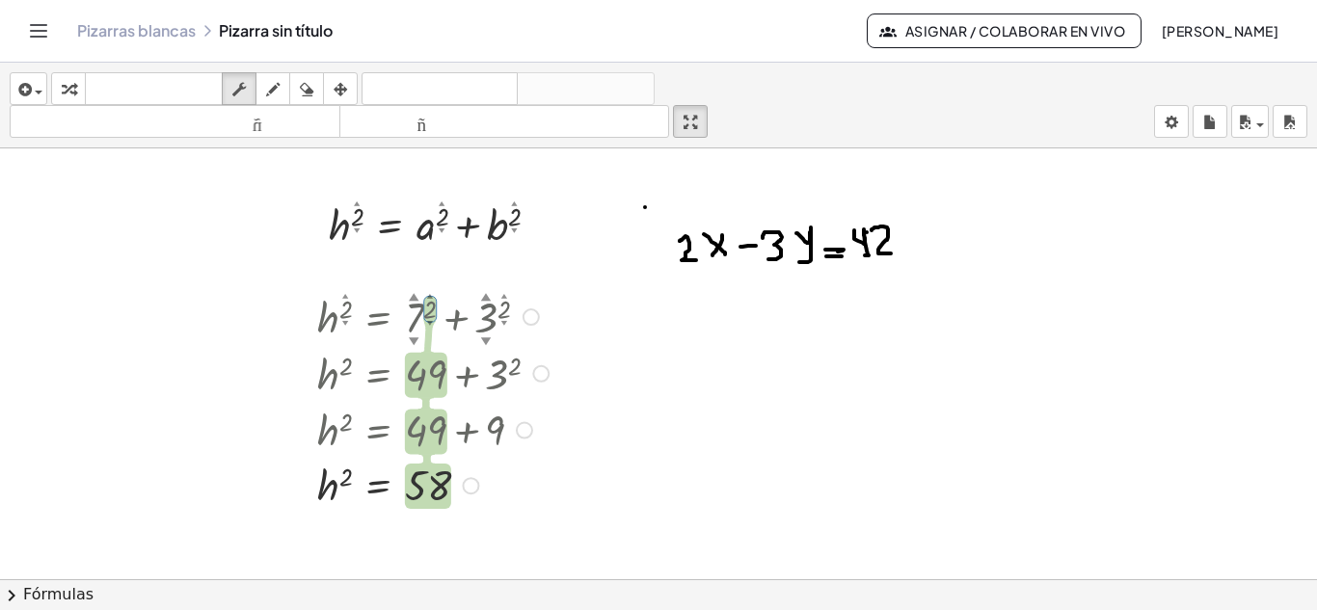
click at [432, 308] on div at bounding box center [435, 315] width 257 height 57
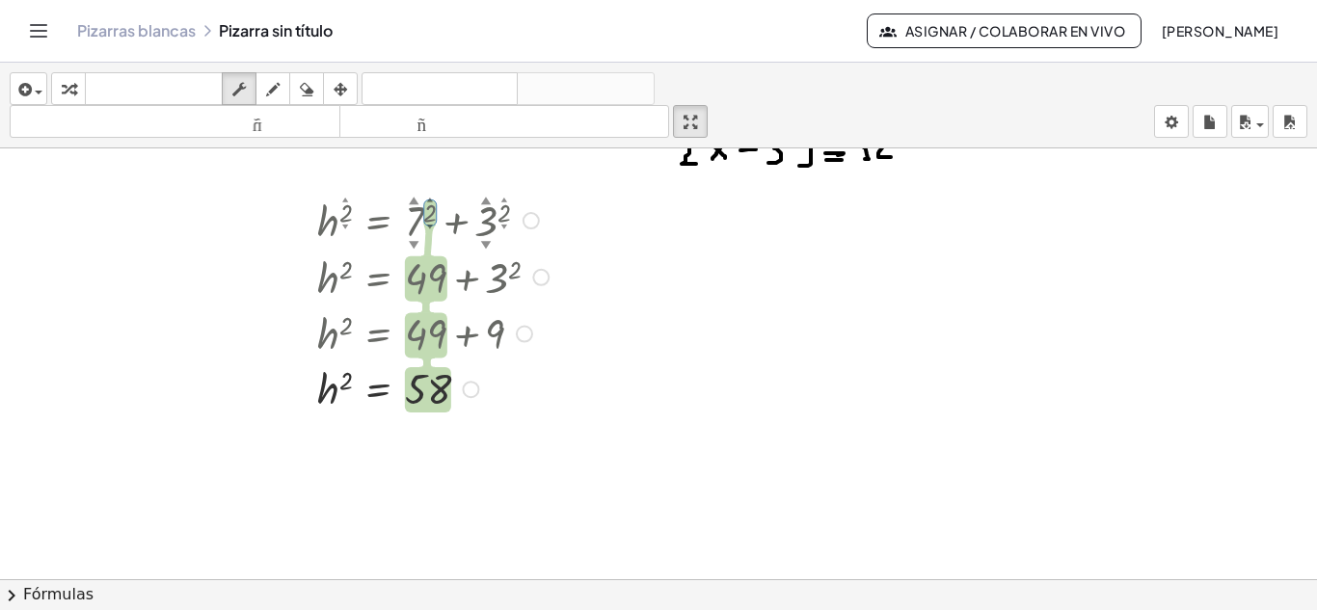
click at [433, 215] on div at bounding box center [435, 219] width 257 height 57
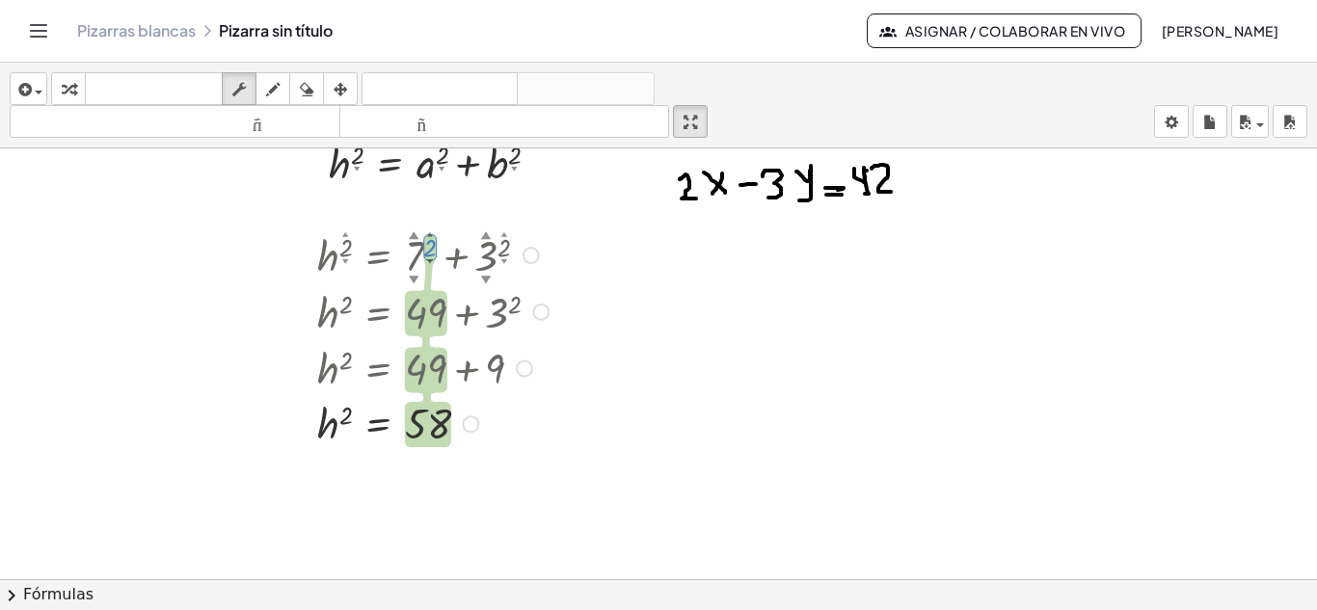
scroll to position [0, 0]
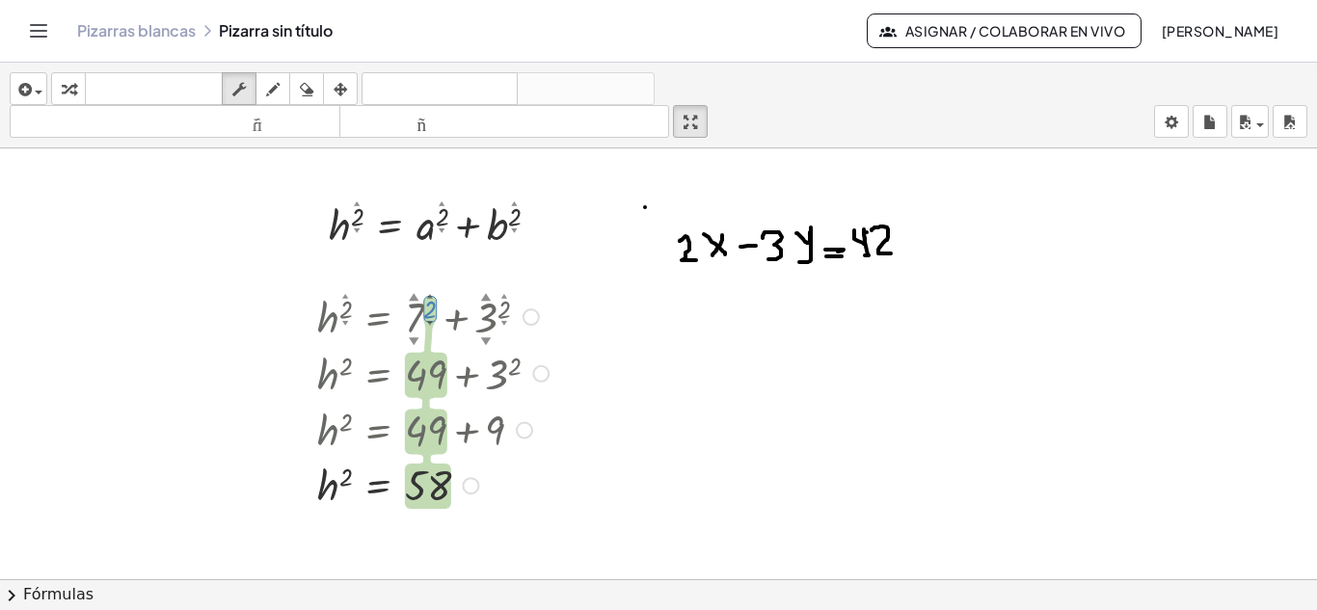
click at [430, 215] on div "h 2 ▲ ▼ = + a 2 ▲ ▼ + b 2 ▲ ▼ Arreglar un error Línea de transformación Copiar …" at bounding box center [658, 579] width 1317 height 862
click at [430, 308] on div at bounding box center [435, 315] width 257 height 57
click at [414, 307] on div at bounding box center [435, 315] width 257 height 57
click at [531, 319] on div at bounding box center [530, 316] width 17 height 17
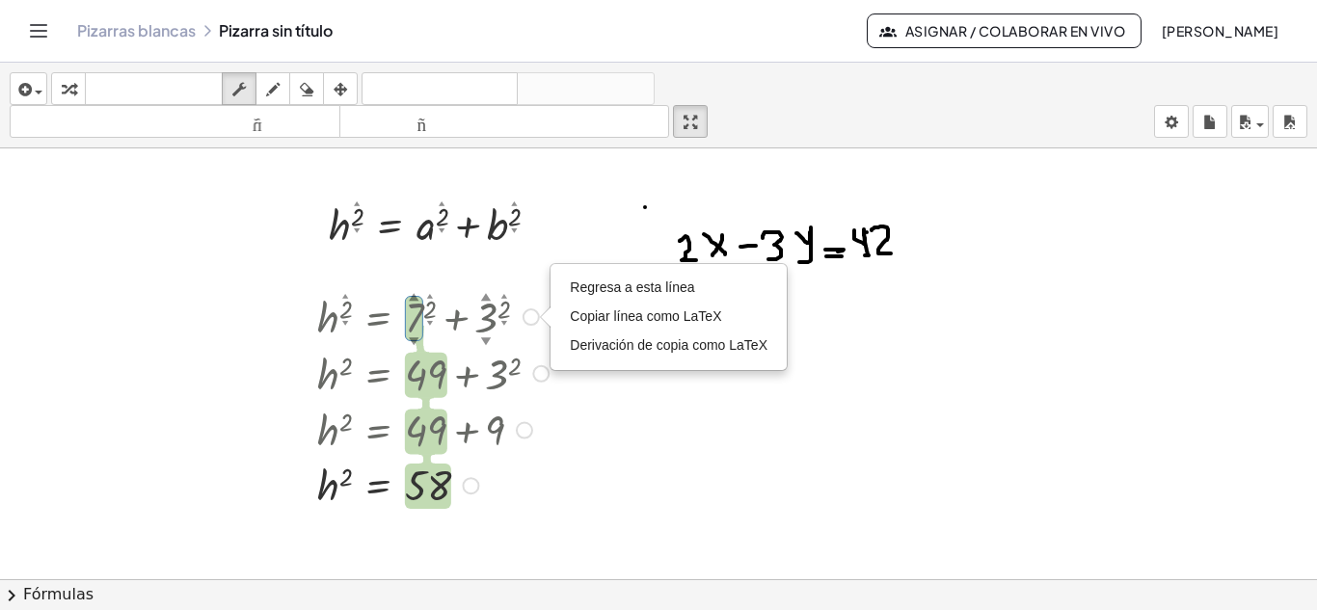
click at [491, 323] on div at bounding box center [435, 315] width 257 height 57
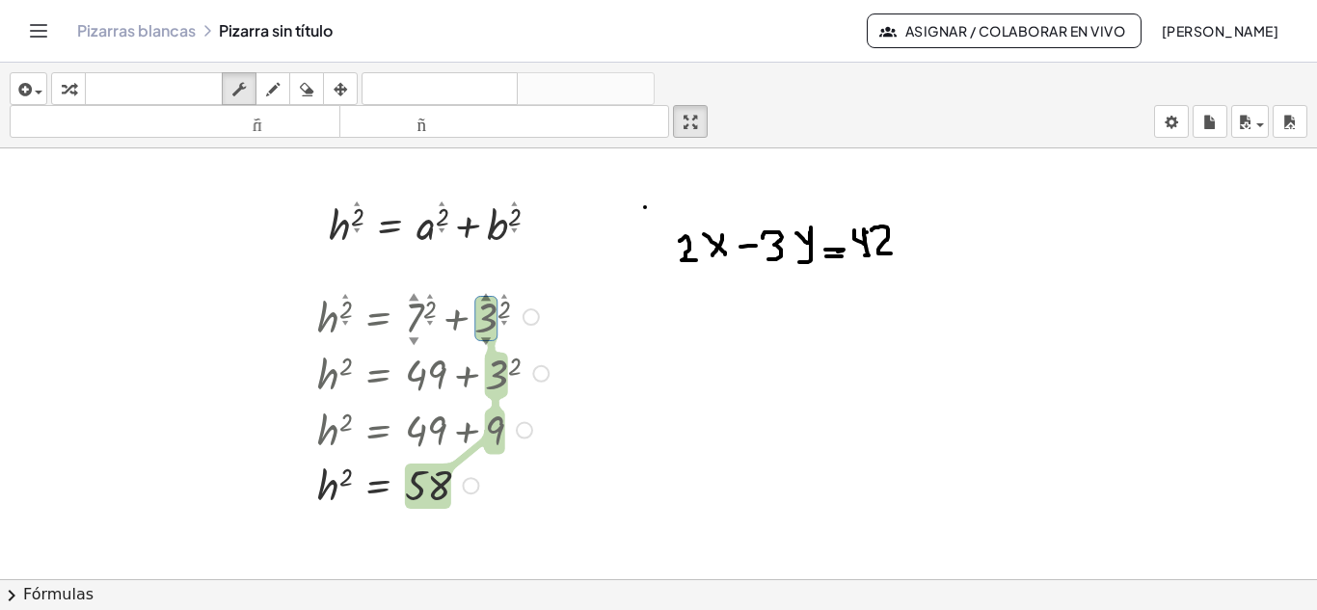
click at [492, 323] on div at bounding box center [435, 315] width 257 height 57
click at [516, 229] on font "▼" at bounding box center [514, 230] width 6 height 7
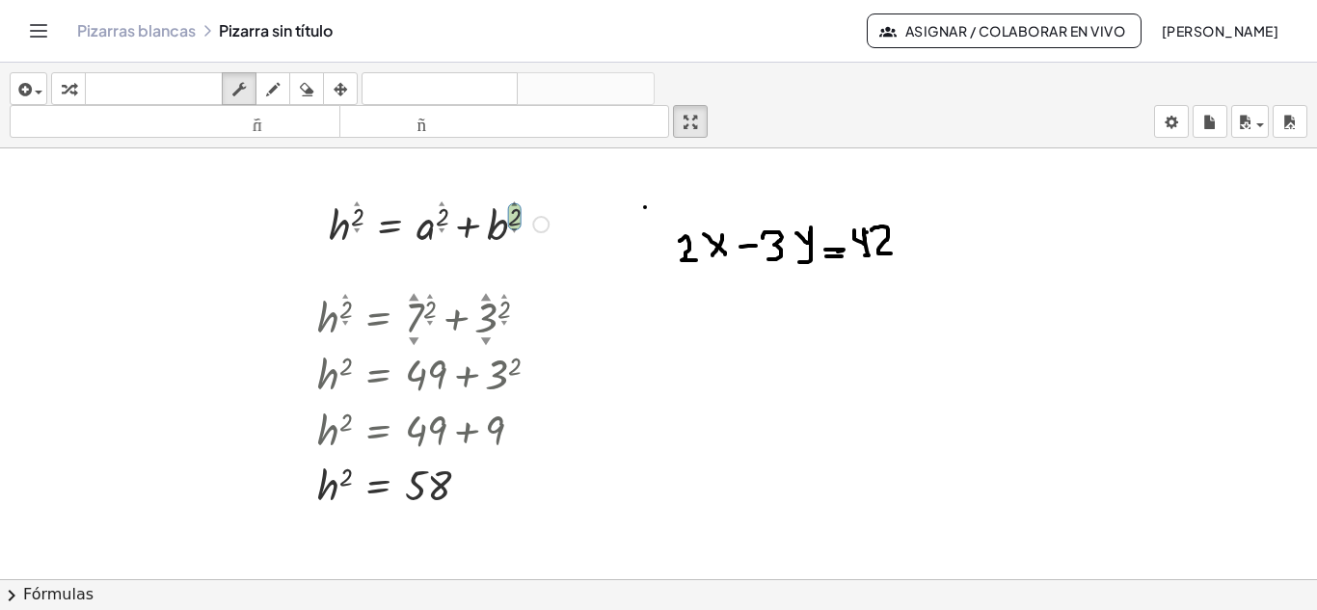
click at [516, 232] on font "▼" at bounding box center [514, 230] width 6 height 7
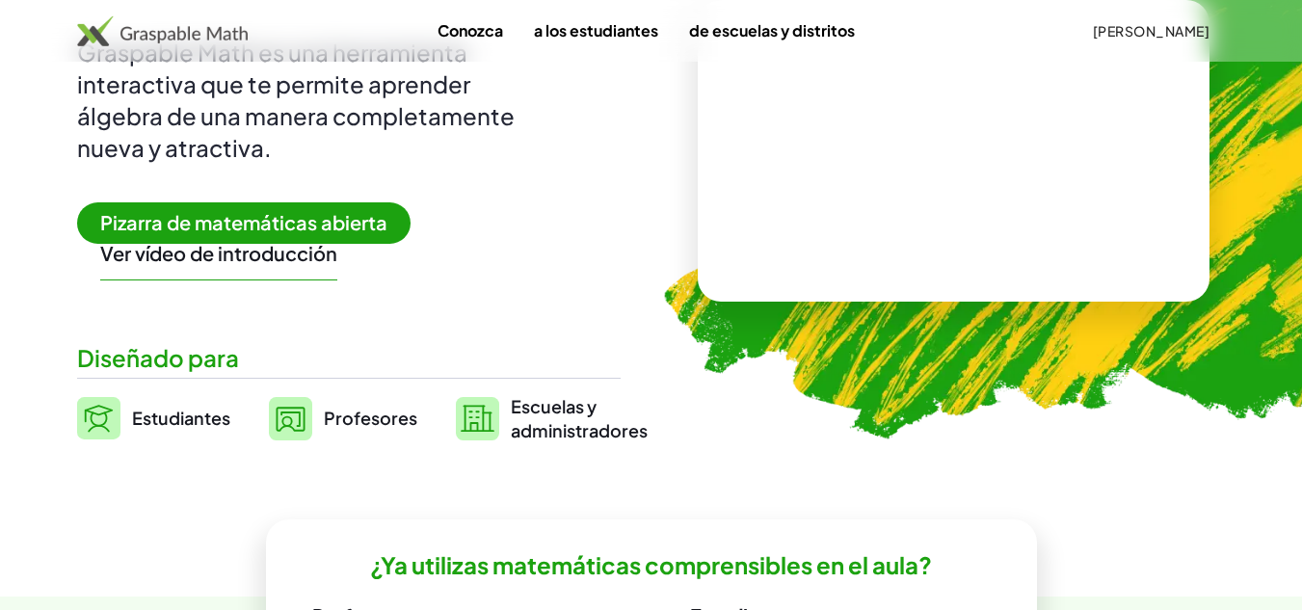
scroll to position [289, 0]
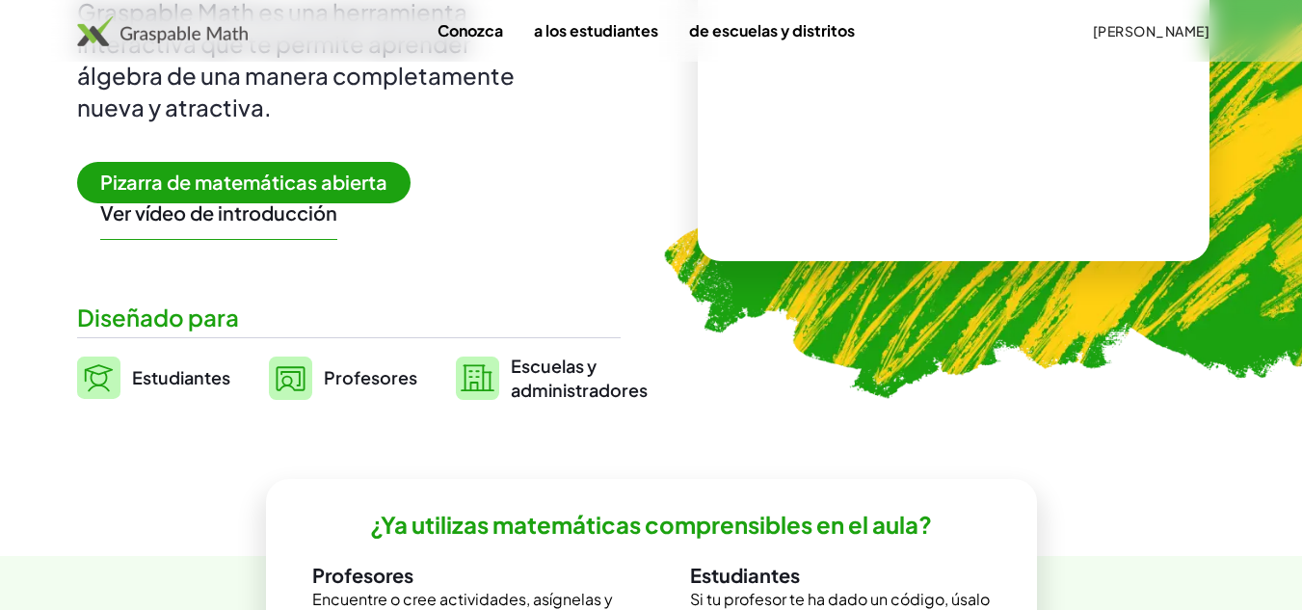
click at [875, 182] on video at bounding box center [953, 110] width 289 height 145
click at [933, 101] on div at bounding box center [957, 90] width 170 height 71
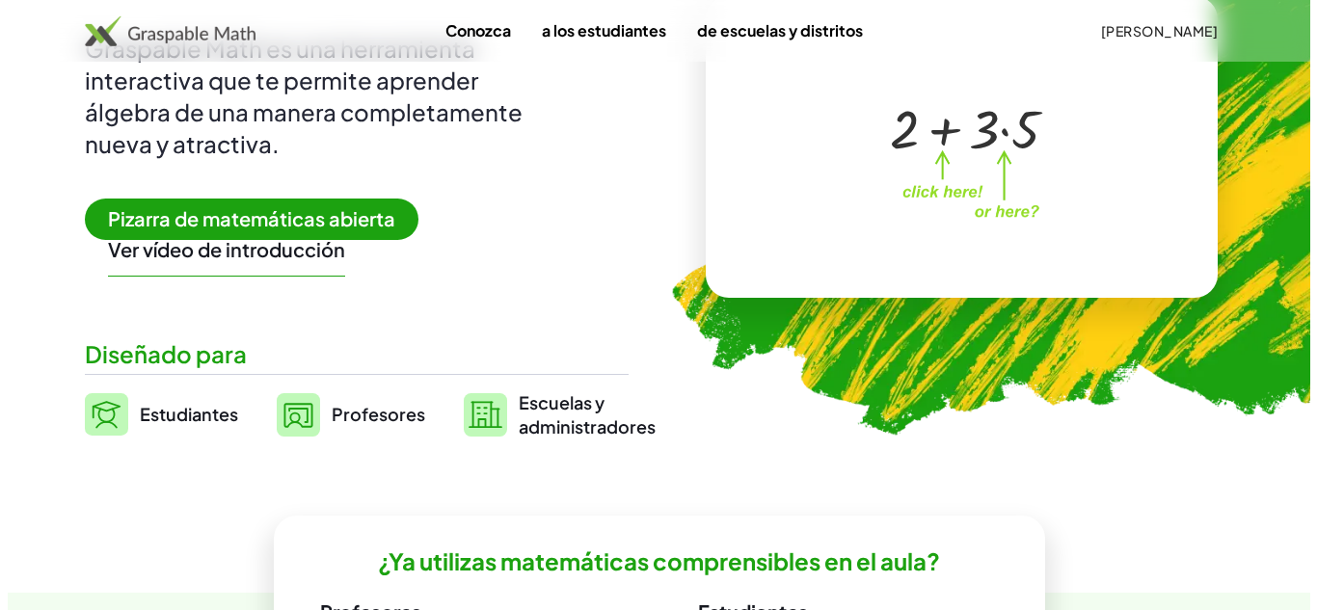
scroll to position [0, 0]
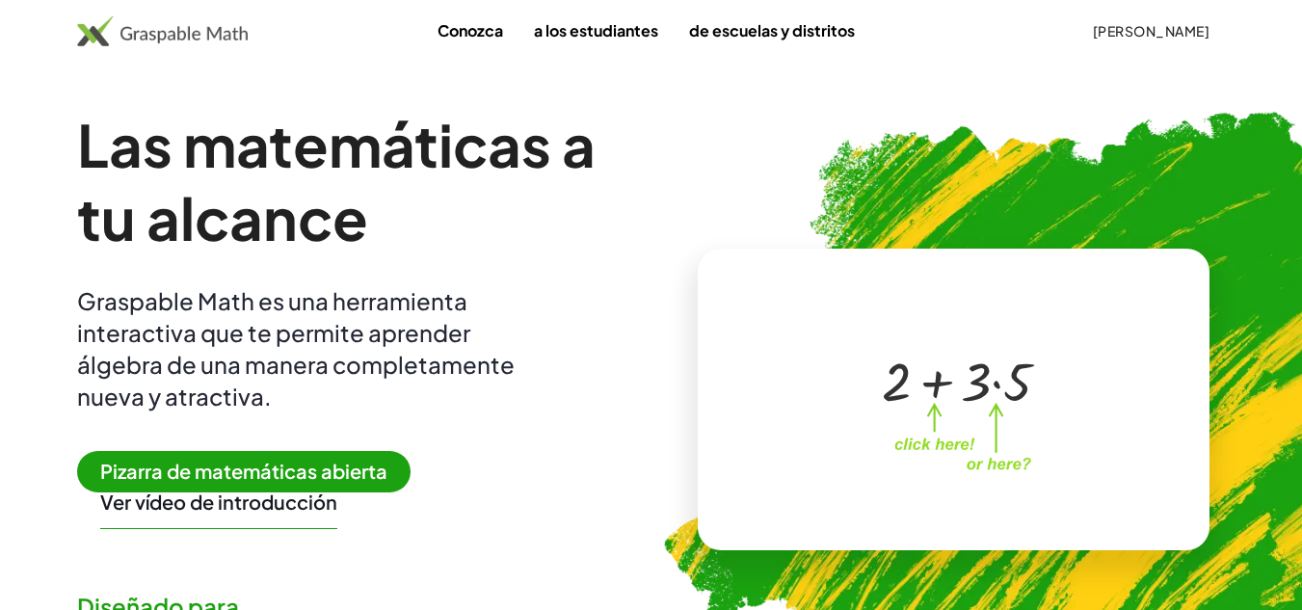
click at [1159, 30] on font "[PERSON_NAME]" at bounding box center [1151, 30] width 117 height 17
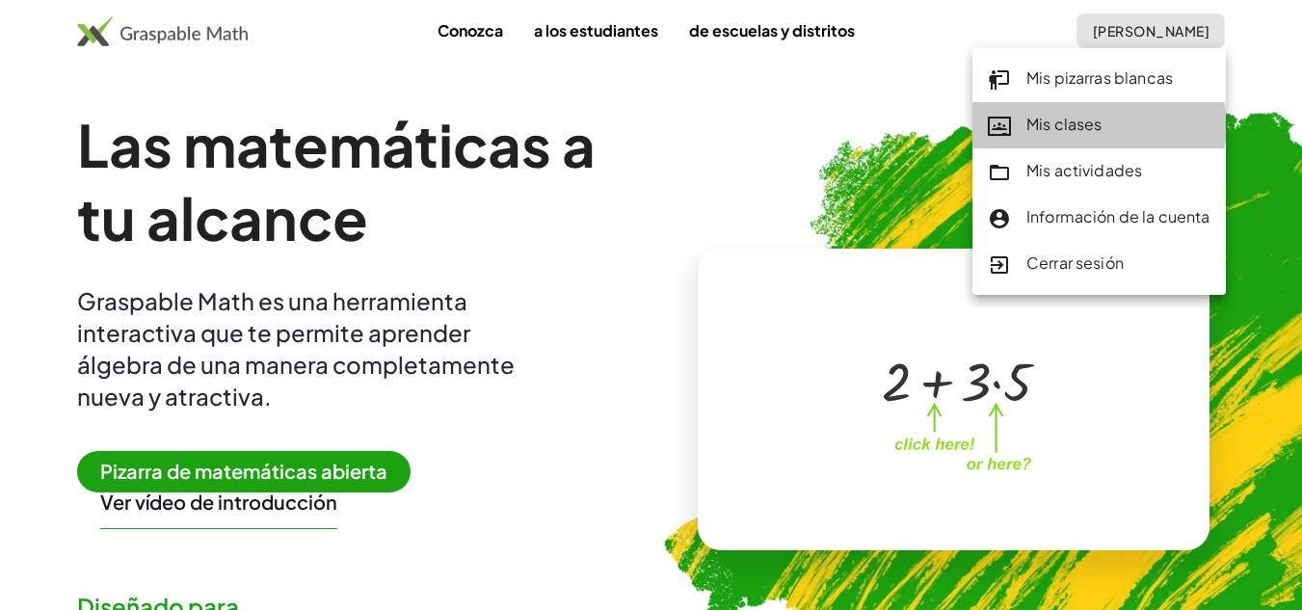
click at [1064, 120] on font "Mis clases" at bounding box center [1065, 124] width 76 height 20
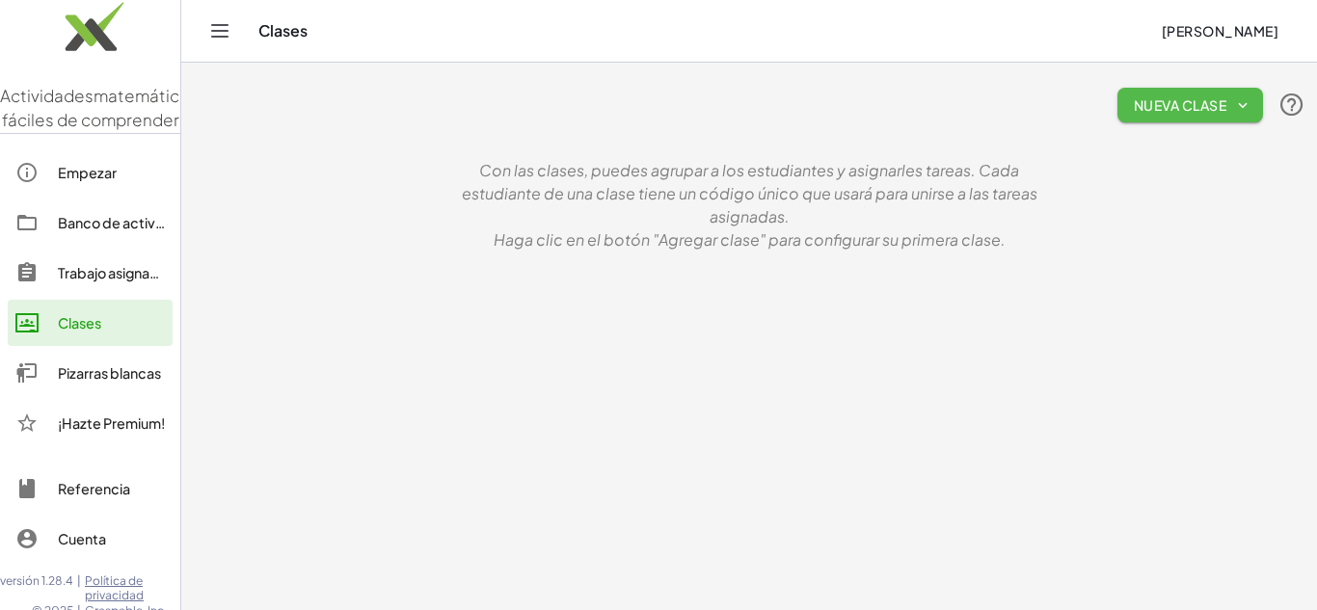
click at [1176, 100] on font "Nueva clase" at bounding box center [1180, 104] width 93 height 17
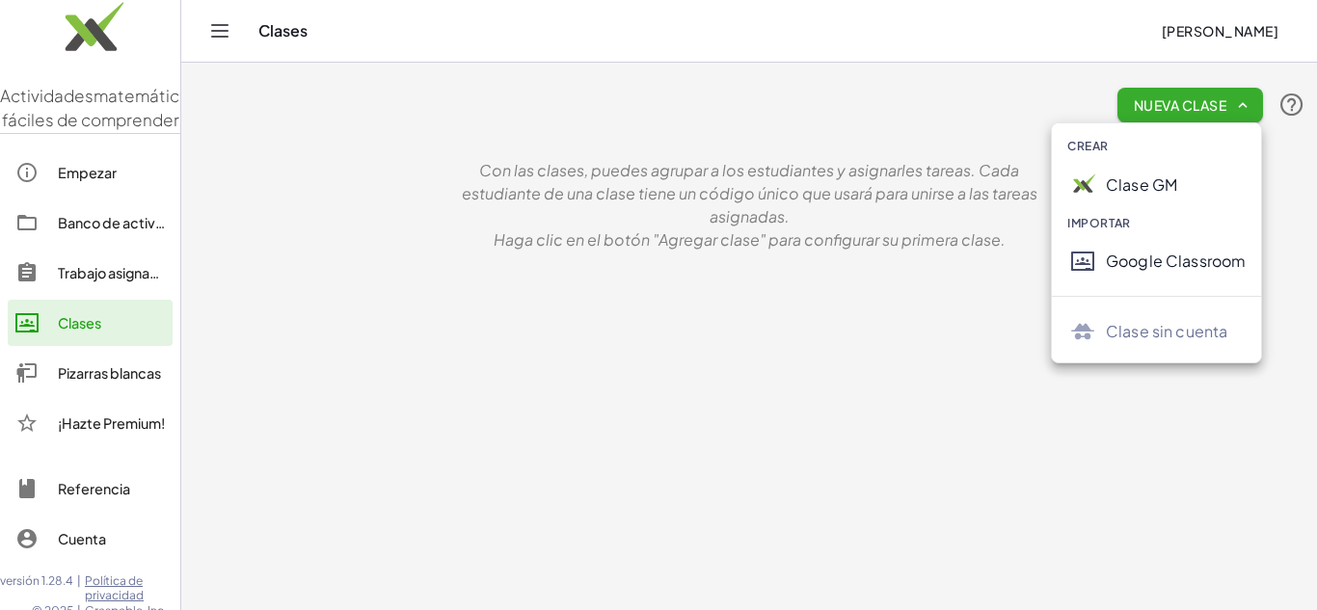
click at [948, 135] on div "Nueva clase" at bounding box center [749, 105] width 1112 height 62
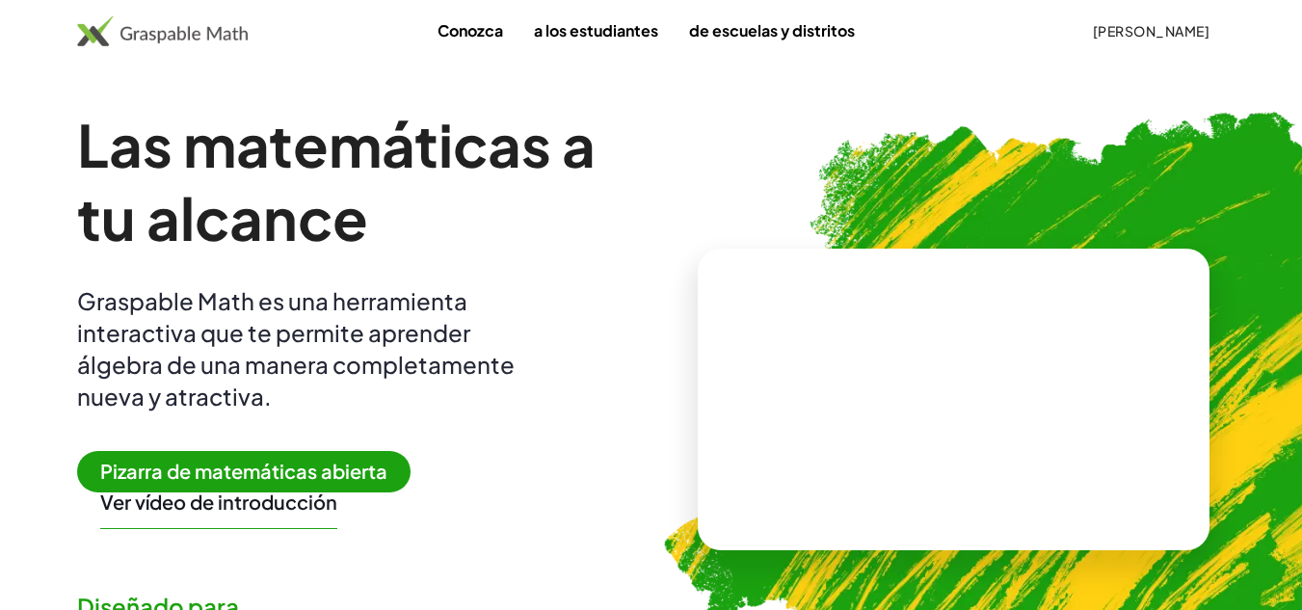
click at [1135, 36] on font "[PERSON_NAME]" at bounding box center [1151, 30] width 117 height 17
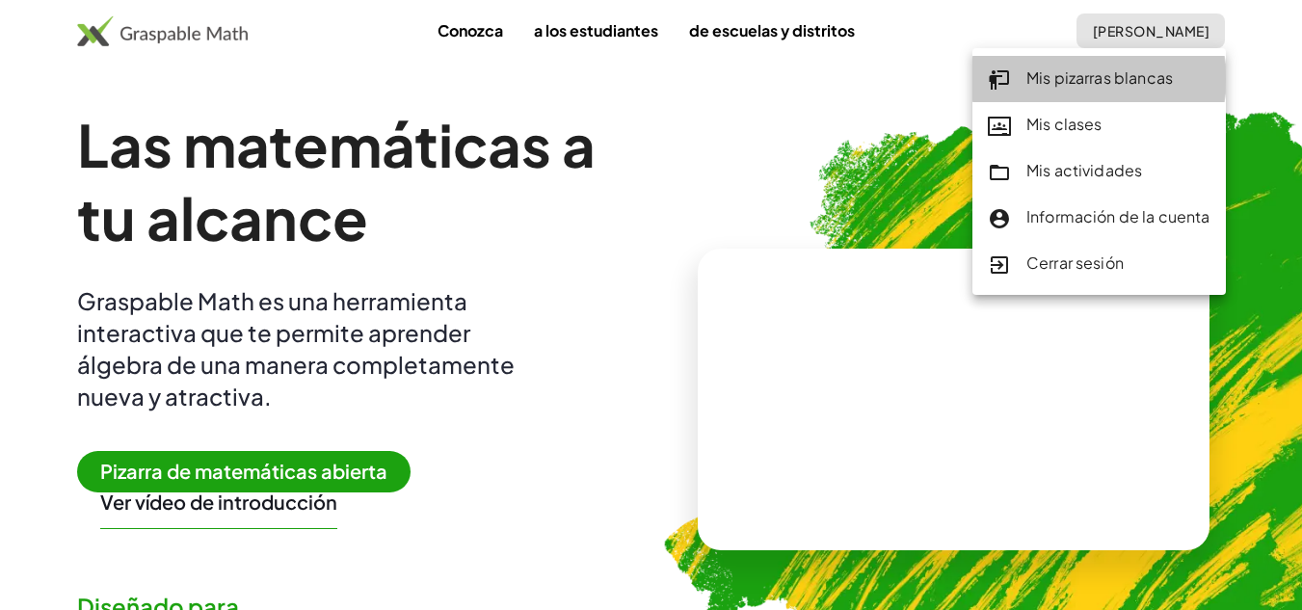
click at [1087, 71] on font "Mis pizarras blancas" at bounding box center [1100, 77] width 147 height 20
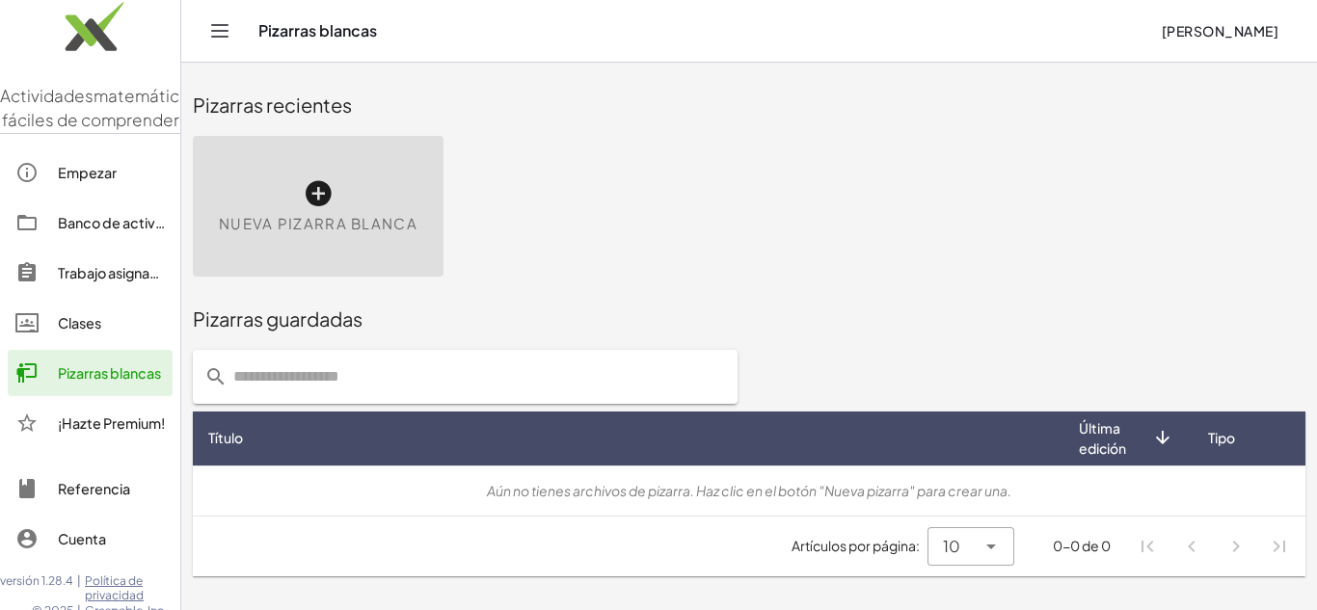
click at [388, 204] on div "Nueva pizarra blanca" at bounding box center [318, 206] width 251 height 141
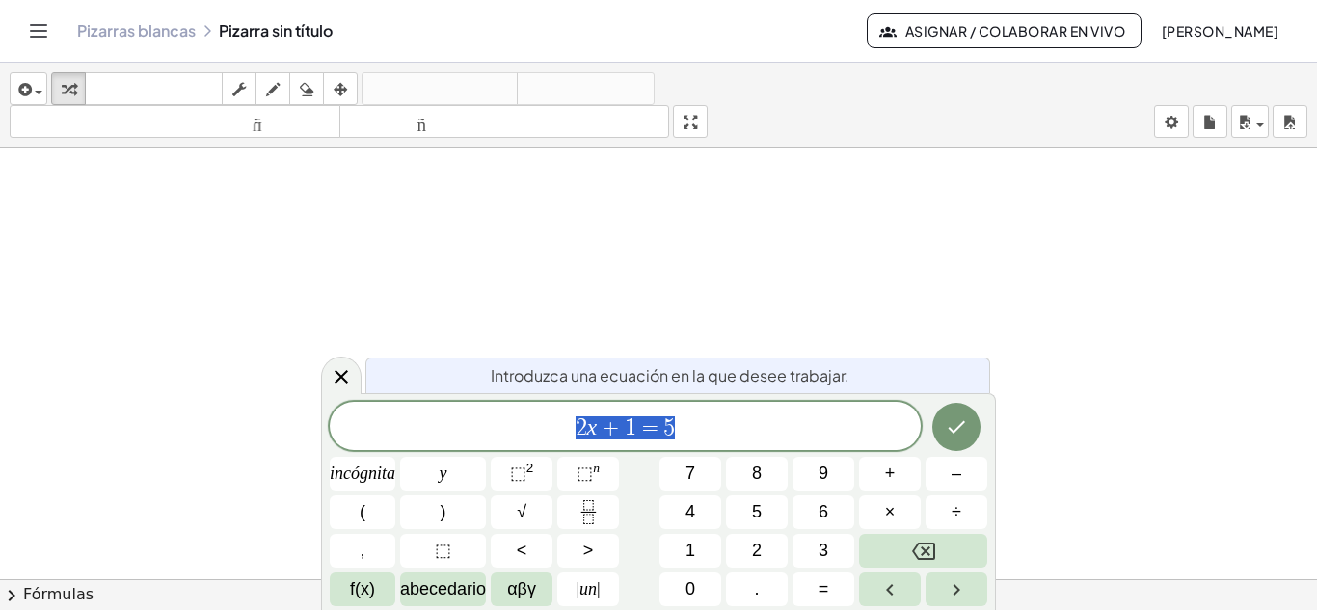
click at [622, 200] on div at bounding box center [658, 592] width 1317 height 889
